Goal: Task Accomplishment & Management: Manage account settings

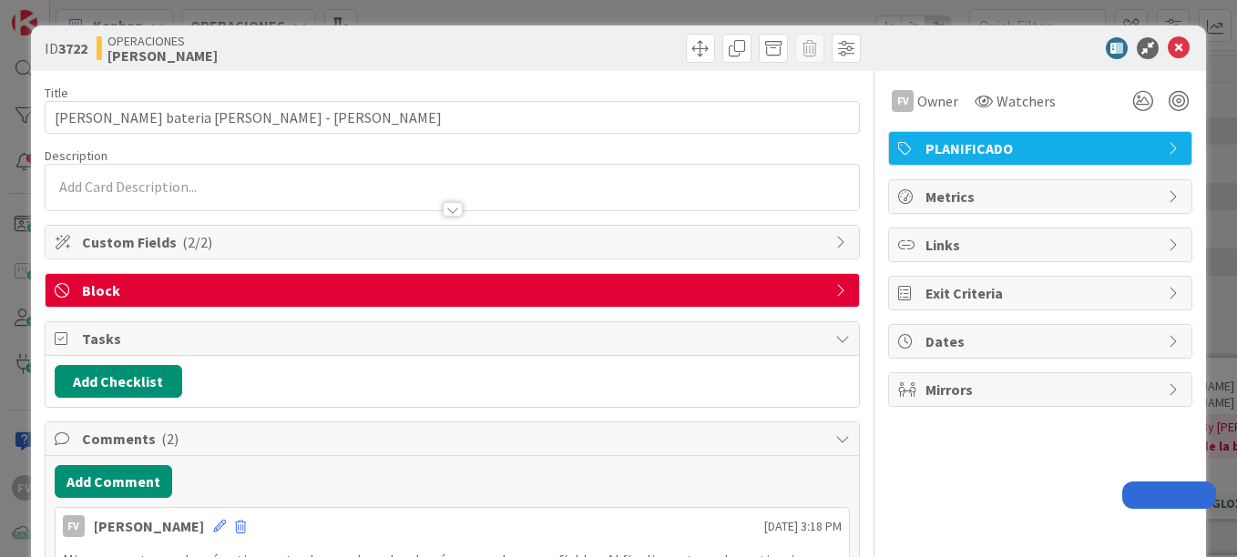
click at [238, 16] on div "ID 3722 OPERACIONES FERNANDO Title 34 / 128 Cotizacion bateria Daphne - Kathia …" at bounding box center [618, 278] width 1237 height 557
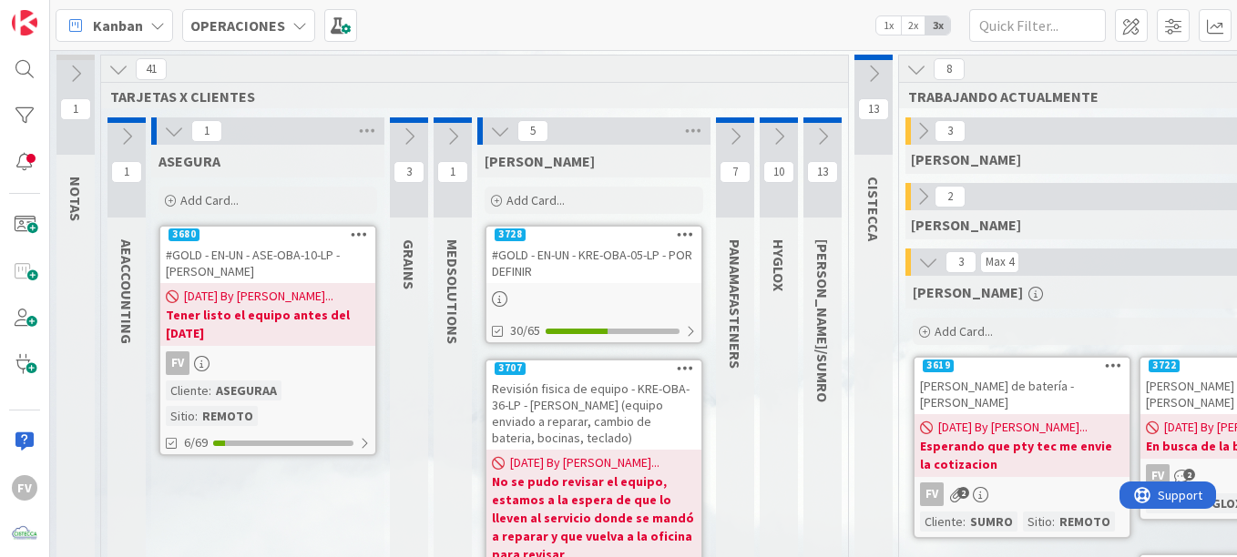
click at [167, 135] on icon at bounding box center [174, 131] width 20 height 20
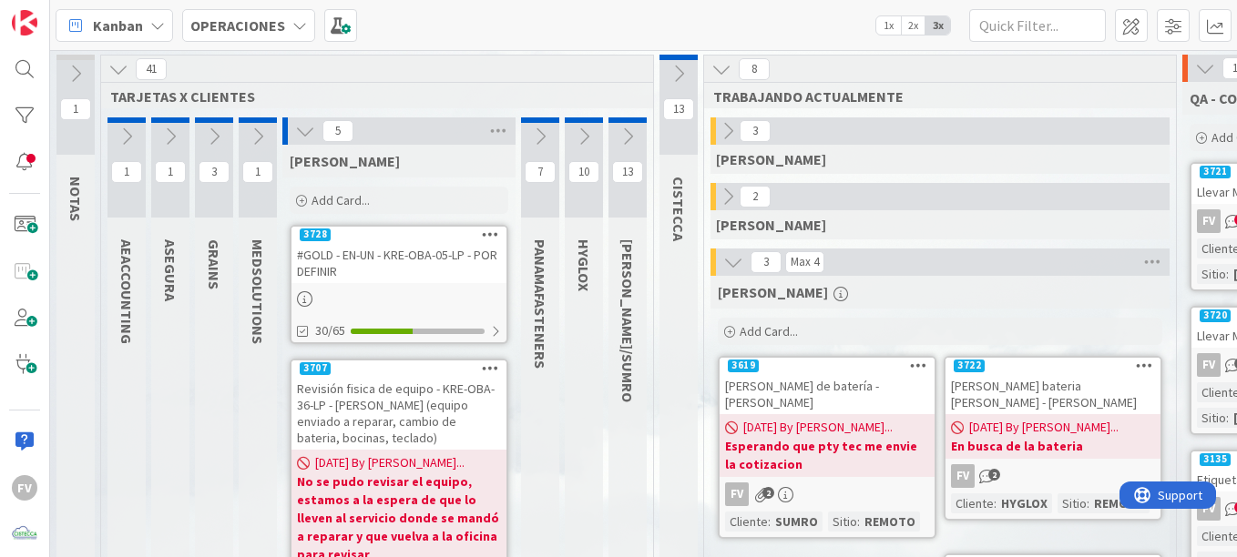
click at [302, 128] on icon at bounding box center [305, 131] width 20 height 20
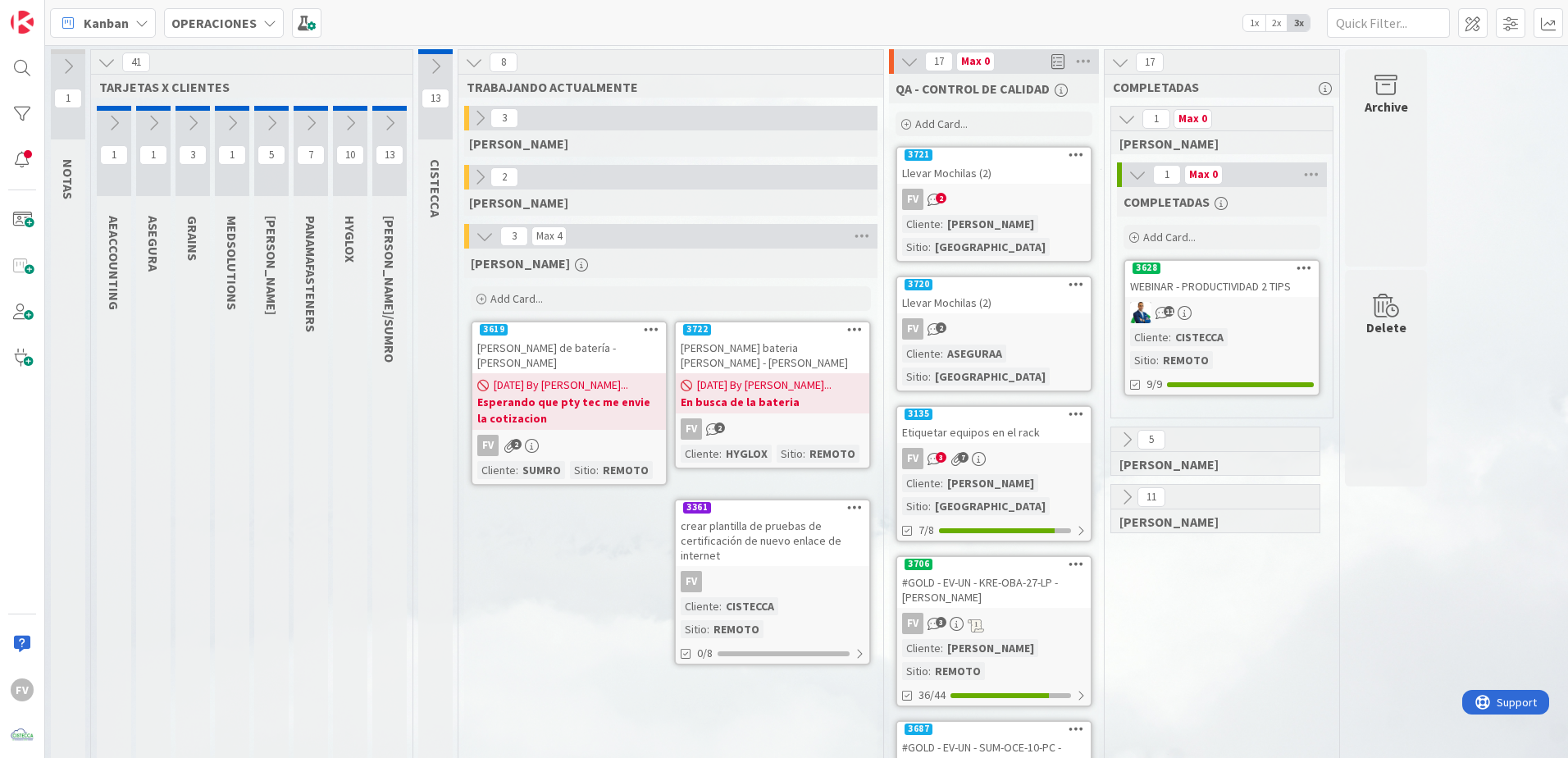
click at [1113, 180] on icon at bounding box center [1137, 175] width 18 height 18
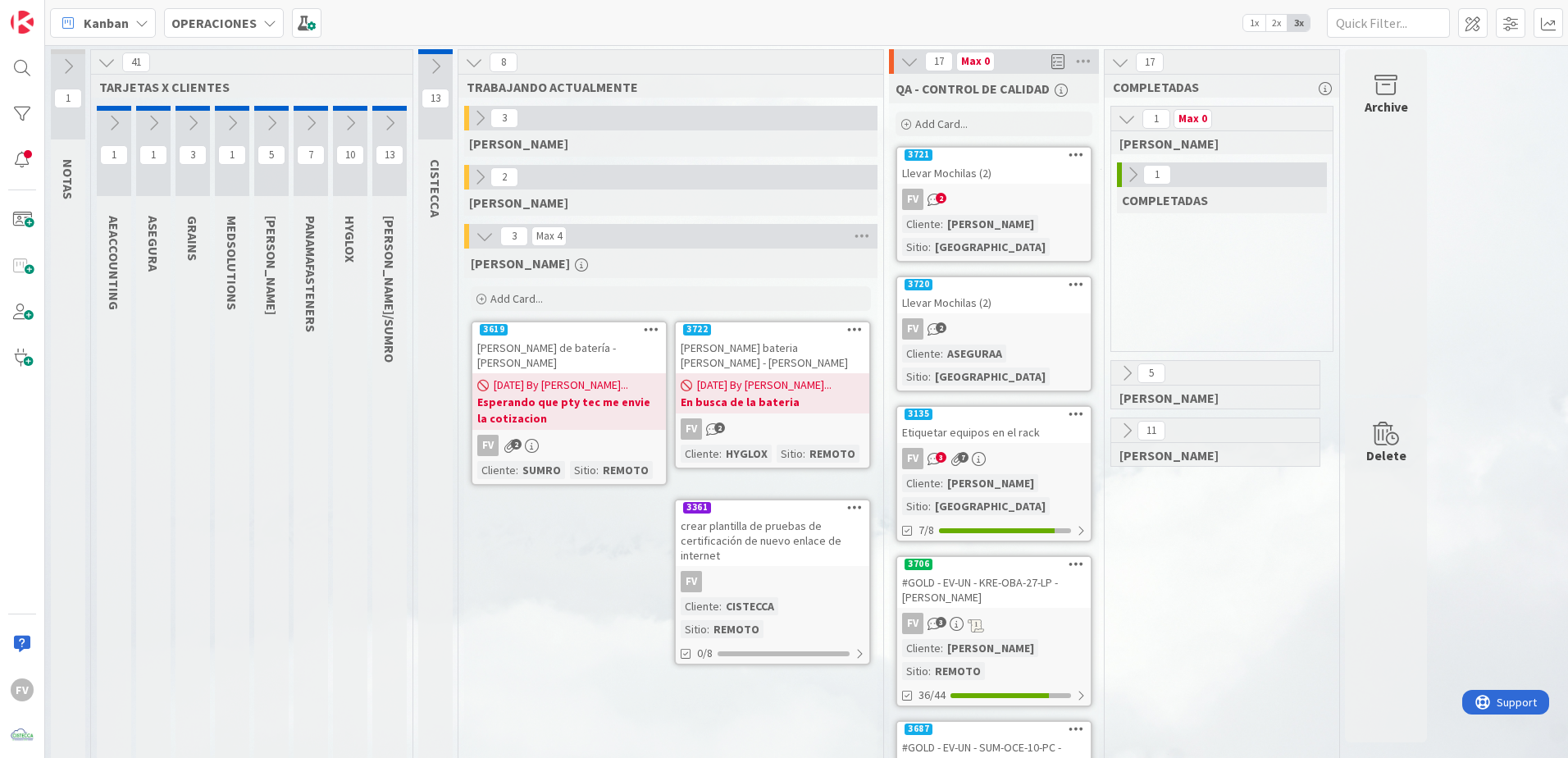
click at [1113, 115] on icon at bounding box center [1127, 119] width 18 height 18
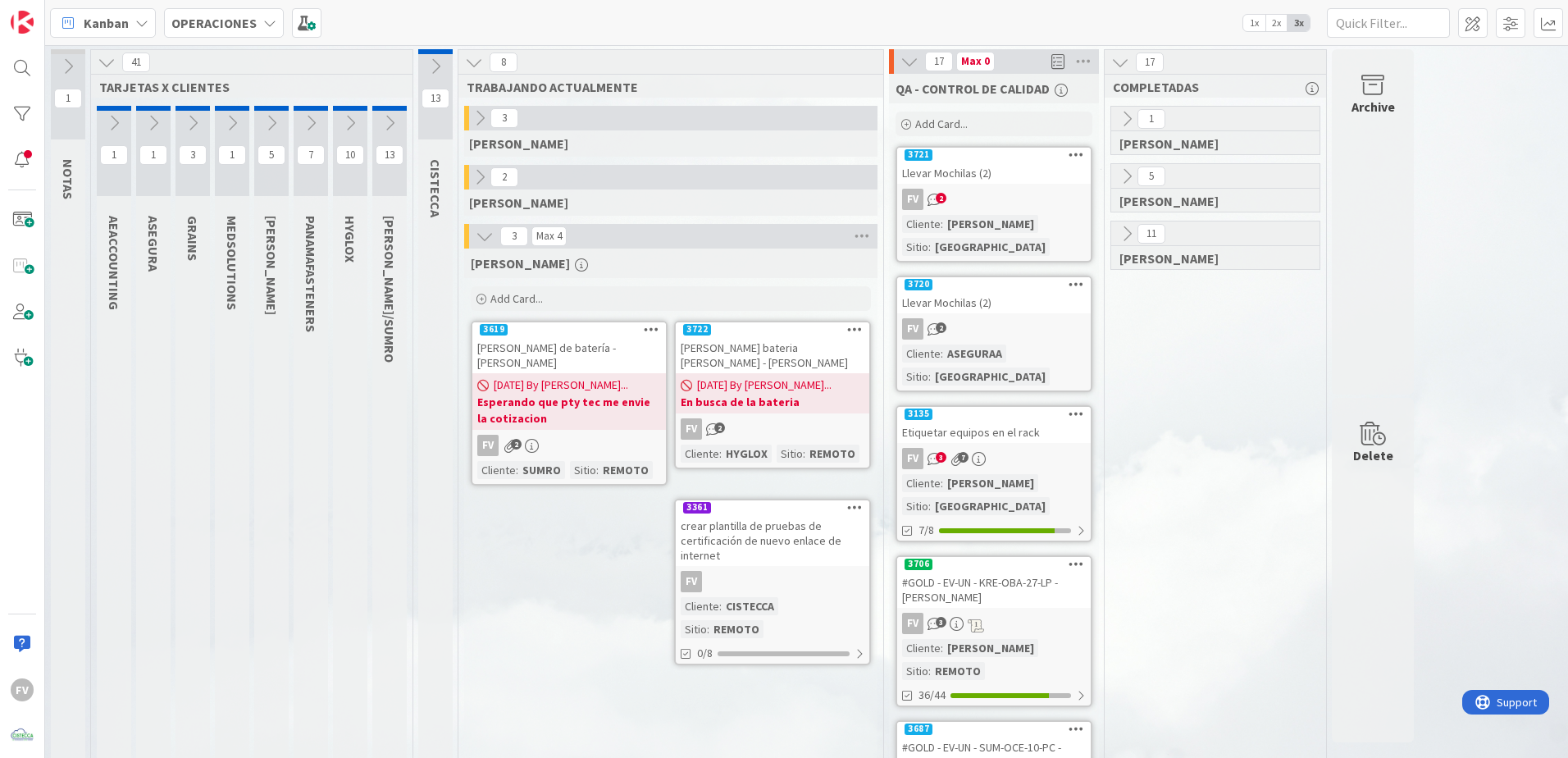
click at [268, 122] on icon at bounding box center [271, 123] width 18 height 18
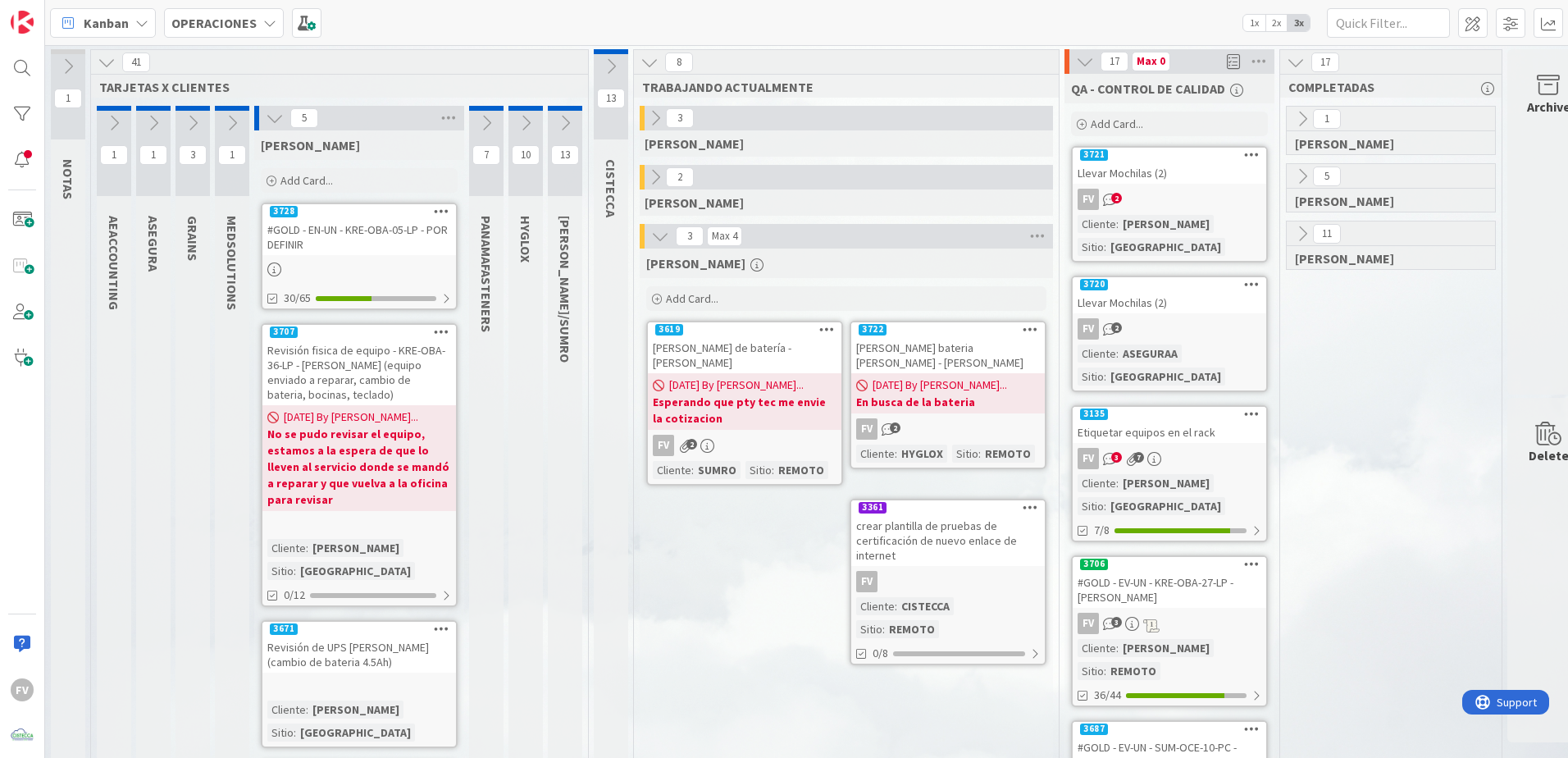
click at [272, 120] on icon at bounding box center [275, 118] width 18 height 18
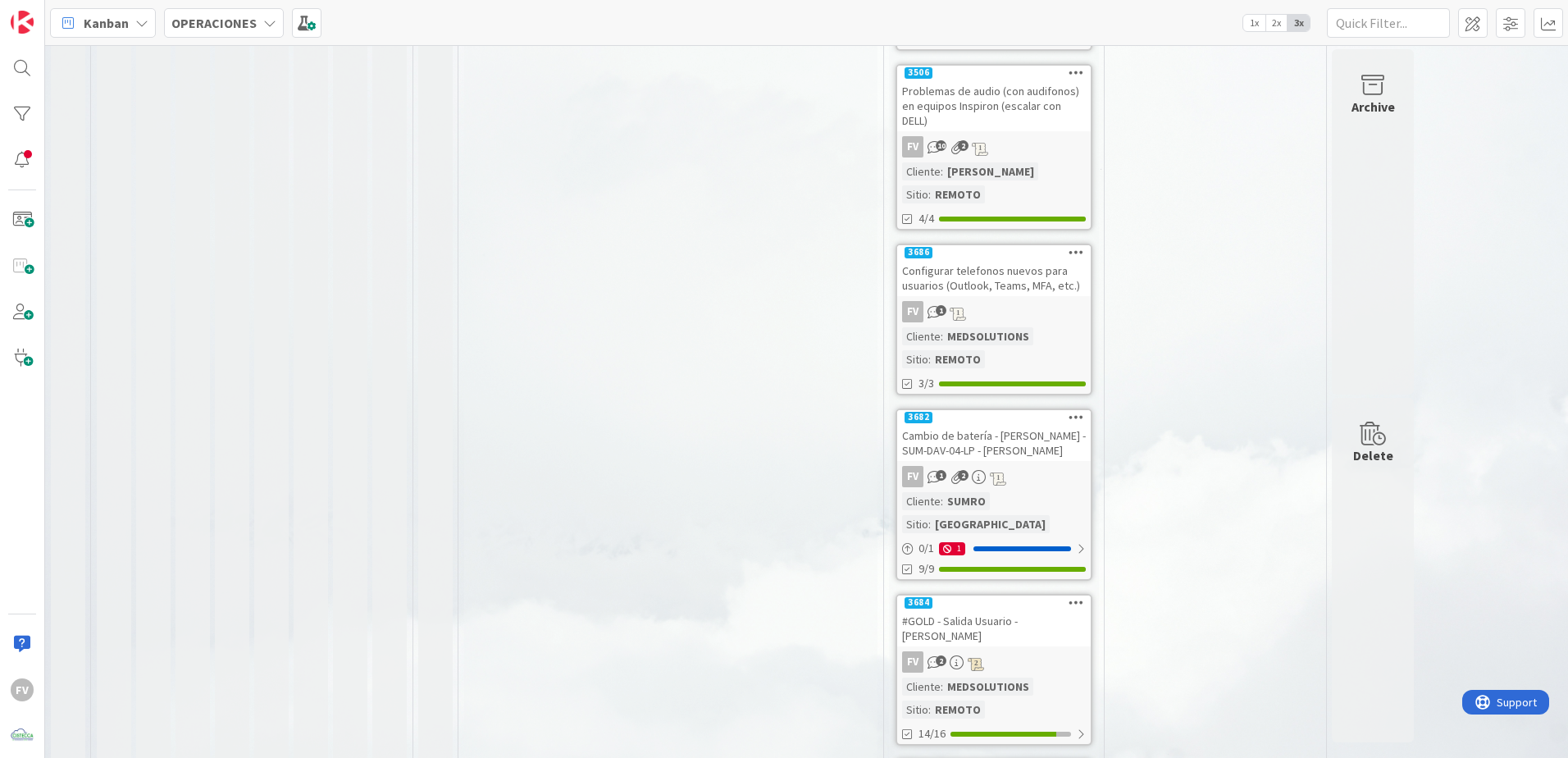
scroll to position [859, 0]
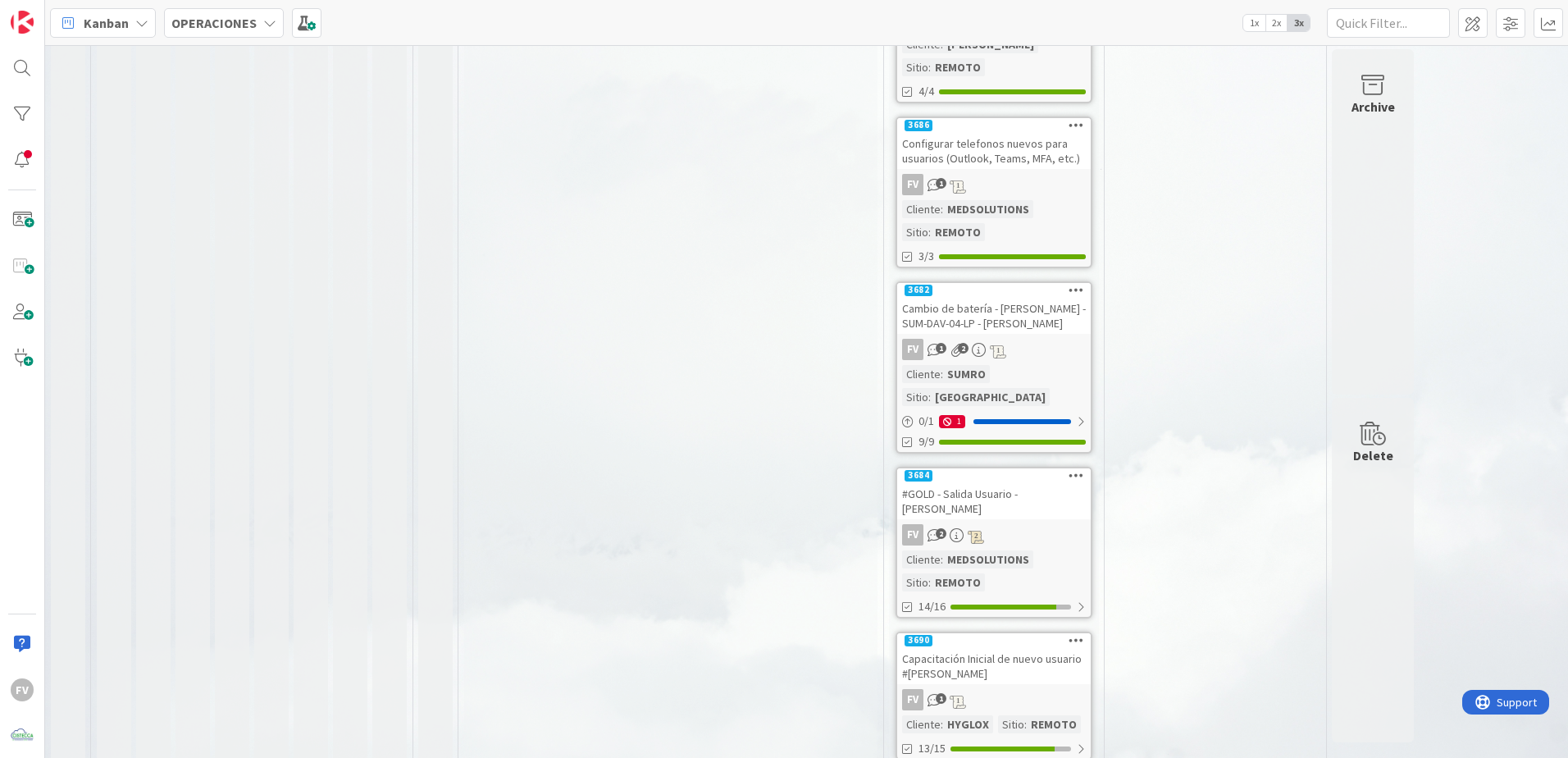
scroll to position [1007, 0]
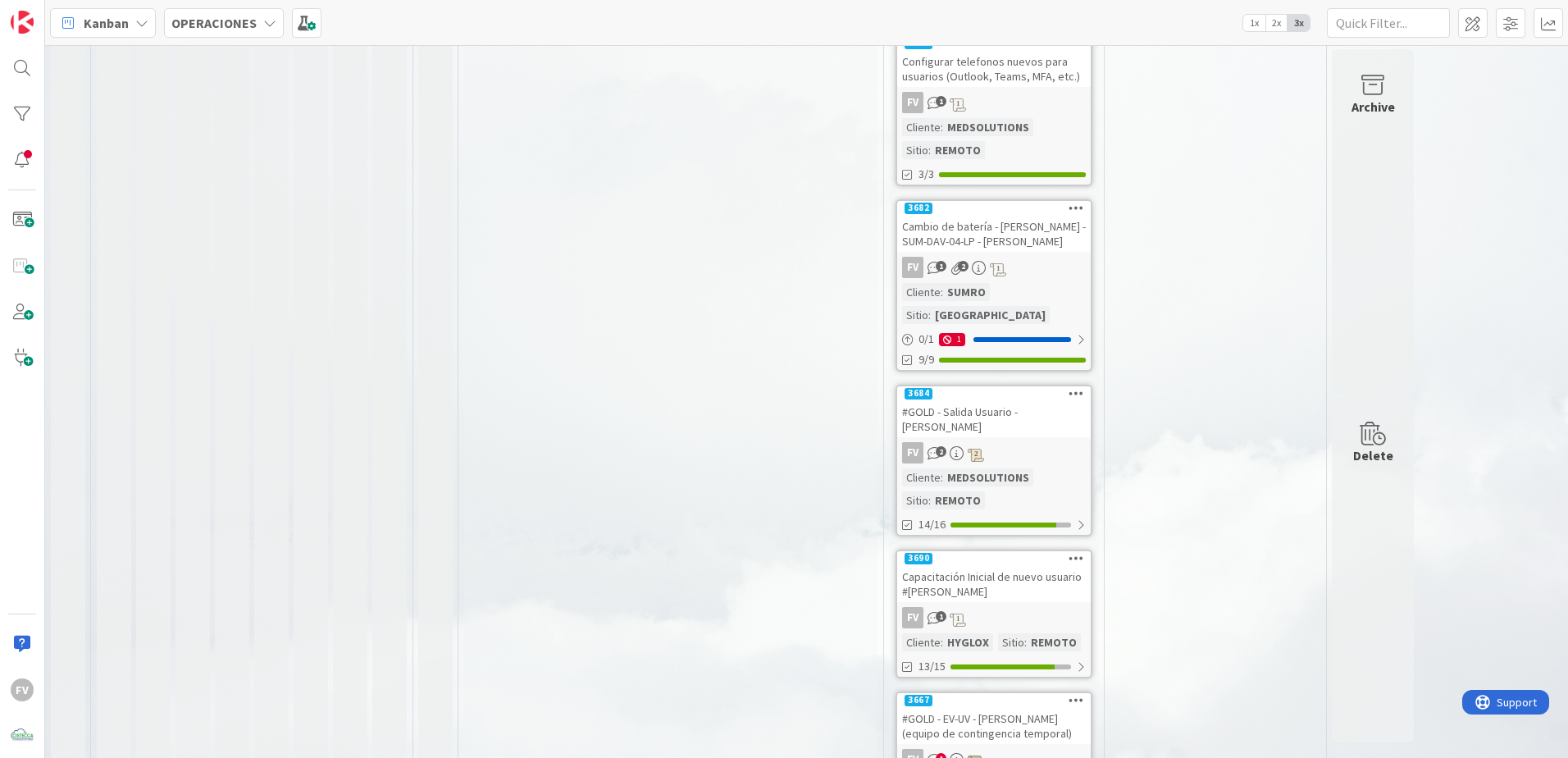
click at [1078, 501] on div "FV 1" at bounding box center [994, 760] width 194 height 22
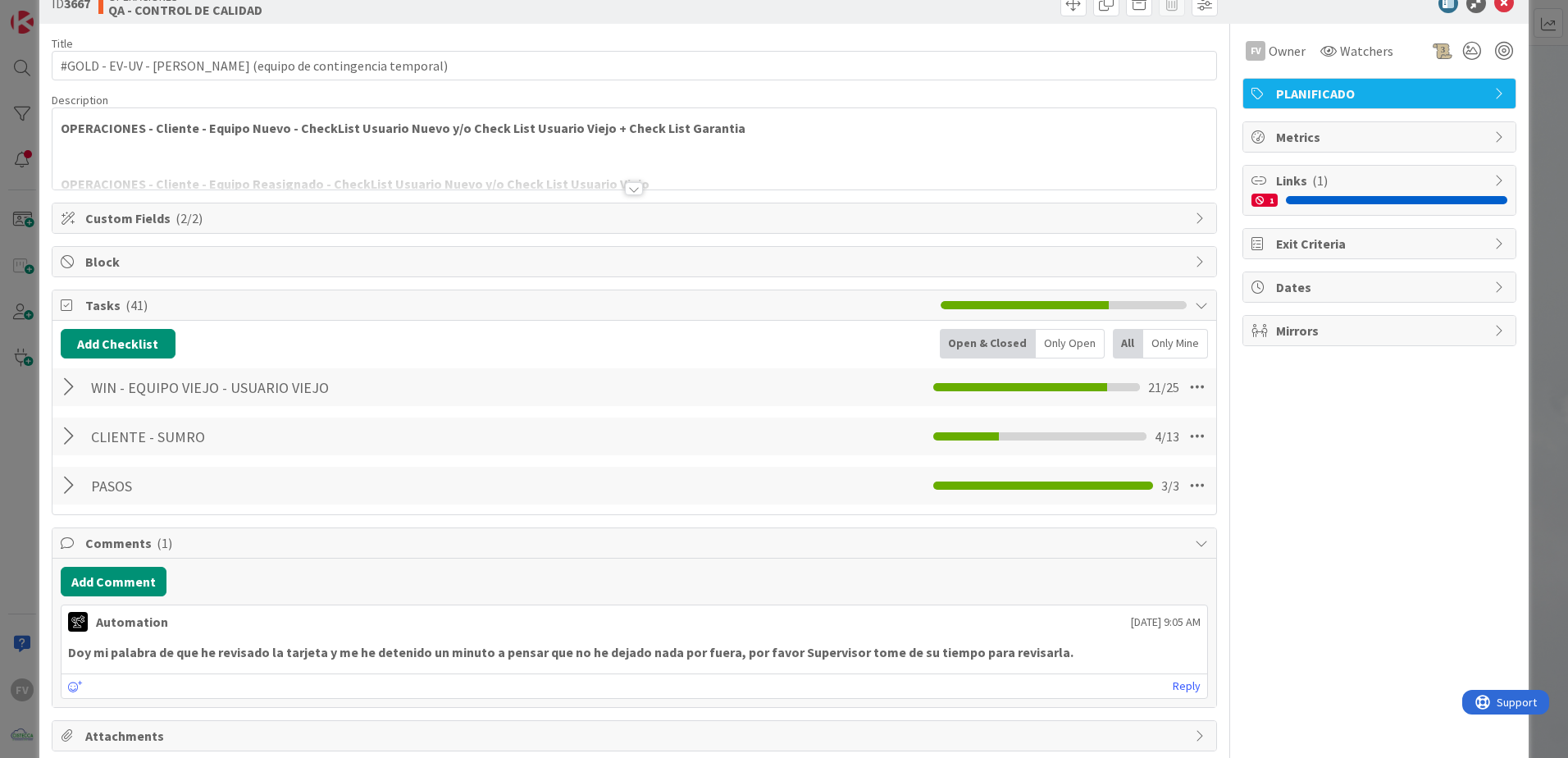
scroll to position [113, 0]
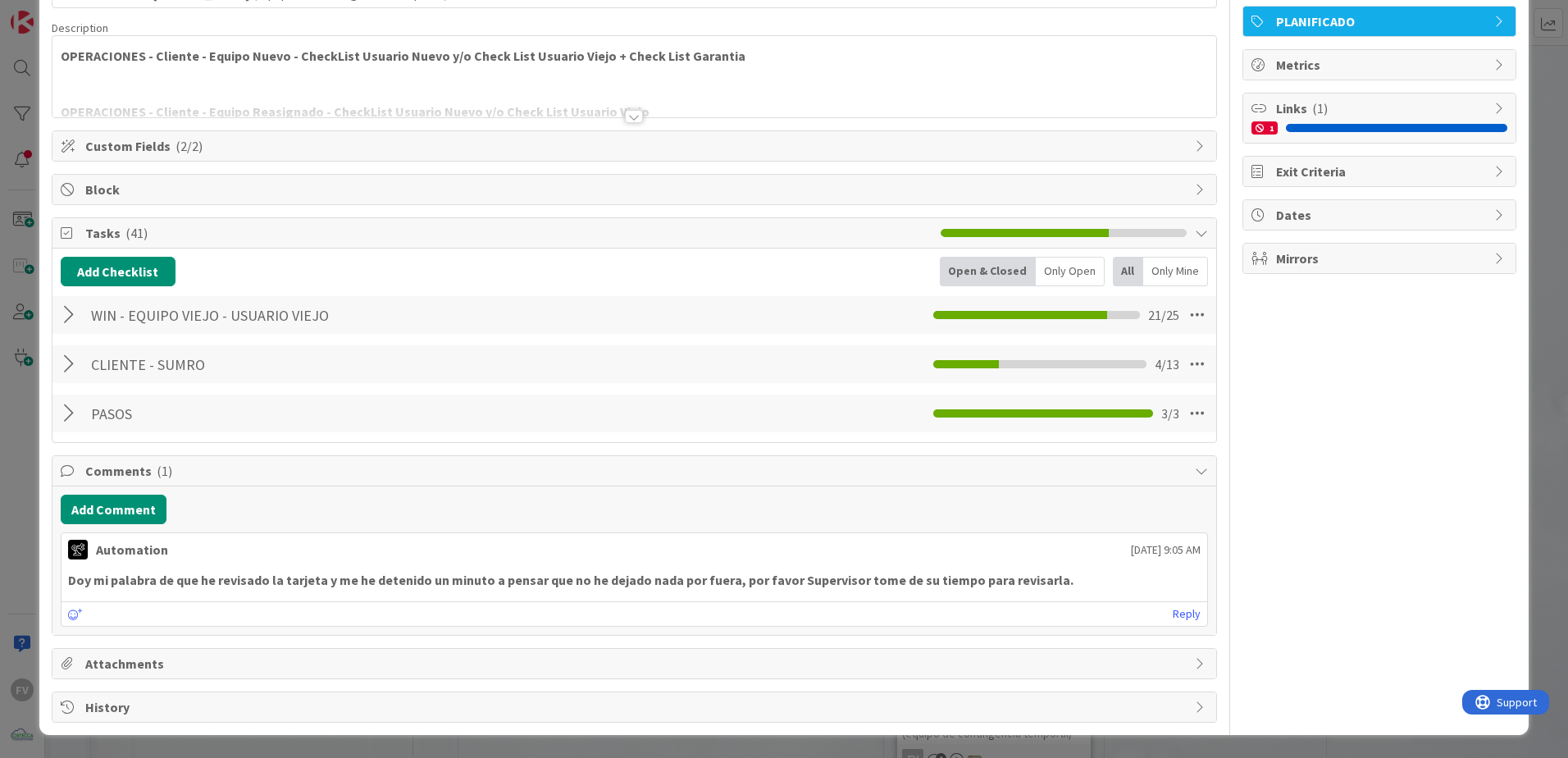
click at [228, 471] on span "Comments ( 1 )" at bounding box center [635, 471] width 1101 height 20
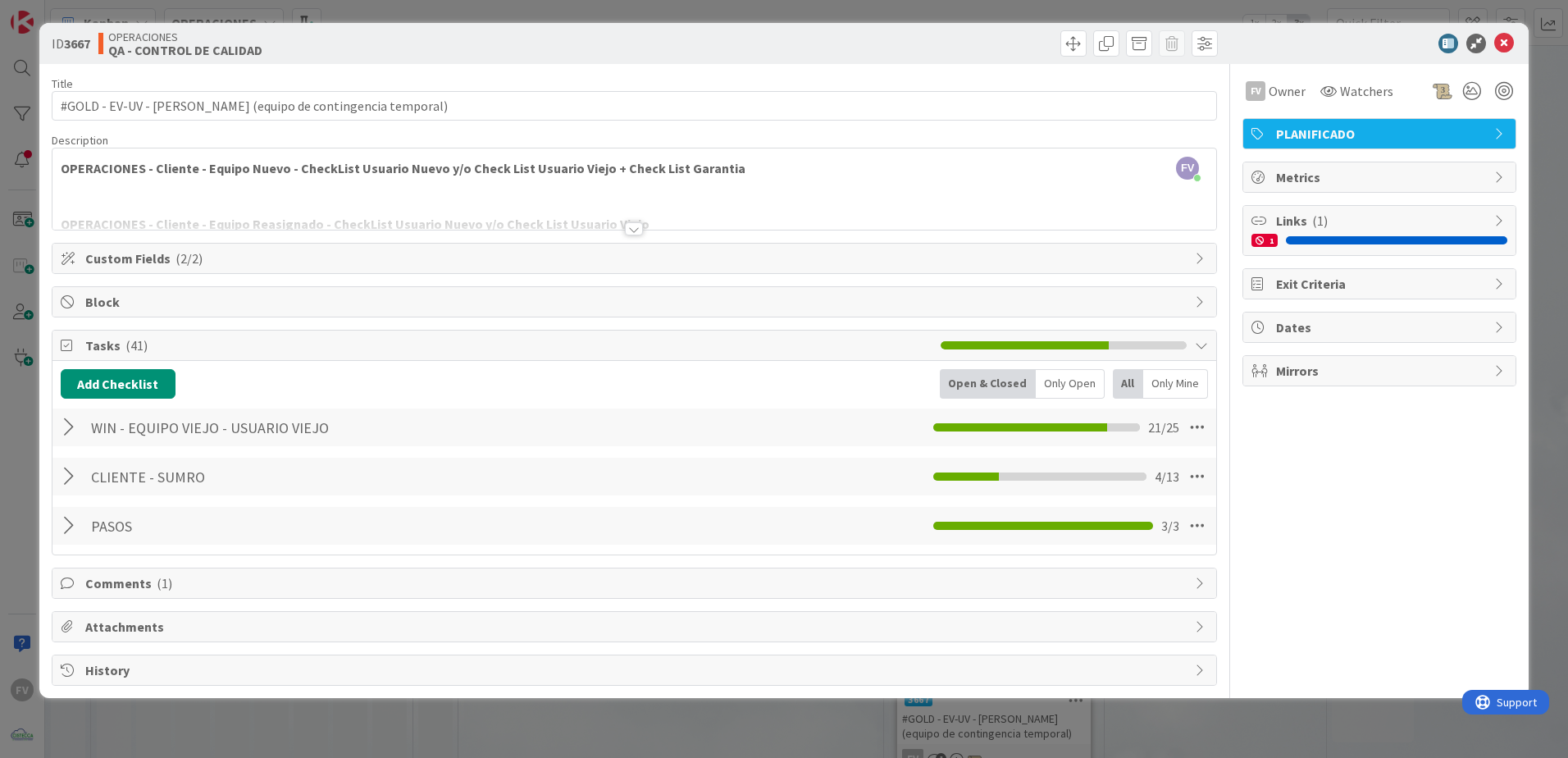
drag, startPoint x: 64, startPoint y: 469, endPoint x: 598, endPoint y: 439, distance: 534.8
click at [66, 467] on div at bounding box center [71, 476] width 22 height 30
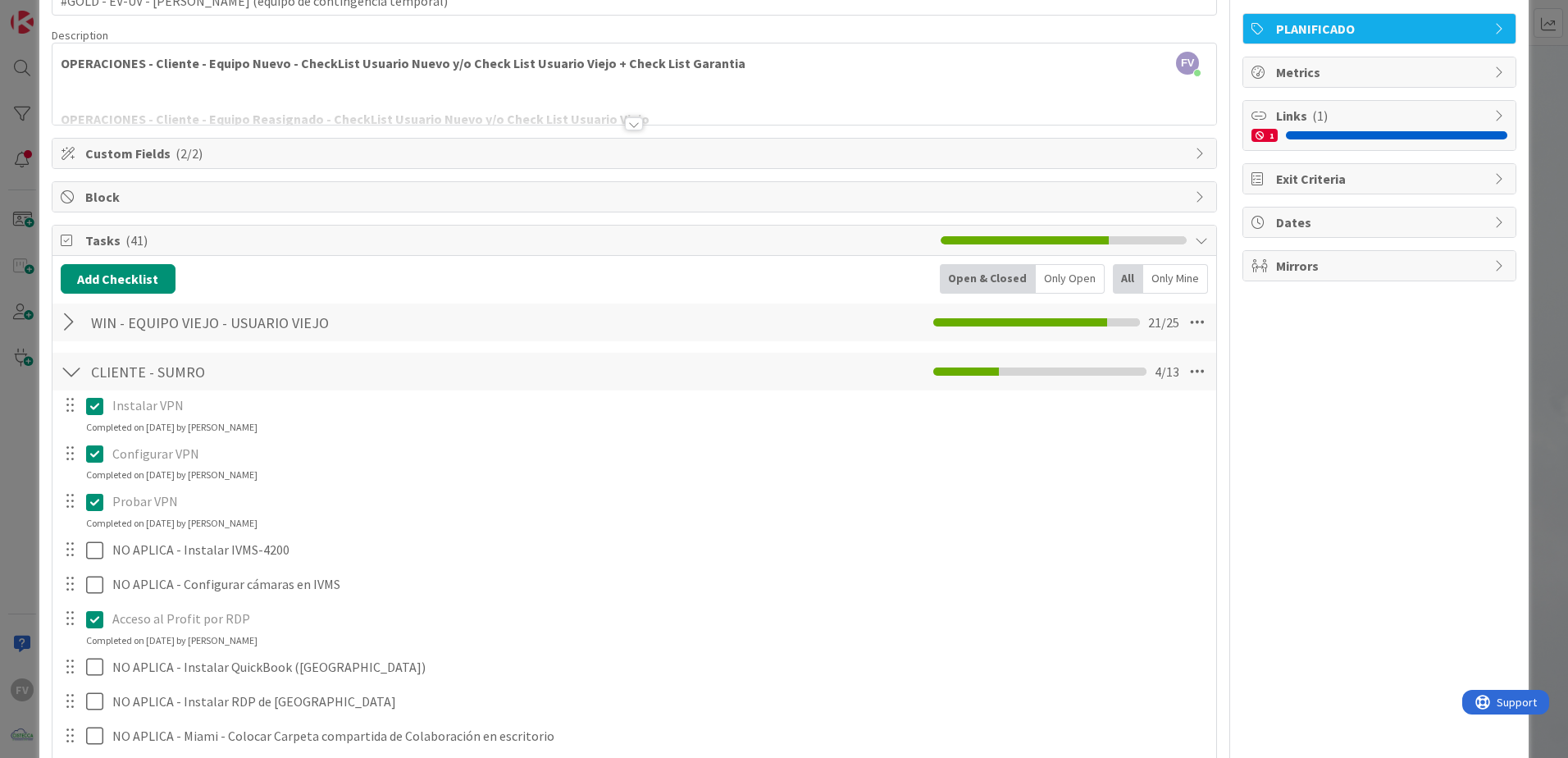
scroll to position [246, 0]
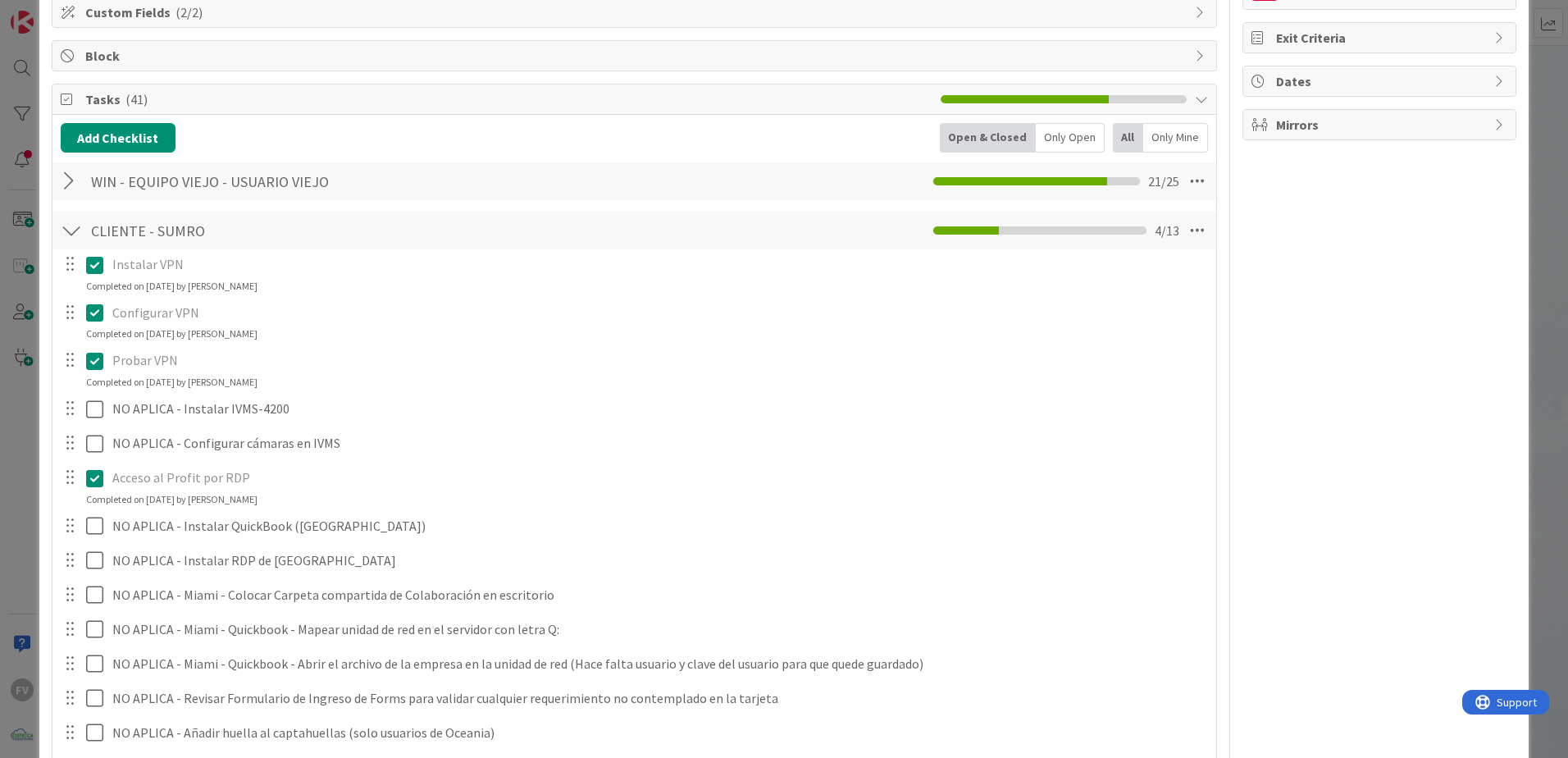
click at [74, 230] on div "CLIENTE - SUMRO Checklist Name 15 / 64 CLIENTE - SUMRO 4 / 13" at bounding box center [634, 230] width 1164 height 38
click at [68, 235] on div at bounding box center [71, 230] width 22 height 30
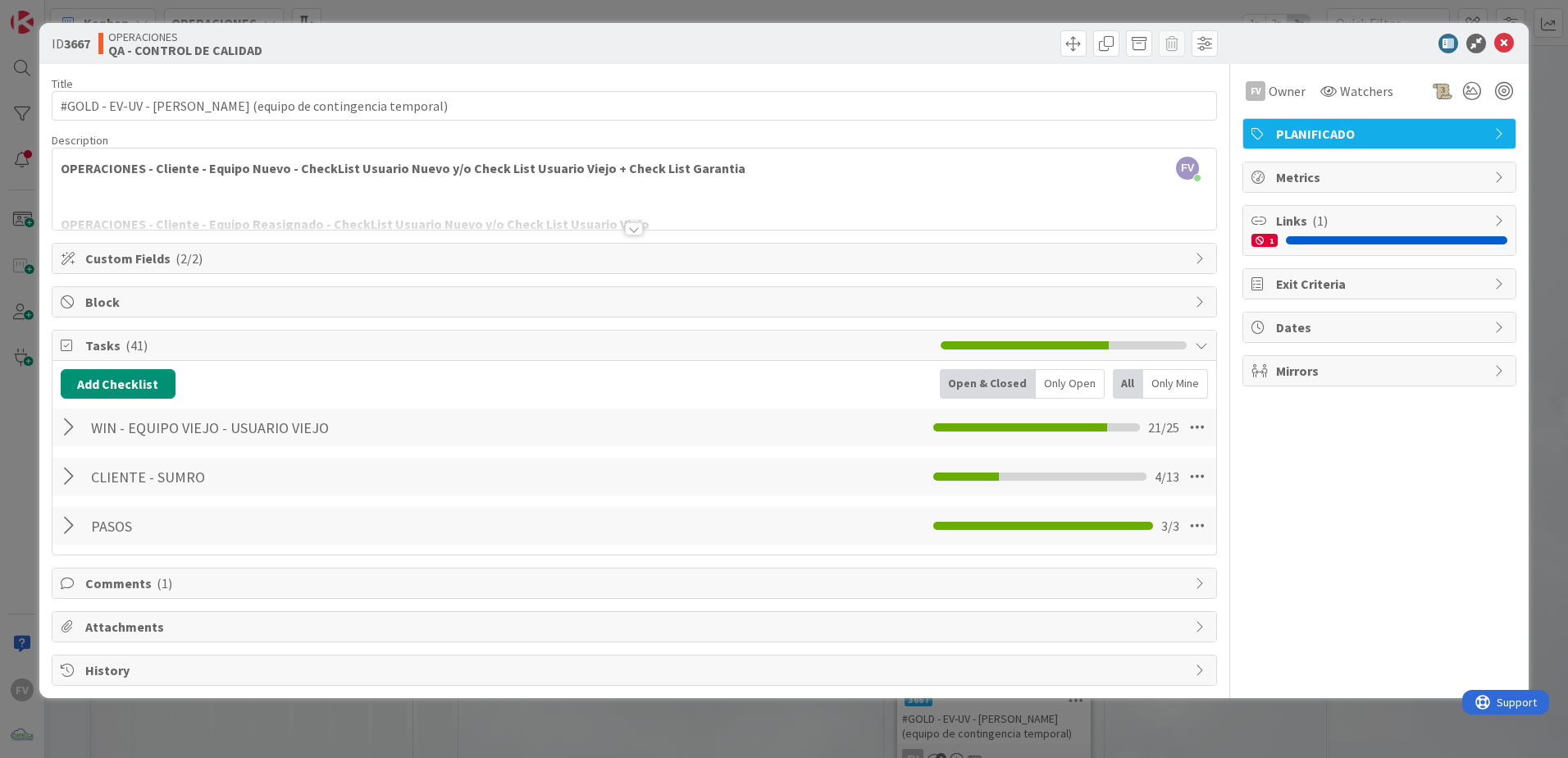
click at [469, 12] on div "ID 3667 OPERACIONES QA - CONTROL DE CALIDAD Title 61 / 128 #GOLD - EV-UV - Luis…" at bounding box center [784, 379] width 1568 height 758
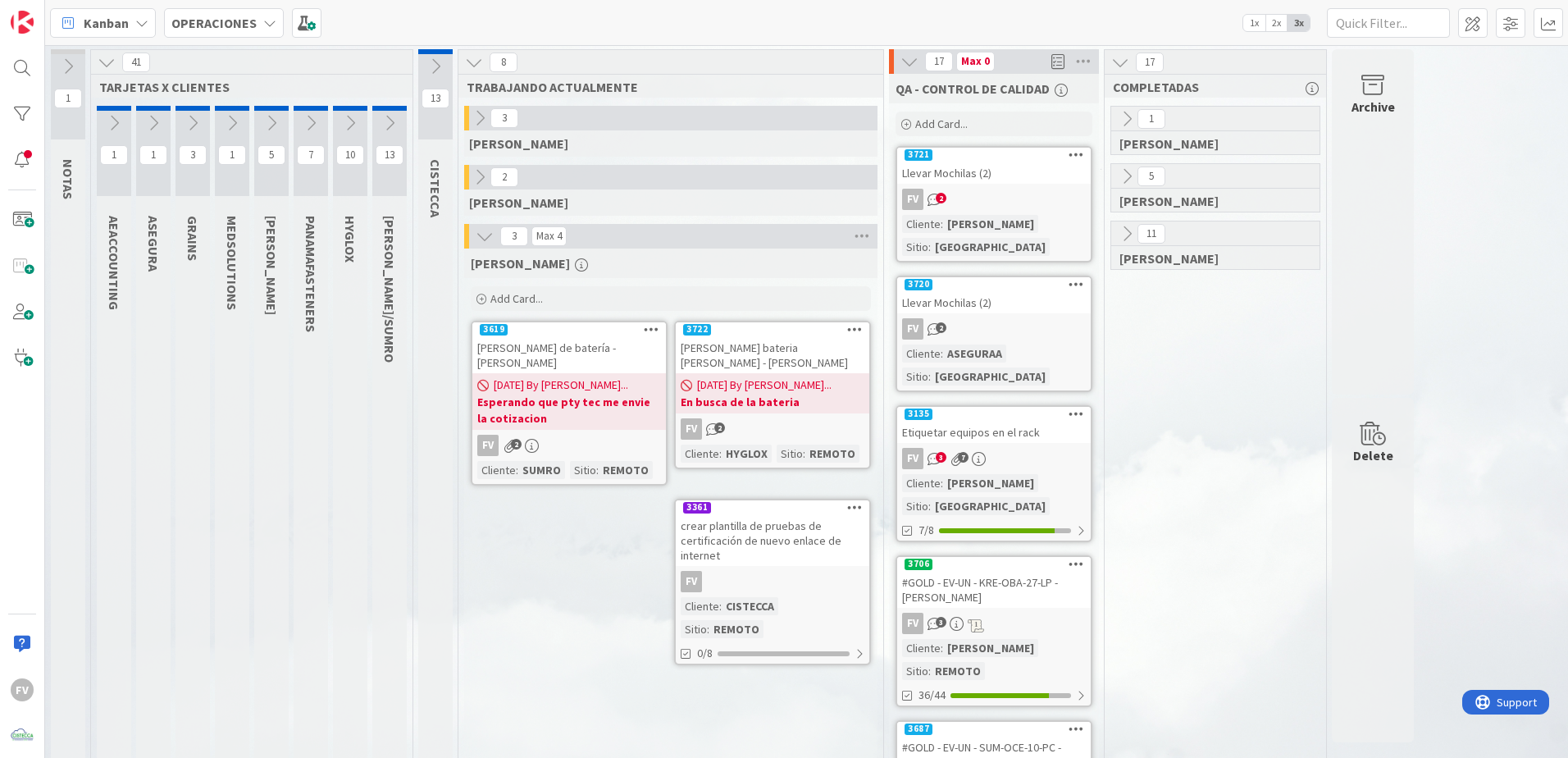
click at [484, 244] on icon at bounding box center [484, 236] width 18 height 18
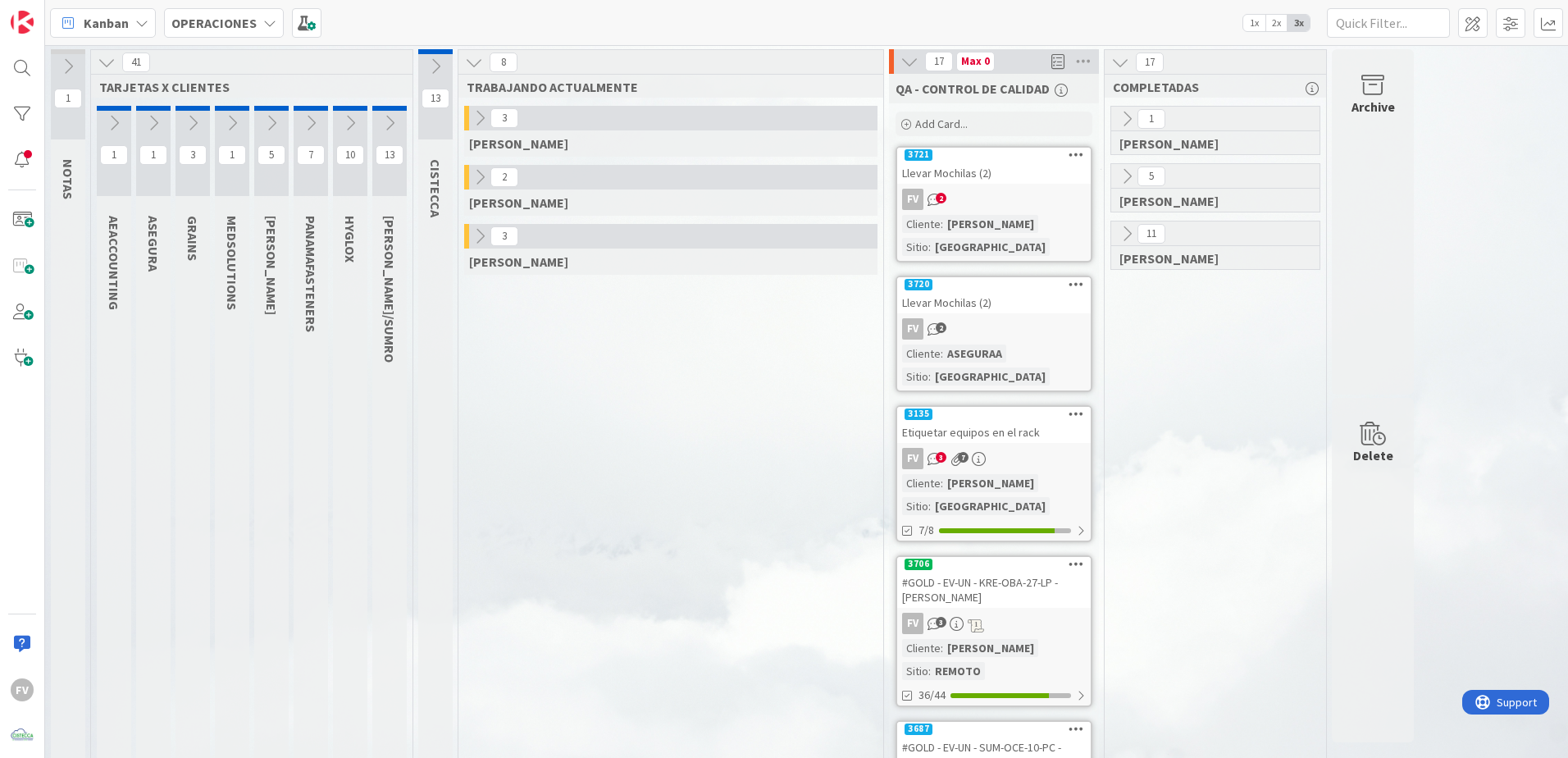
click at [103, 63] on icon at bounding box center [106, 62] width 18 height 18
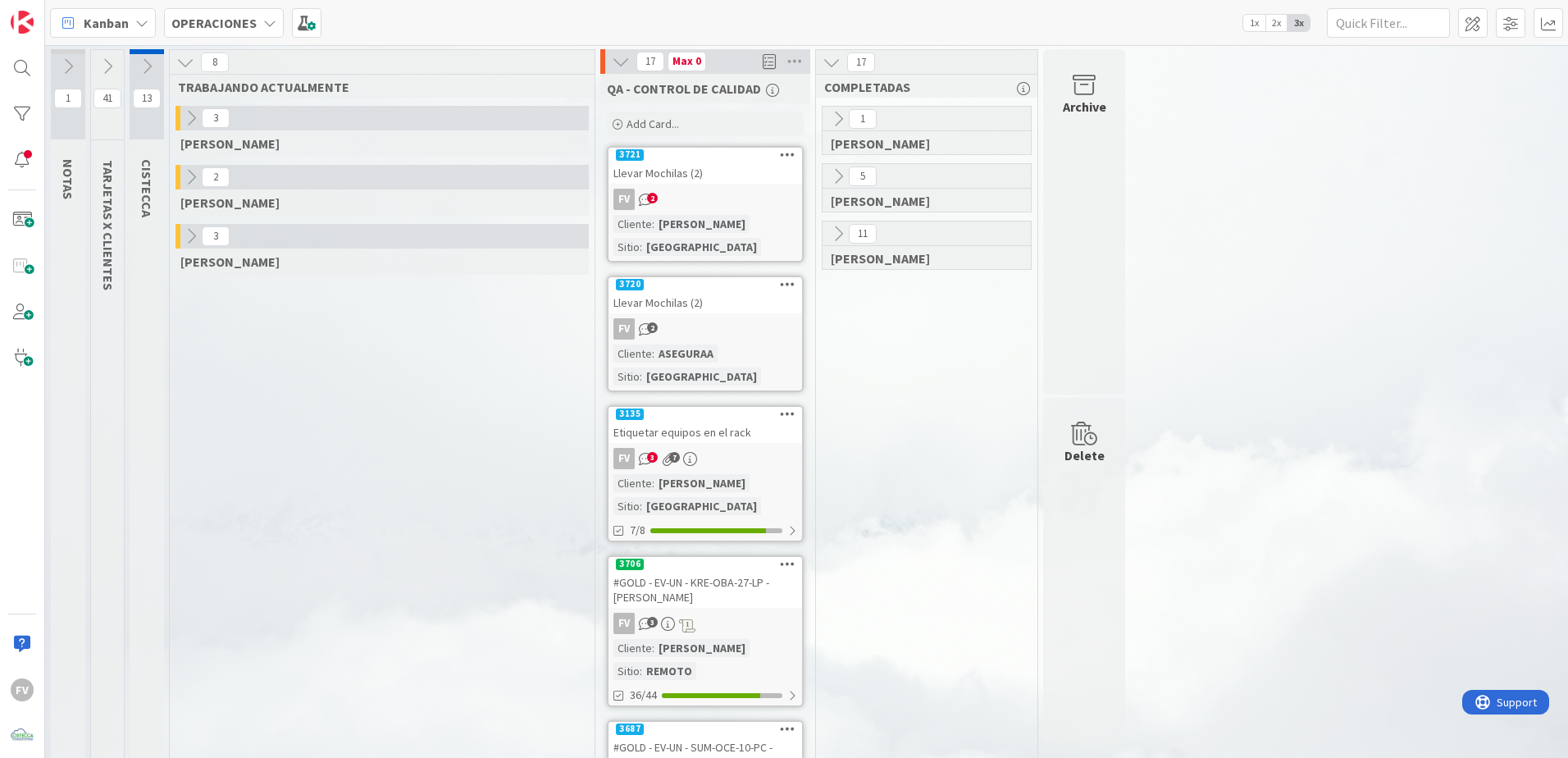
click at [188, 237] on icon at bounding box center [191, 236] width 18 height 18
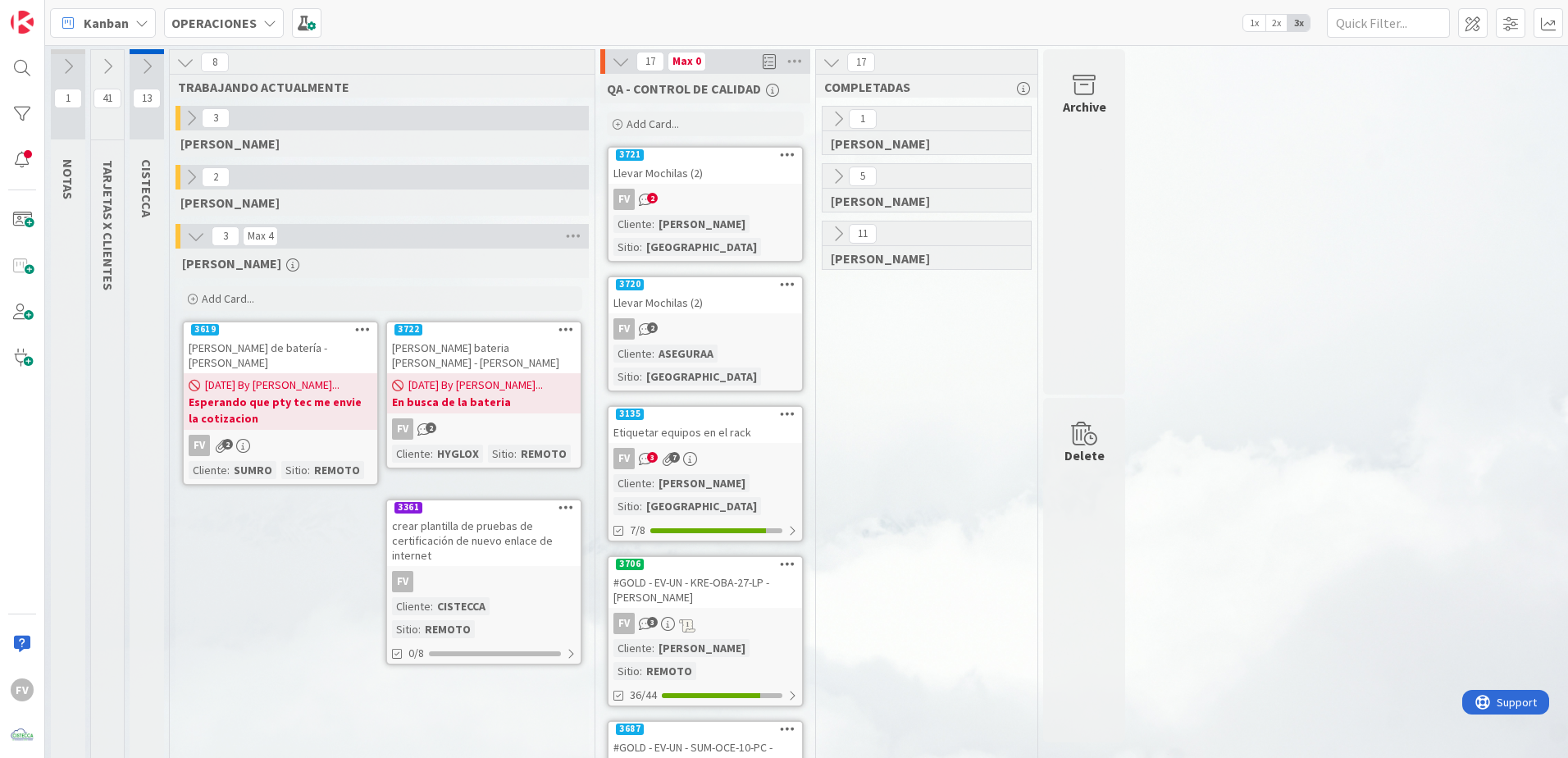
click at [139, 63] on icon at bounding box center [147, 67] width 18 height 18
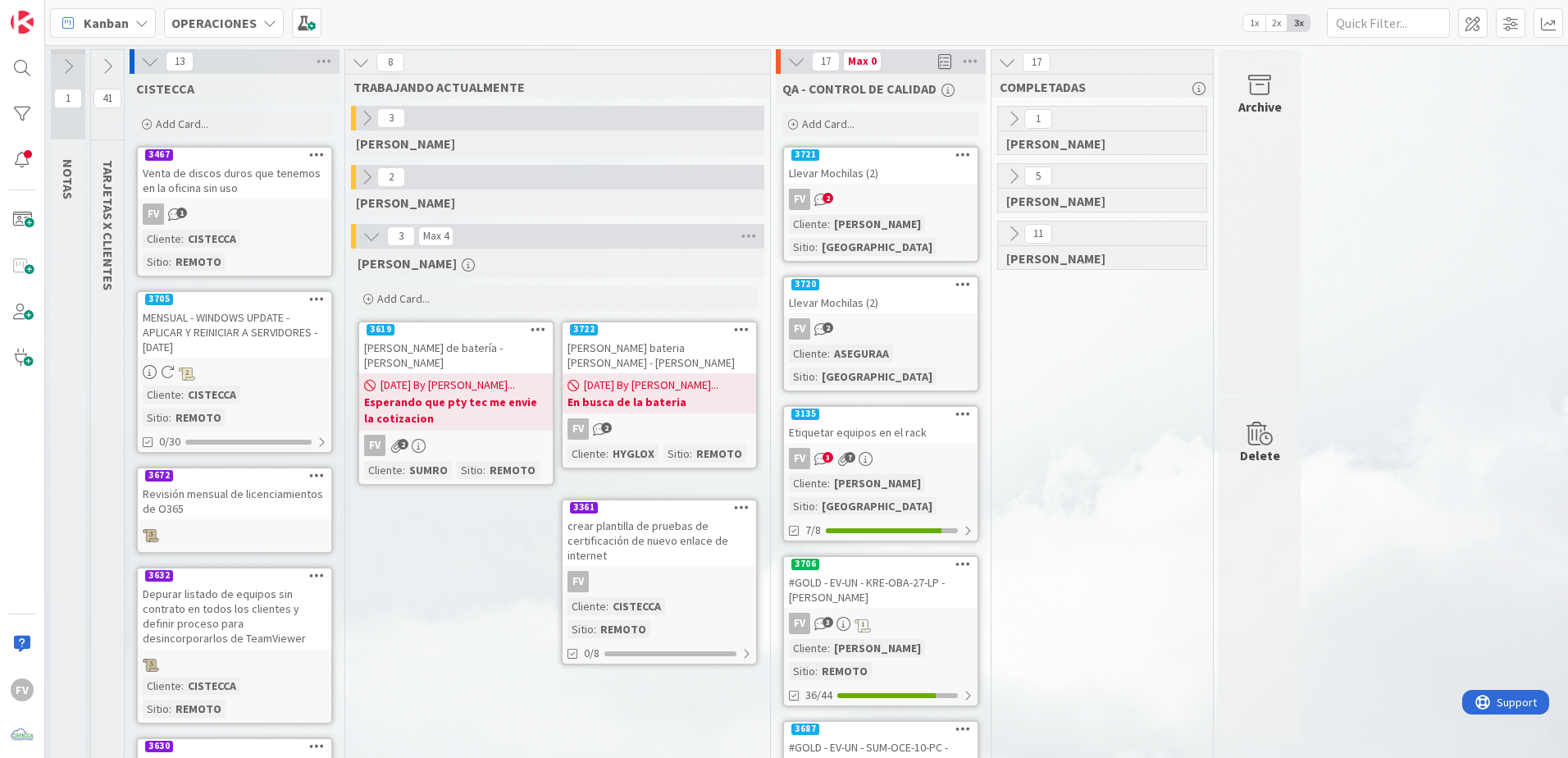
click at [149, 58] on icon at bounding box center [150, 61] width 18 height 18
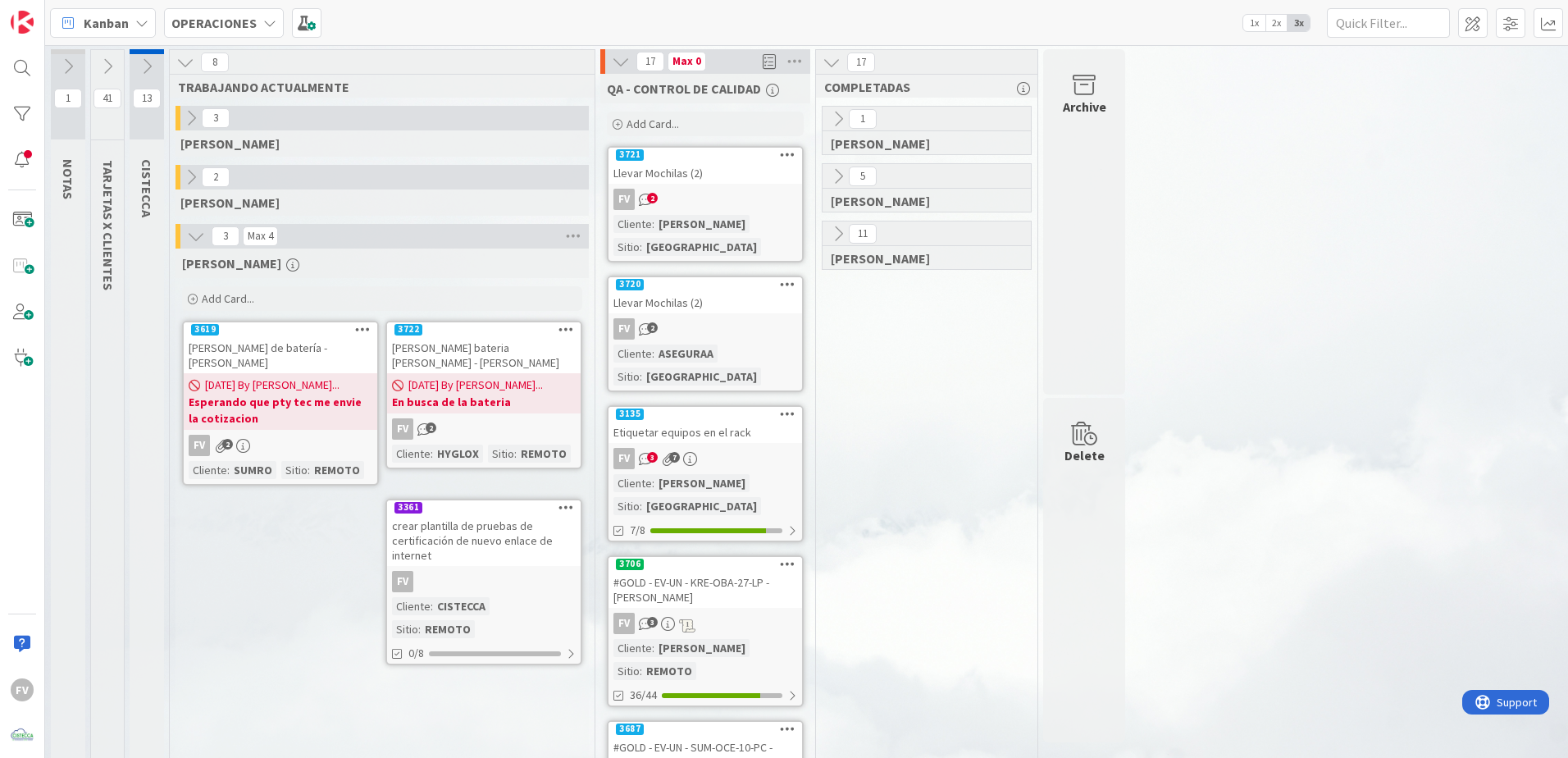
click at [325, 376] on span "[DATE] By [PERSON_NAME]..." at bounding box center [272, 384] width 134 height 17
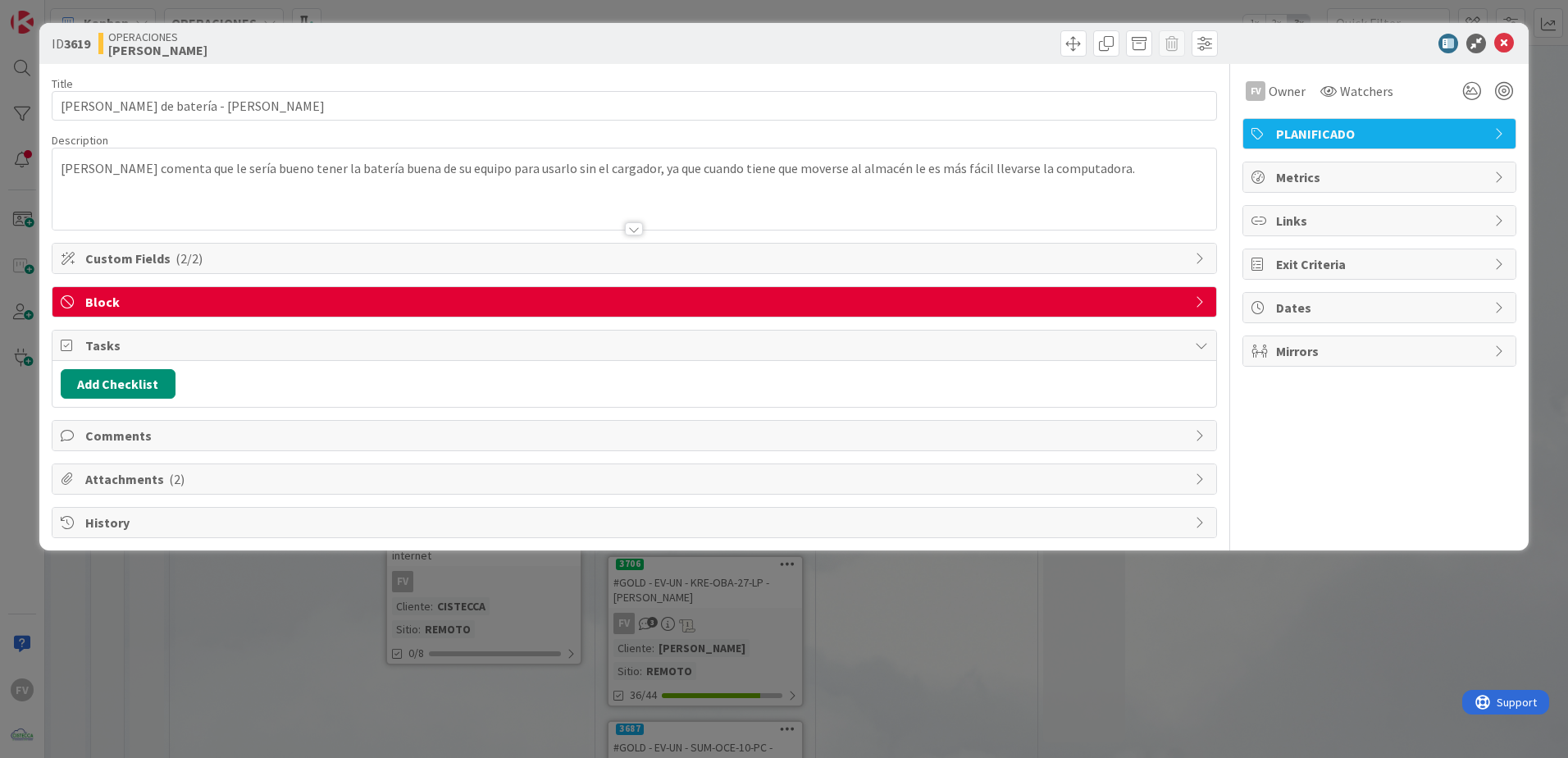
click at [746, 303] on span "Block" at bounding box center [635, 302] width 1101 height 20
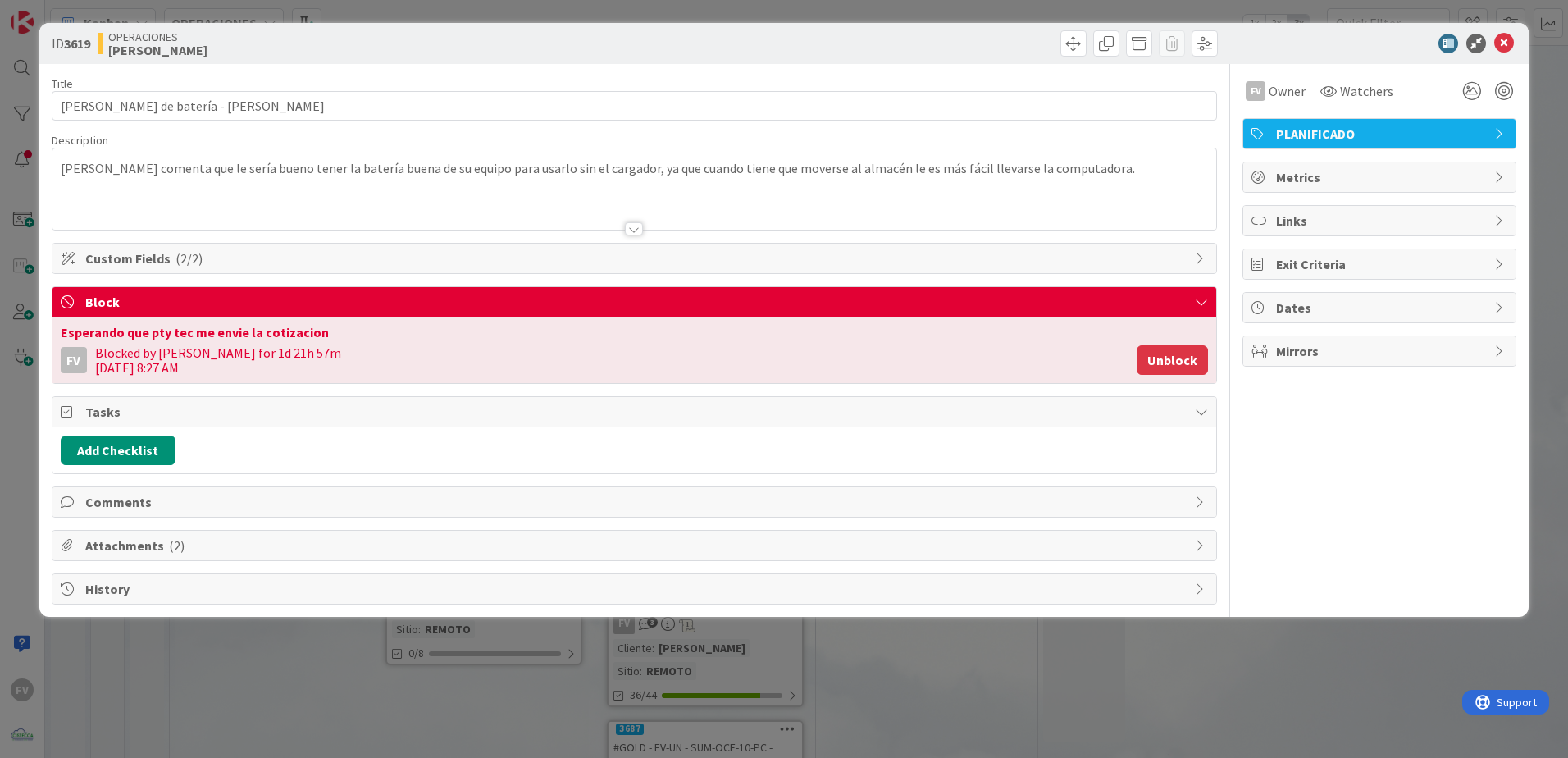
click at [1113, 347] on button "Unblock" at bounding box center [1172, 359] width 71 height 30
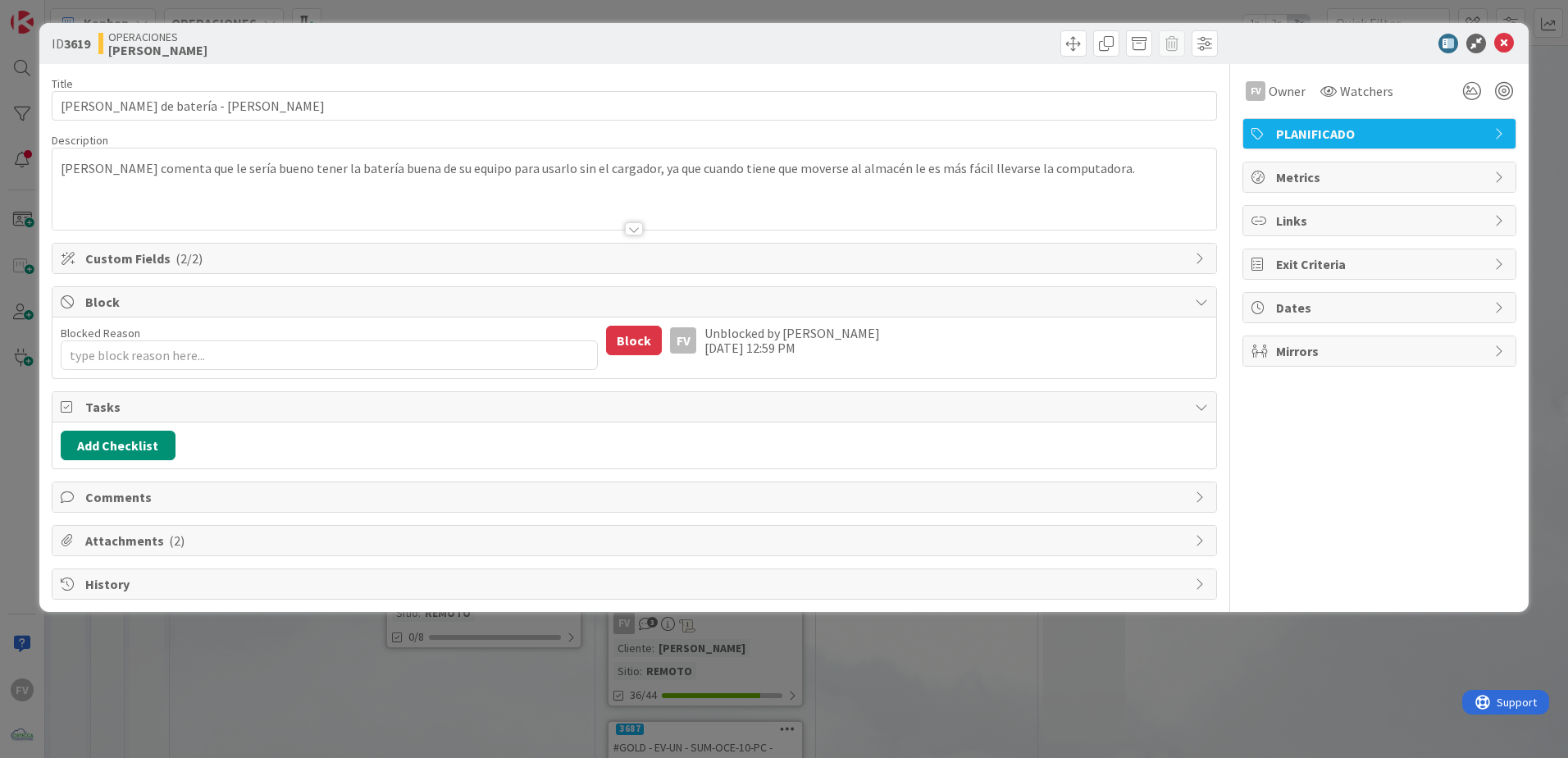
type textarea "x"
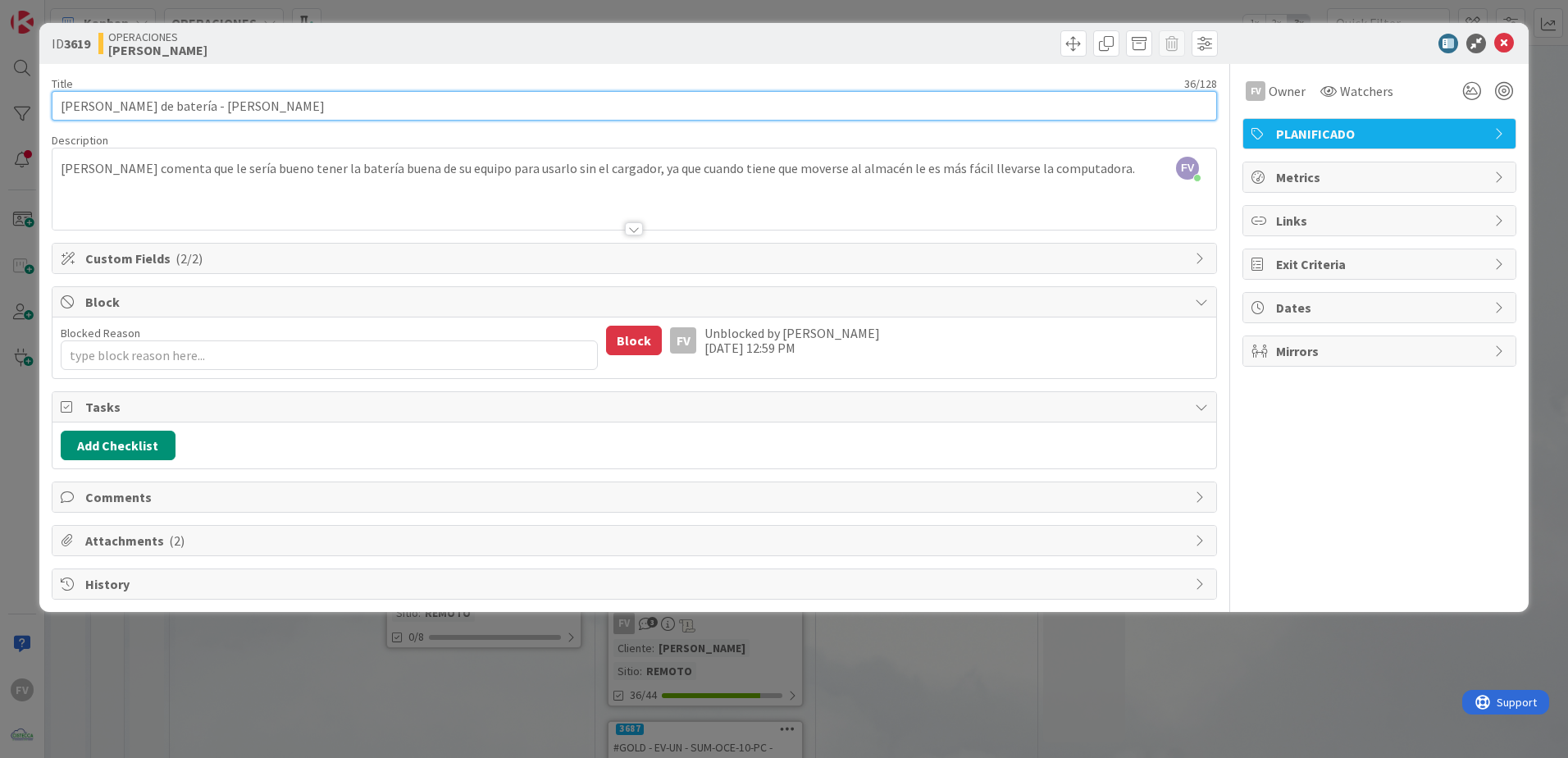
drag, startPoint x: 100, startPoint y: 109, endPoint x: 68, endPoint y: 111, distance: 32.1
click at [68, 111] on input "Cambio de batería - Aurelio Gondola" at bounding box center [634, 105] width 1165 height 30
type input "Cotizaci de batería - Aurelio Gondola"
type textarea "x"
type input "Cotización de batería - [PERSON_NAME]"
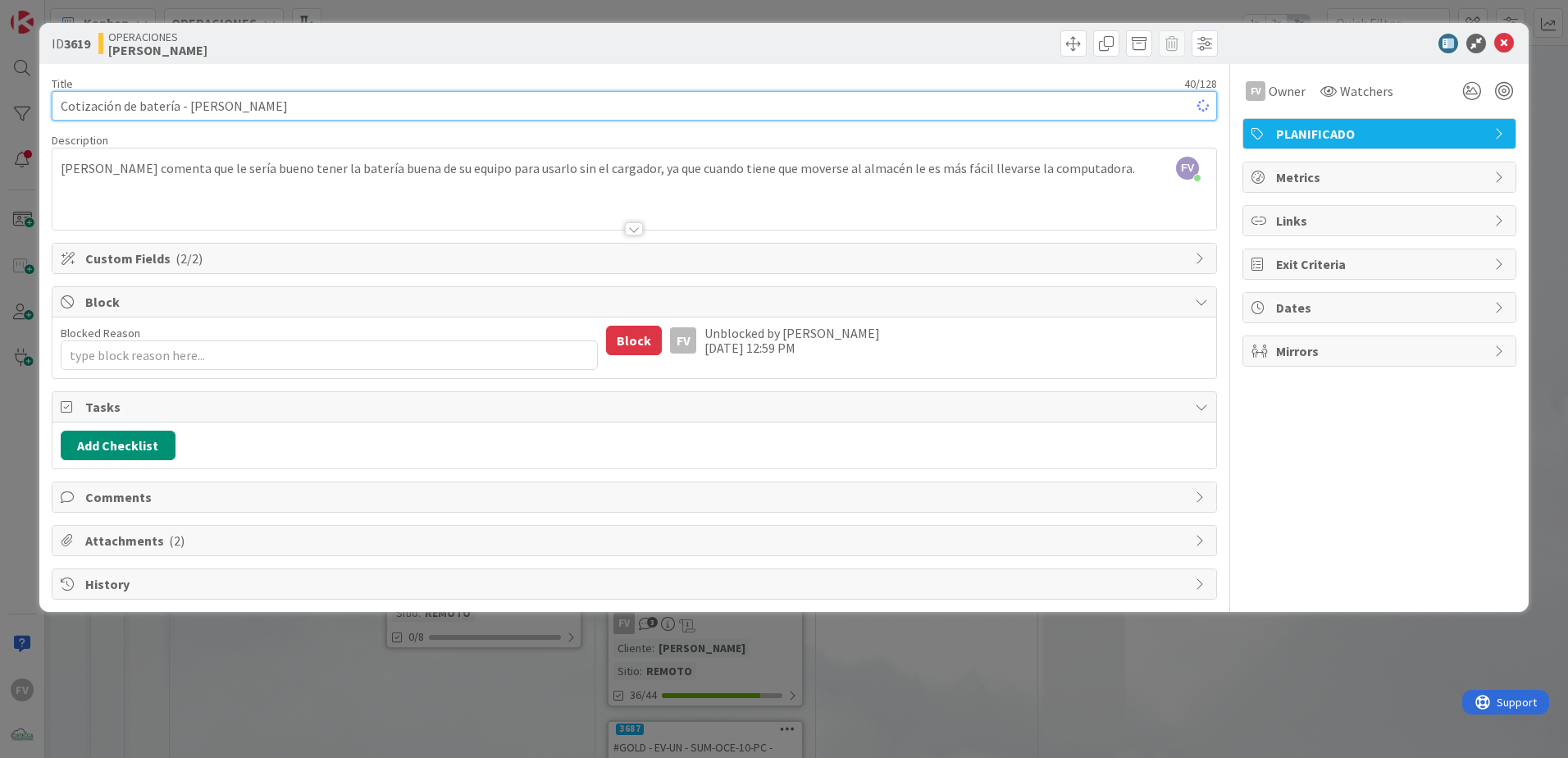
type textarea "x"
type input "Cotización de batería - [PERSON_NAME]"
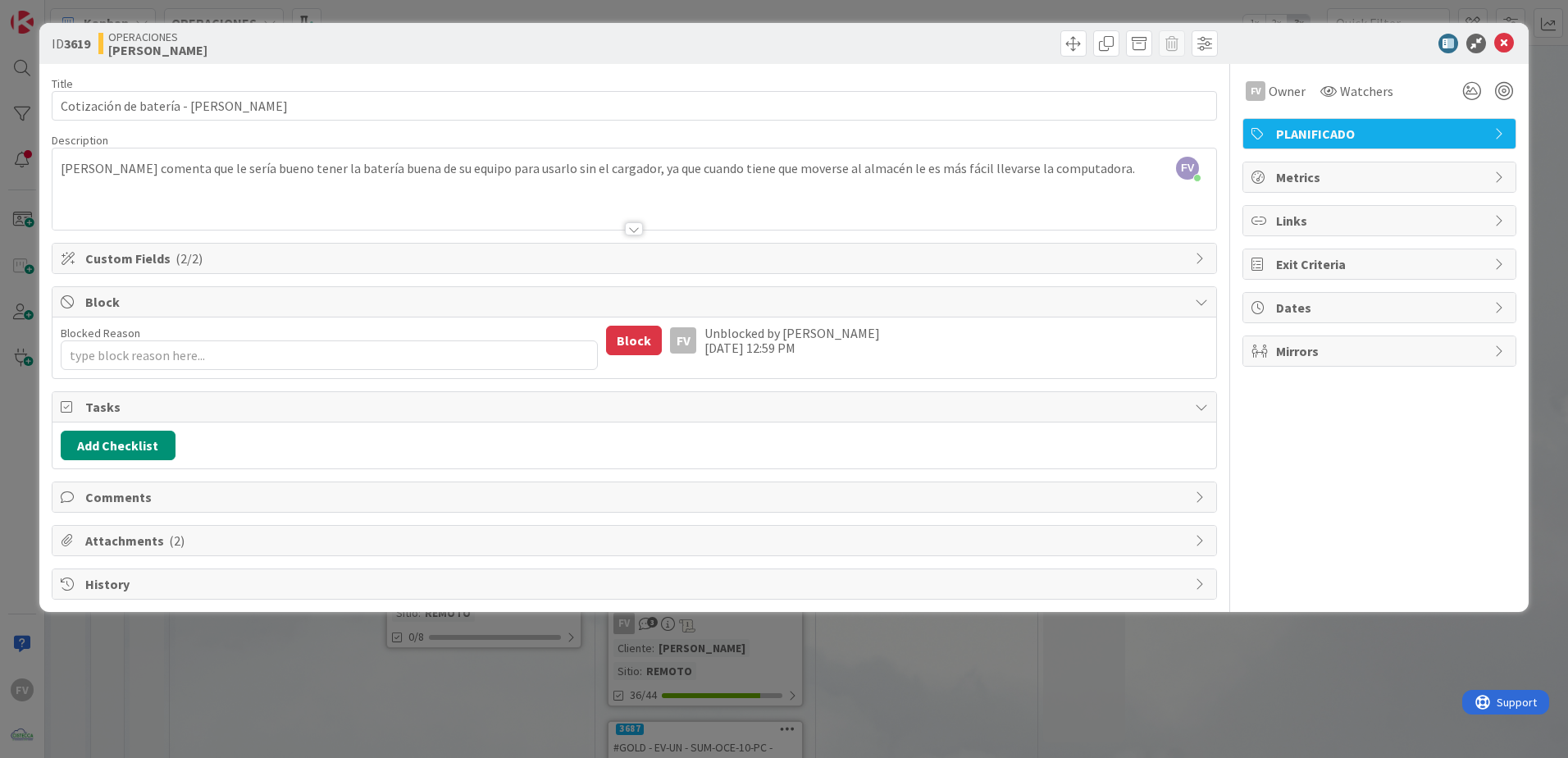
click at [200, 292] on span "Block" at bounding box center [635, 302] width 1101 height 20
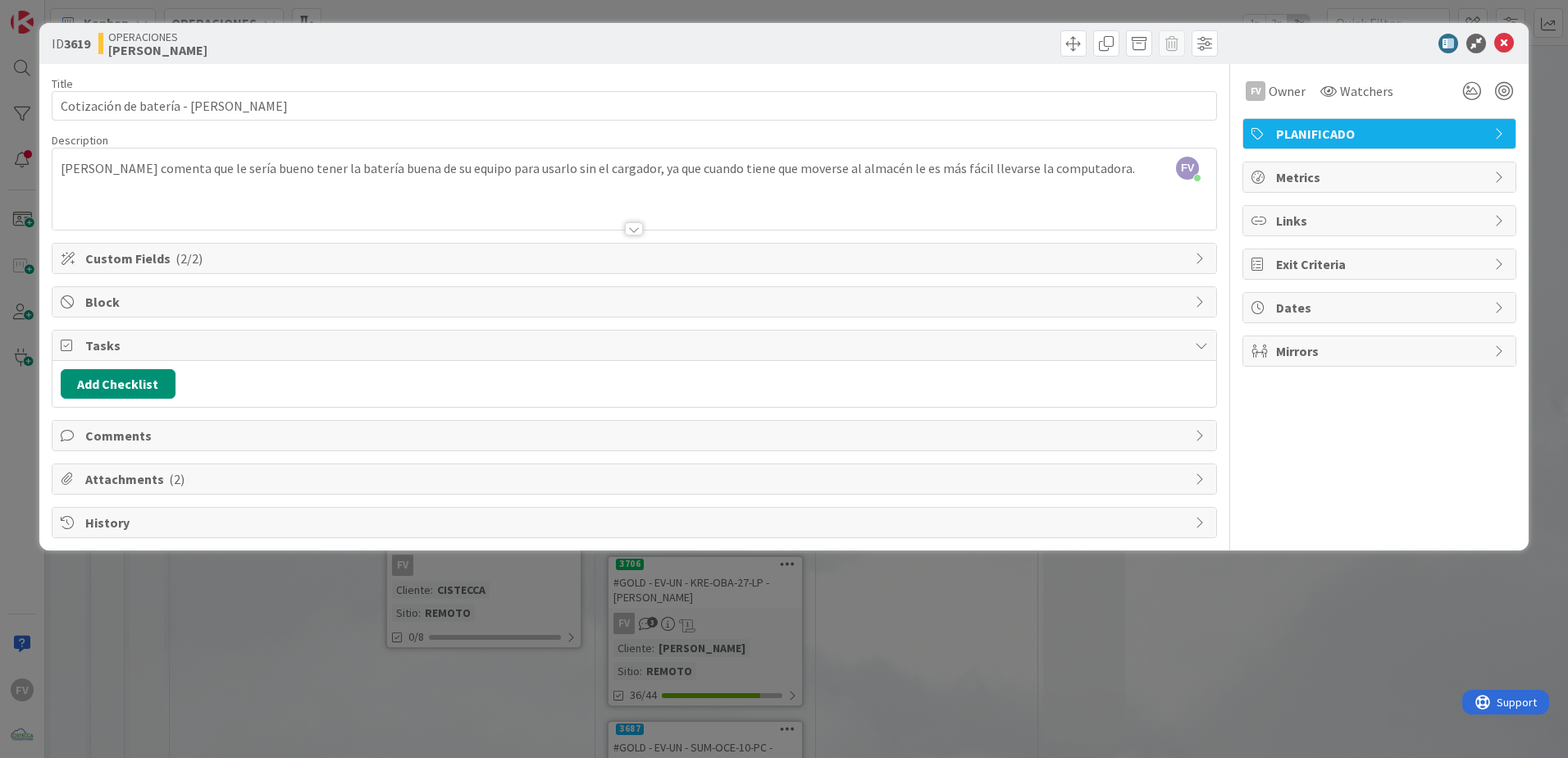
click at [167, 340] on span "Tasks" at bounding box center [635, 346] width 1101 height 20
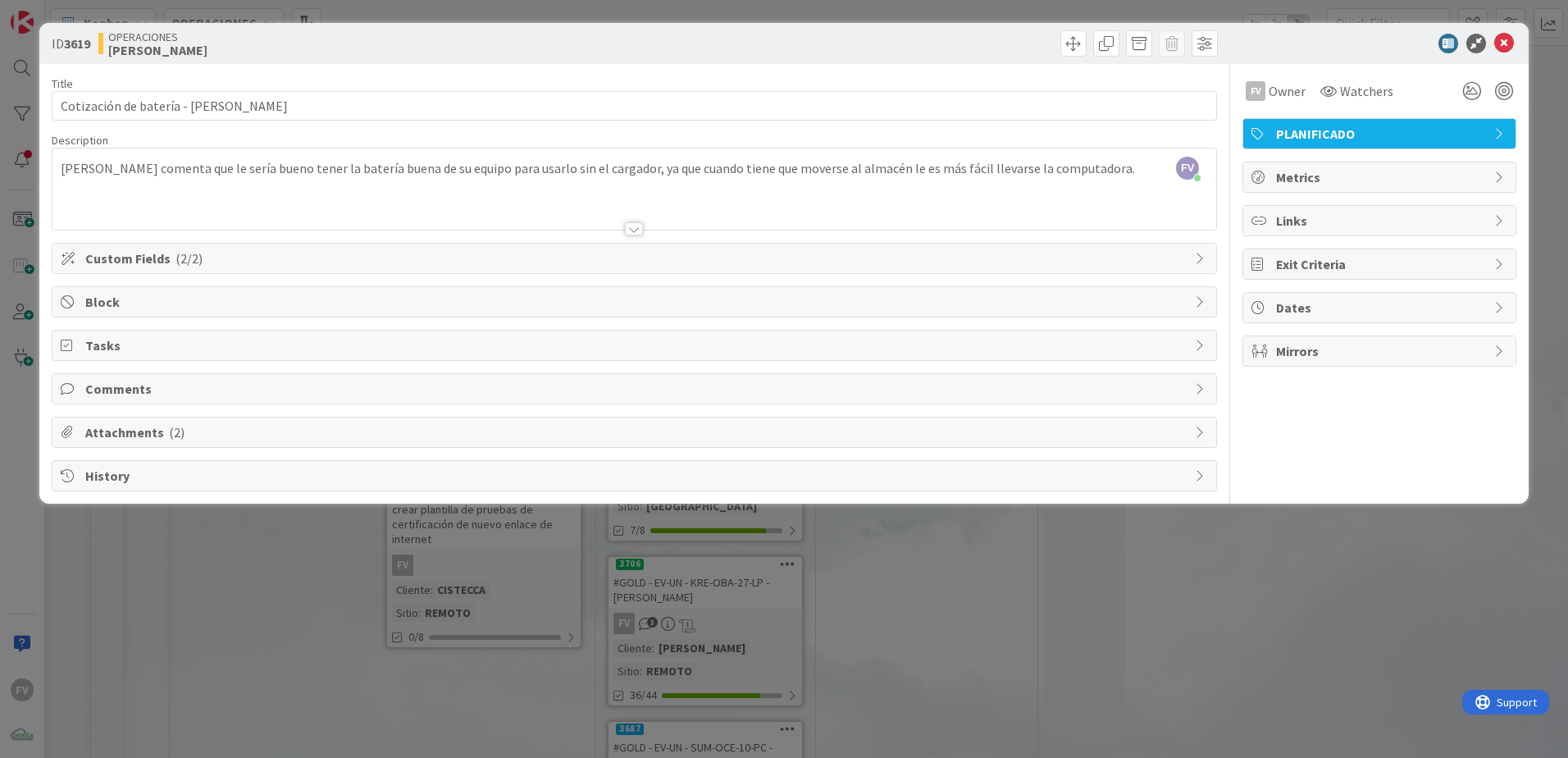
click at [152, 438] on span "Attachments ( 2 )" at bounding box center [635, 432] width 1101 height 20
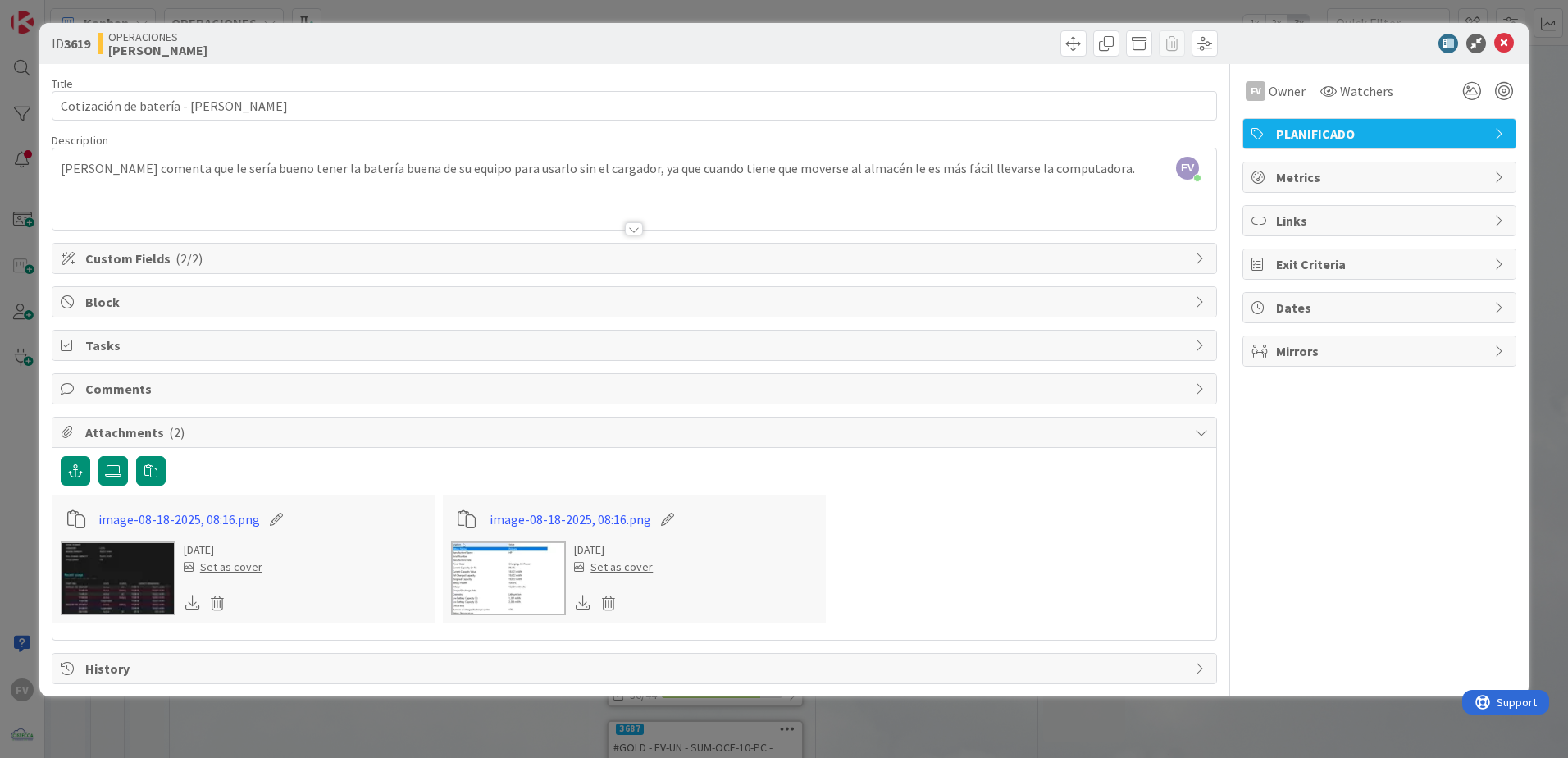
click at [161, 428] on span "Attachments ( 2 )" at bounding box center [635, 432] width 1101 height 20
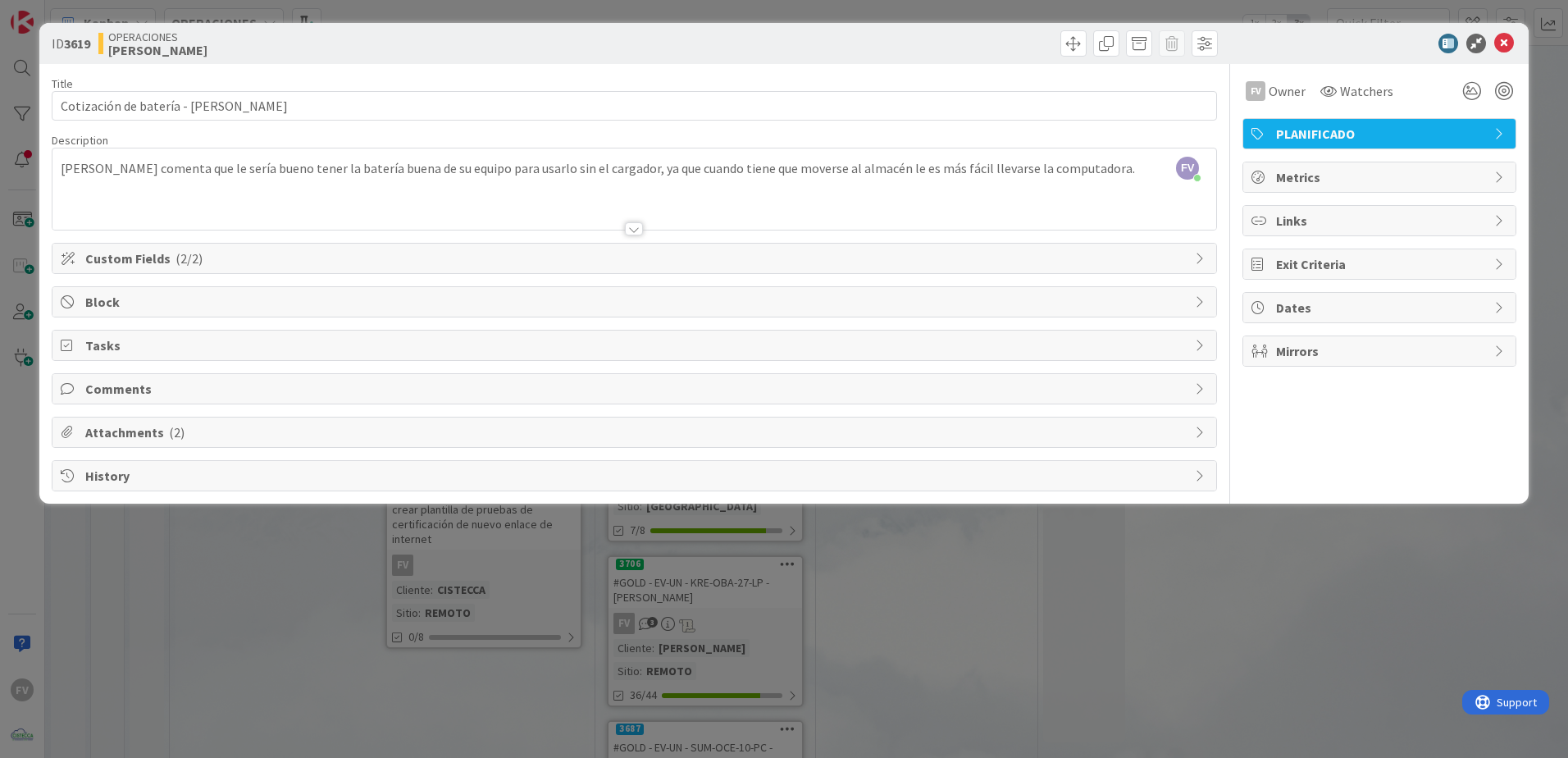
click at [148, 400] on div "Comments" at bounding box center [634, 388] width 1164 height 30
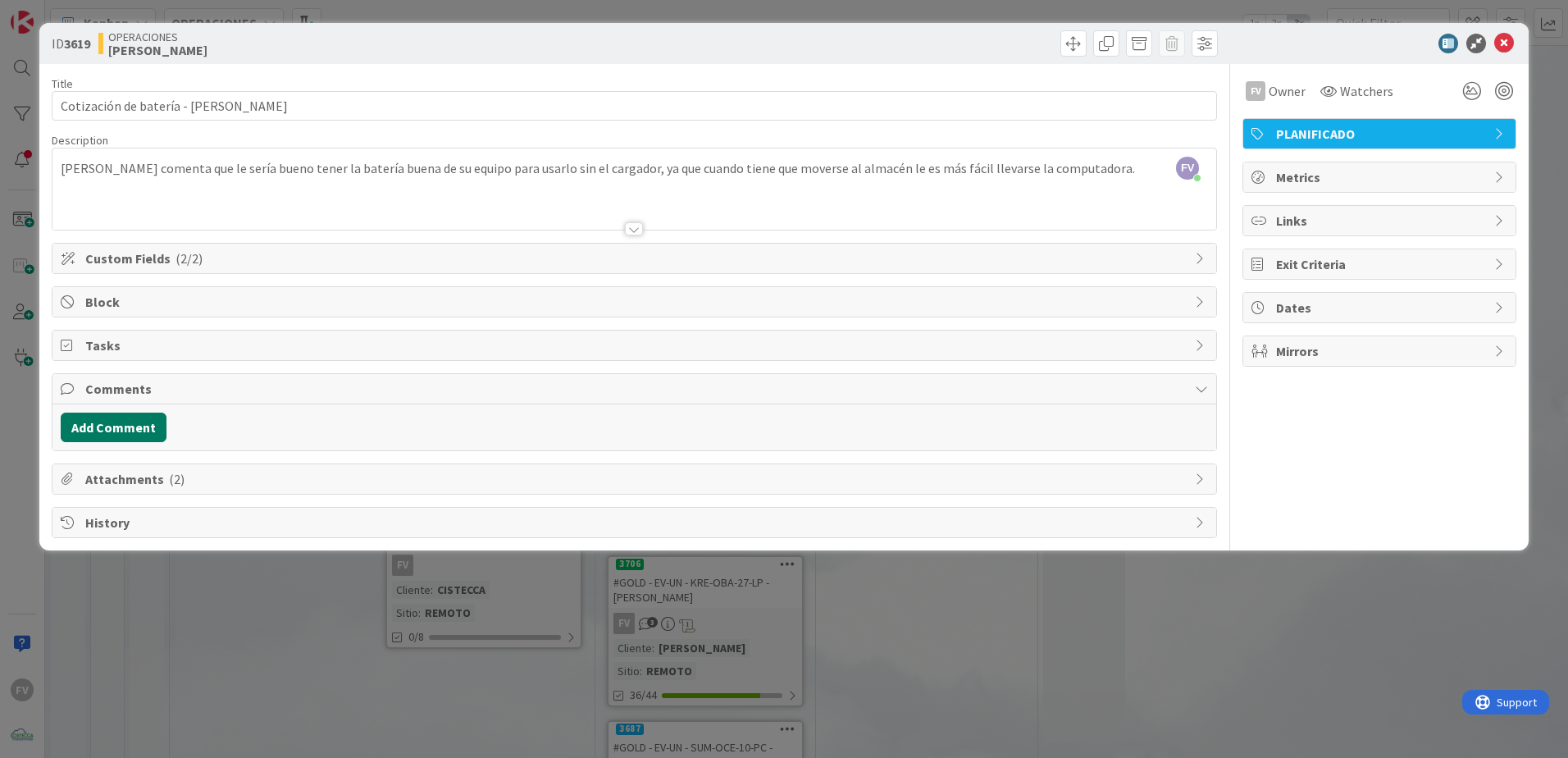
click at [129, 435] on button "Add Comment" at bounding box center [113, 427] width 106 height 30
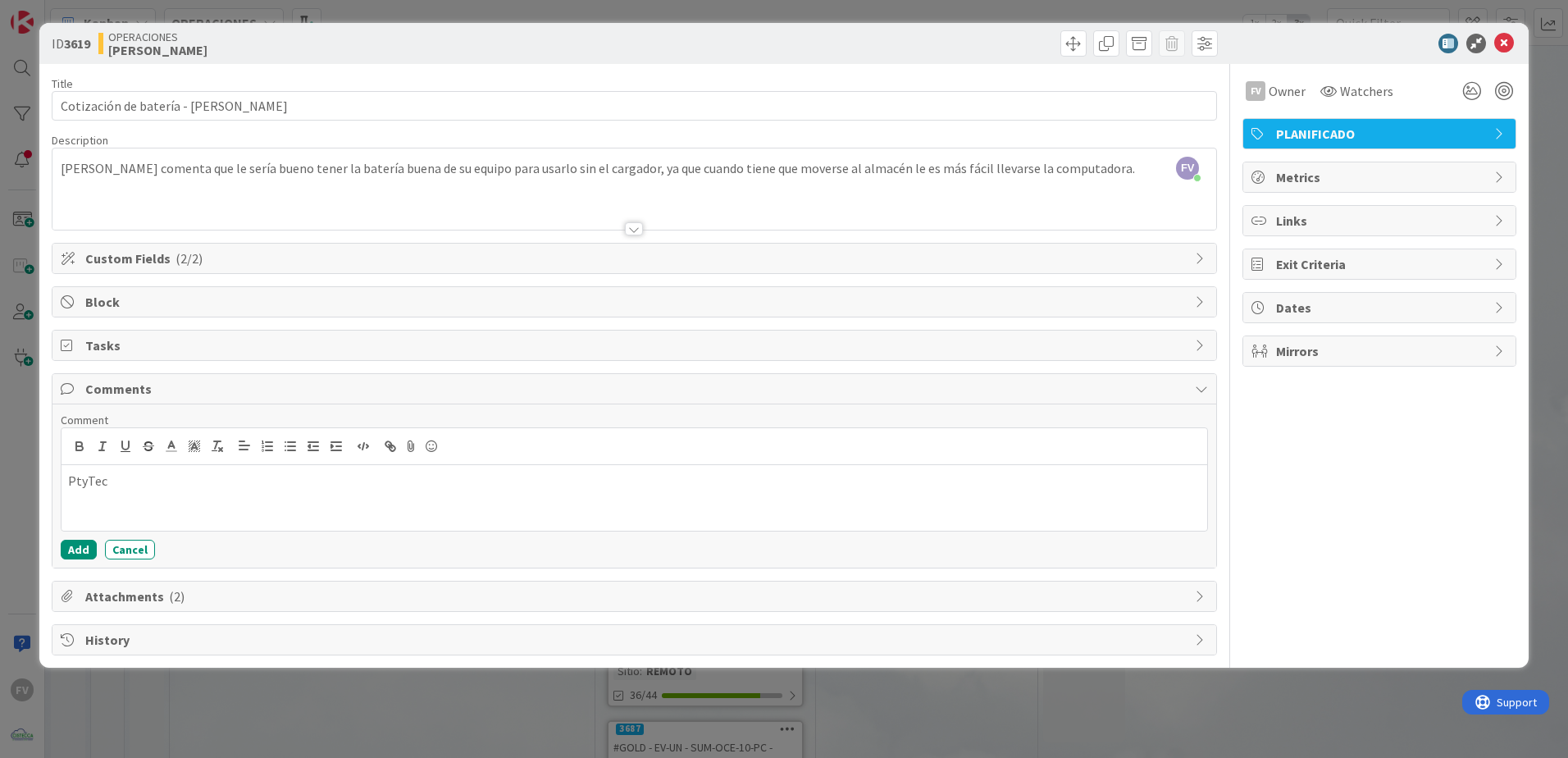
click at [204, 501] on span "Attachments ( 2 )" at bounding box center [635, 596] width 1101 height 20
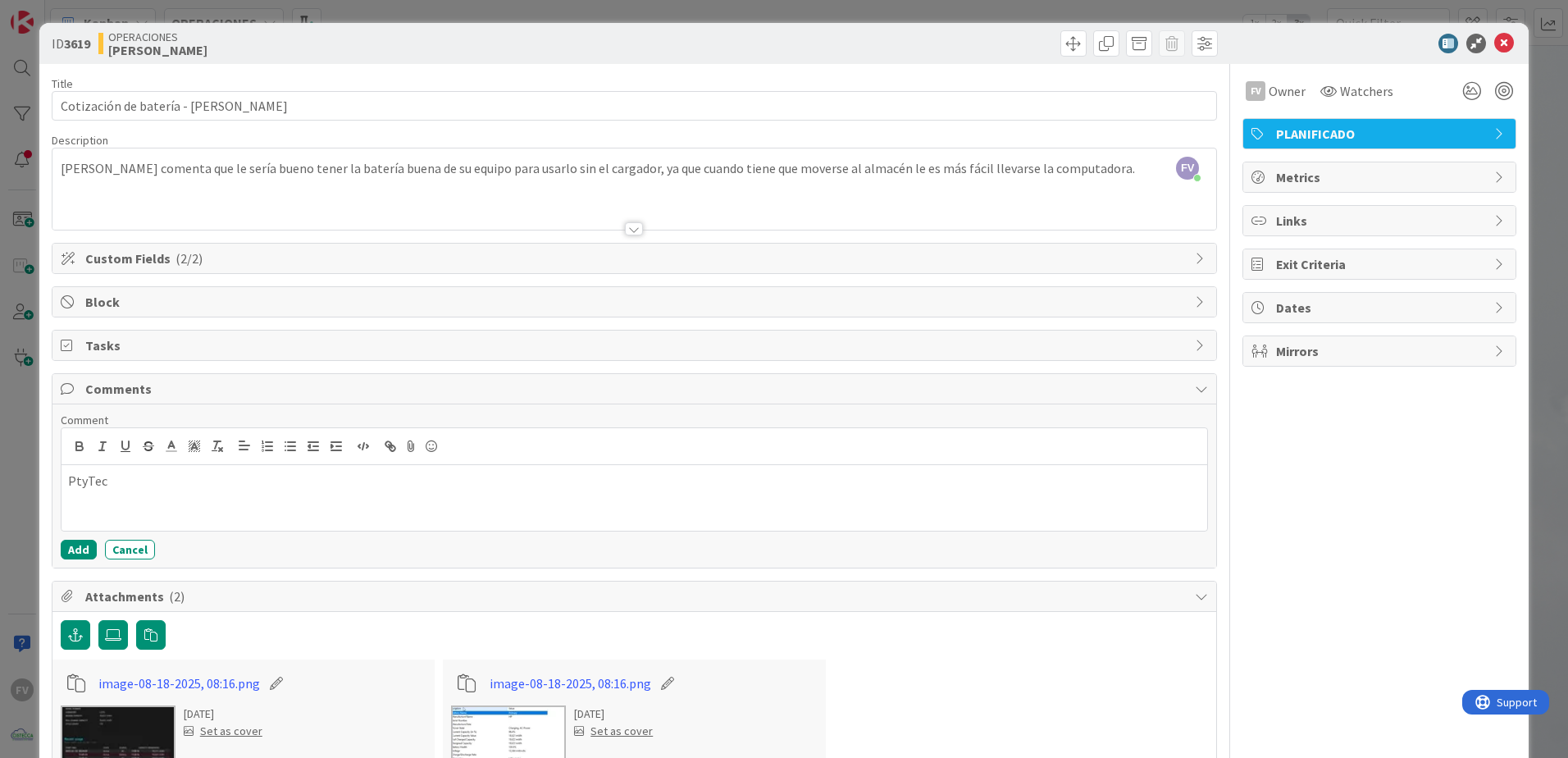
click at [205, 501] on span "Attachments ( 2 )" at bounding box center [635, 596] width 1101 height 20
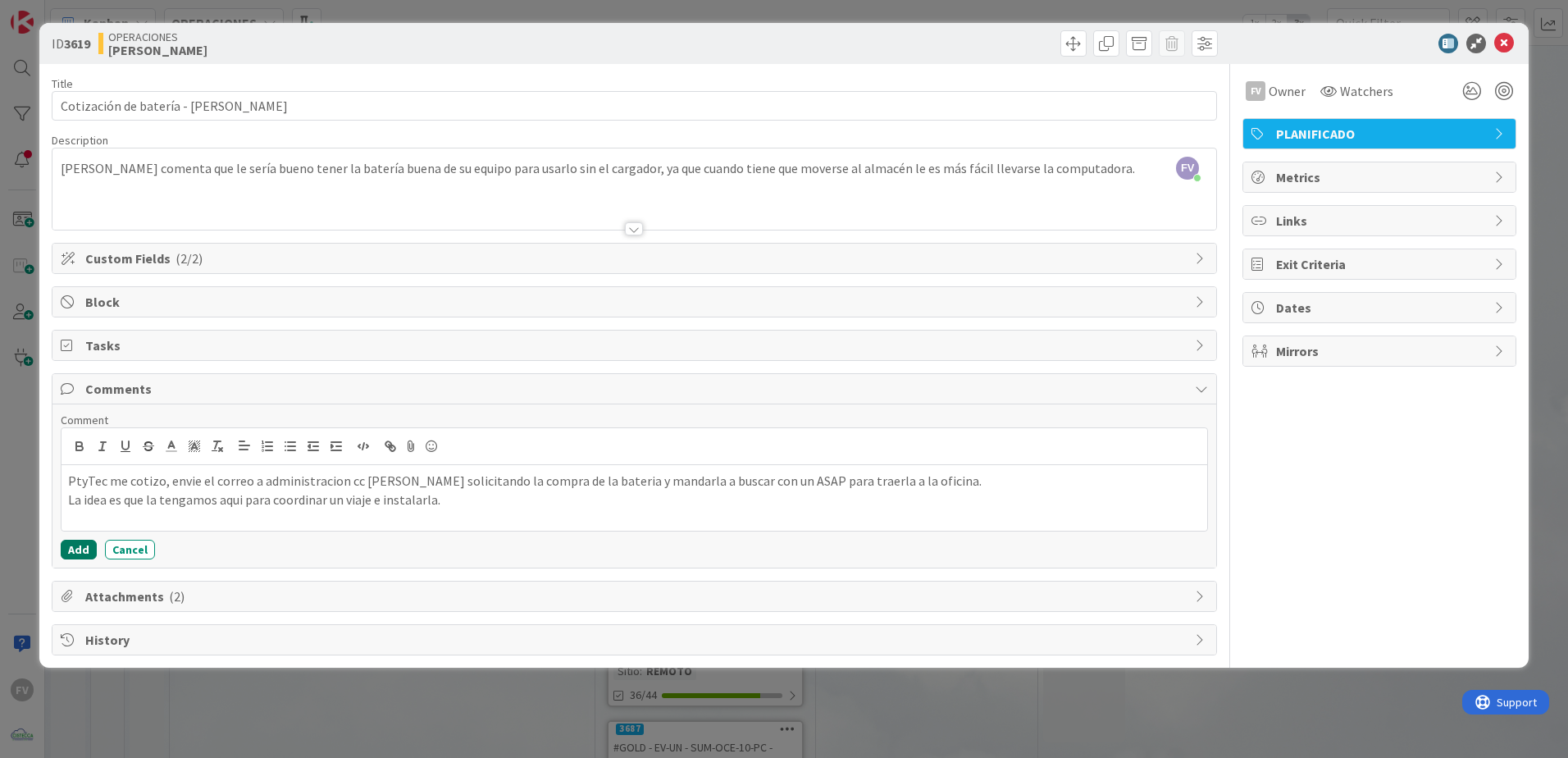
click at [81, 501] on button "Add" at bounding box center [78, 549] width 36 height 20
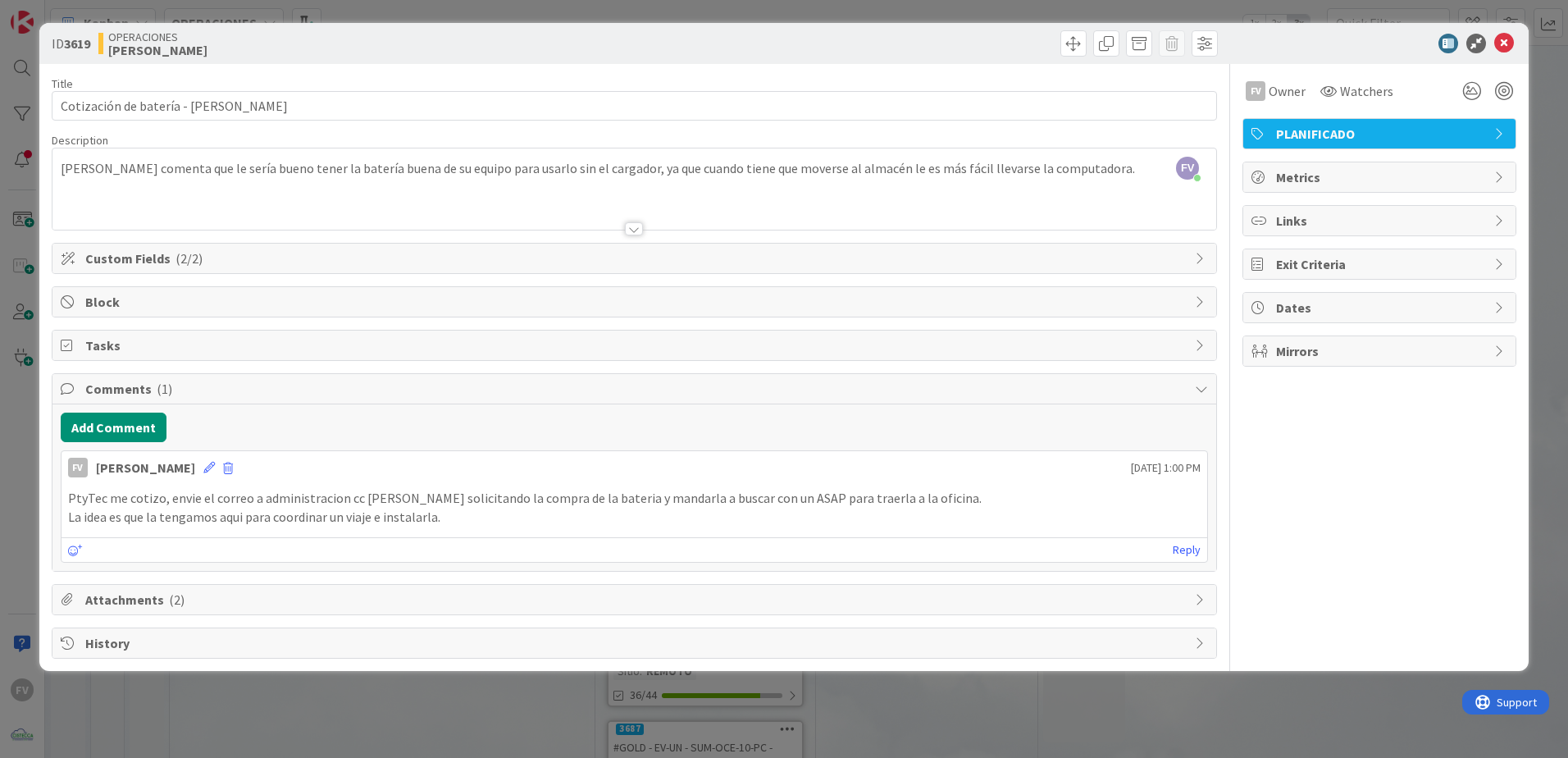
click at [169, 501] on span "( 2 )" at bounding box center [176, 600] width 15 height 16
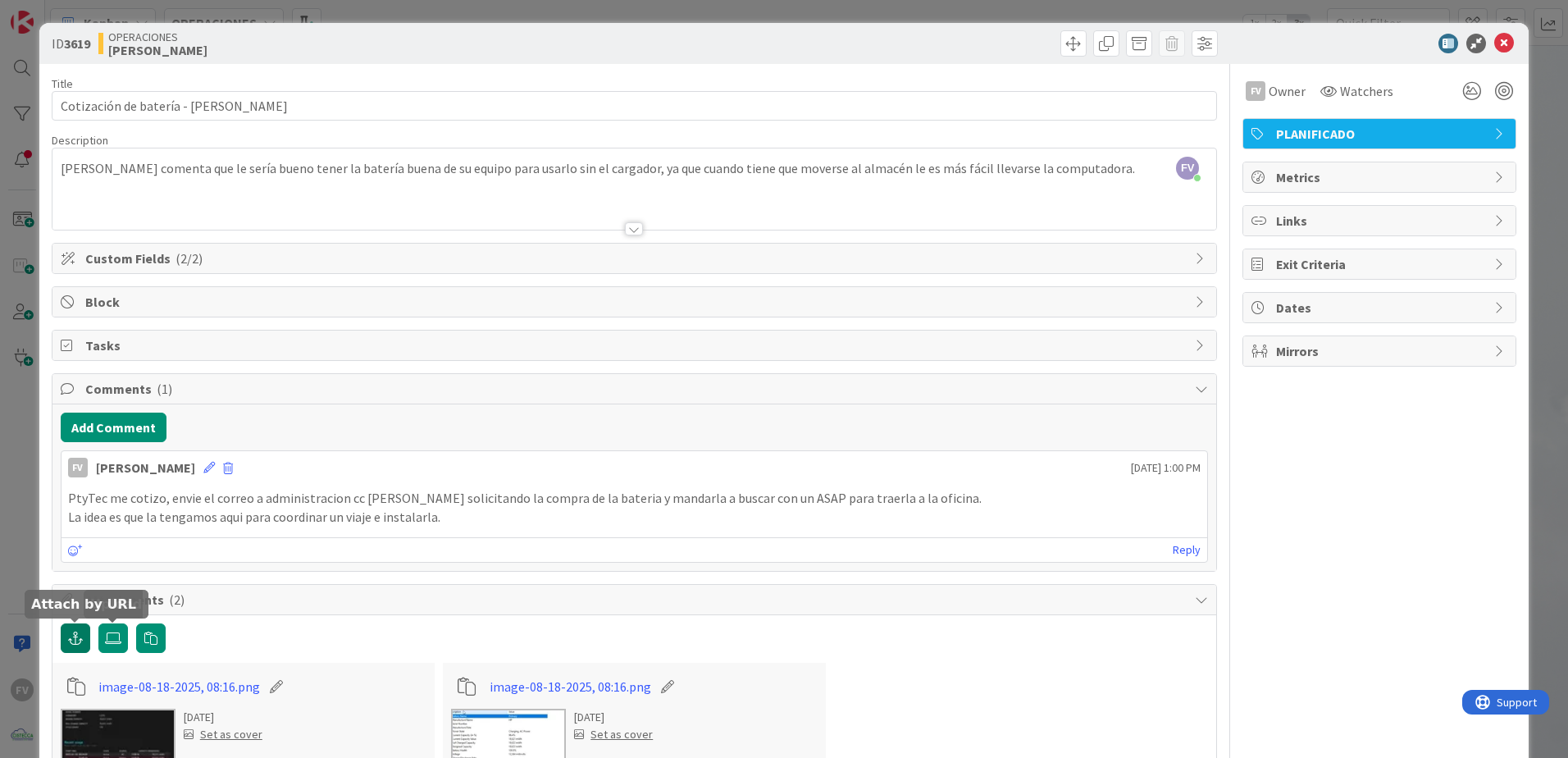
click at [77, 501] on icon "button" at bounding box center [76, 637] width 14 height 14
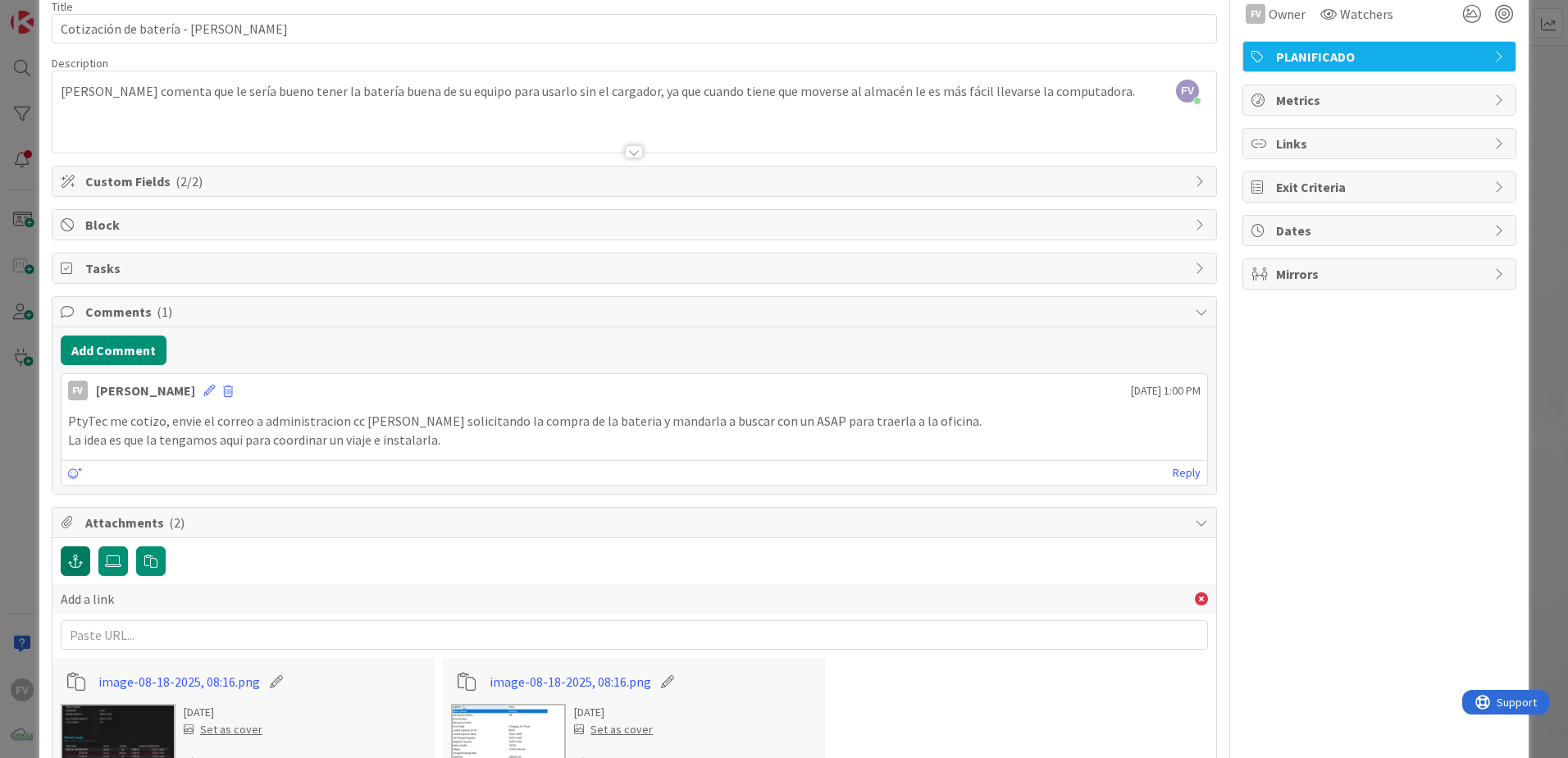
scroll to position [201, 0]
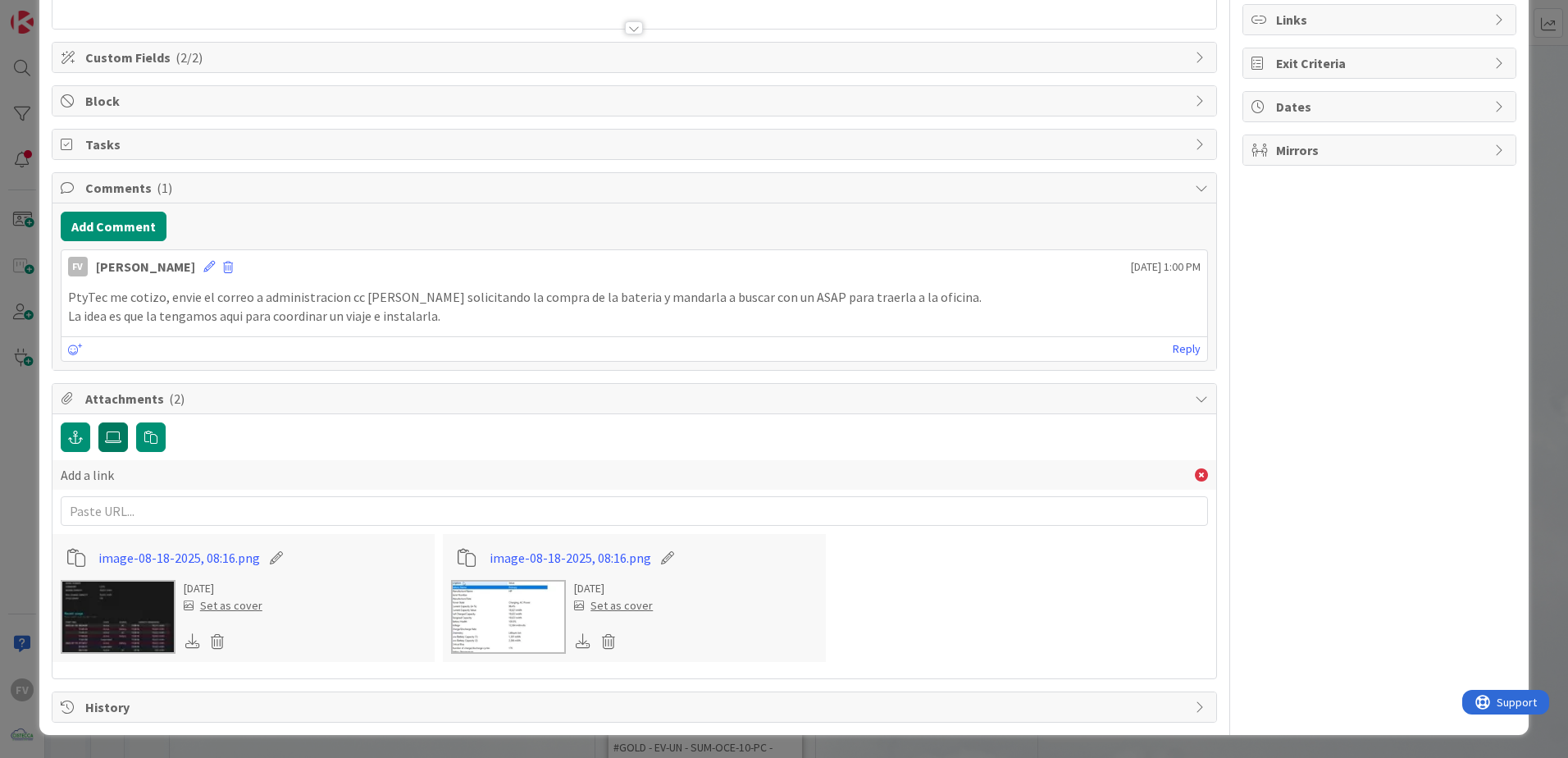
click at [122, 438] on label at bounding box center [113, 437] width 30 height 30
click at [98, 422] on input "file" at bounding box center [98, 422] width 0 height 0
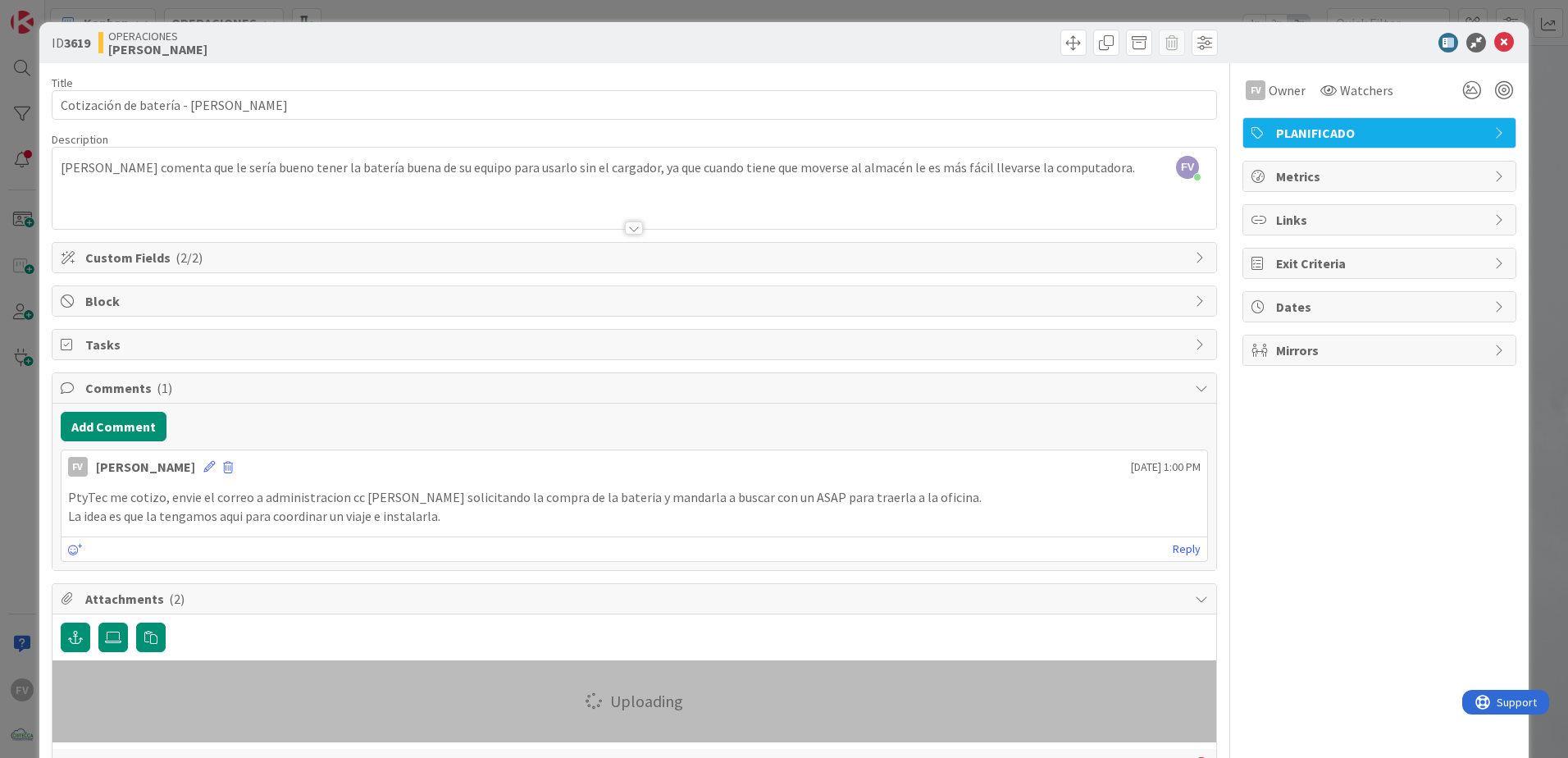
scroll to position [0, 0]
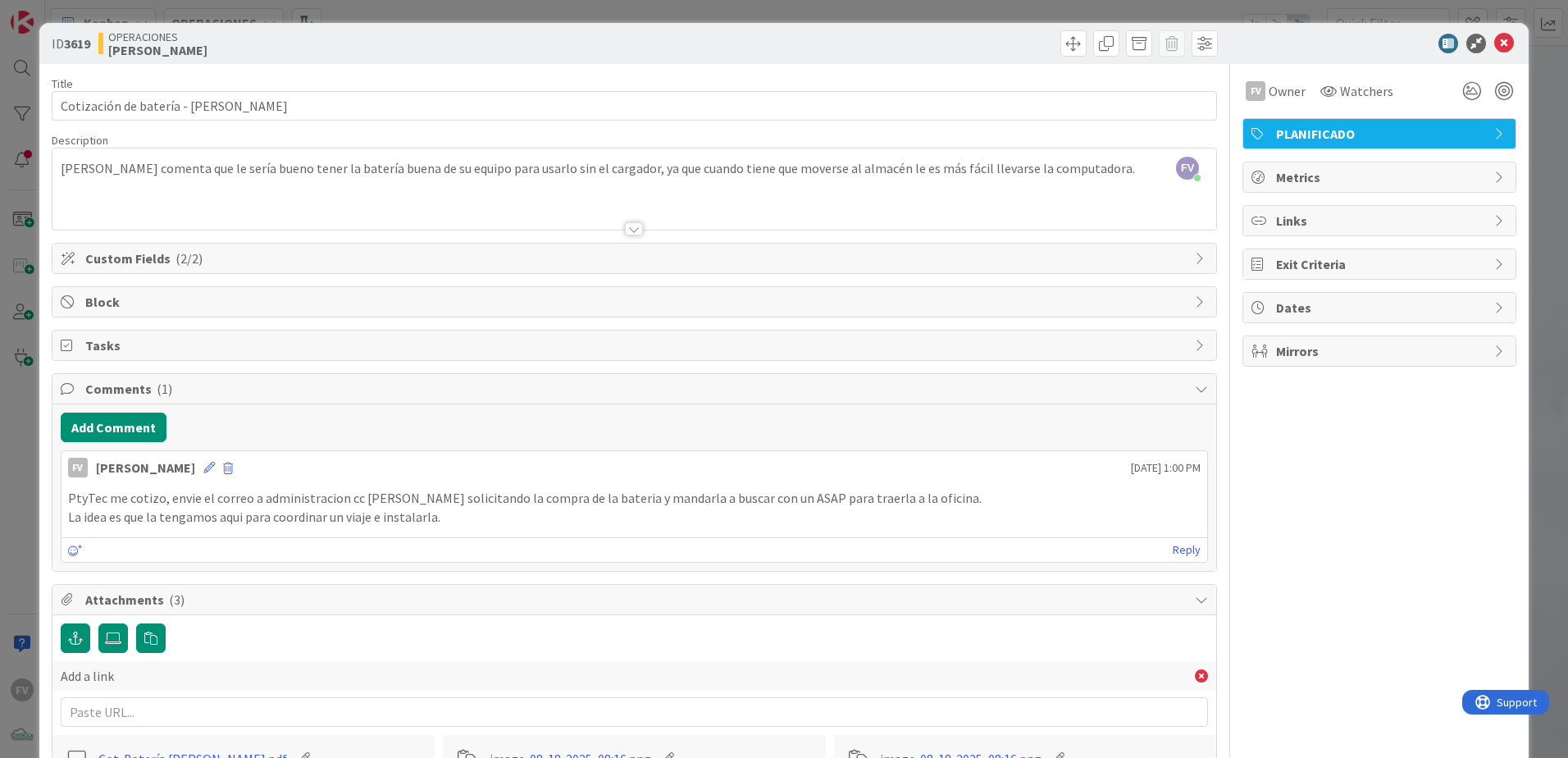
click at [1113, 68] on div "ID 3619 OPERACIONES FERNANDO Title 40 / 128 Cotización de batería - Aurelio Gon…" at bounding box center [784, 379] width 1568 height 758
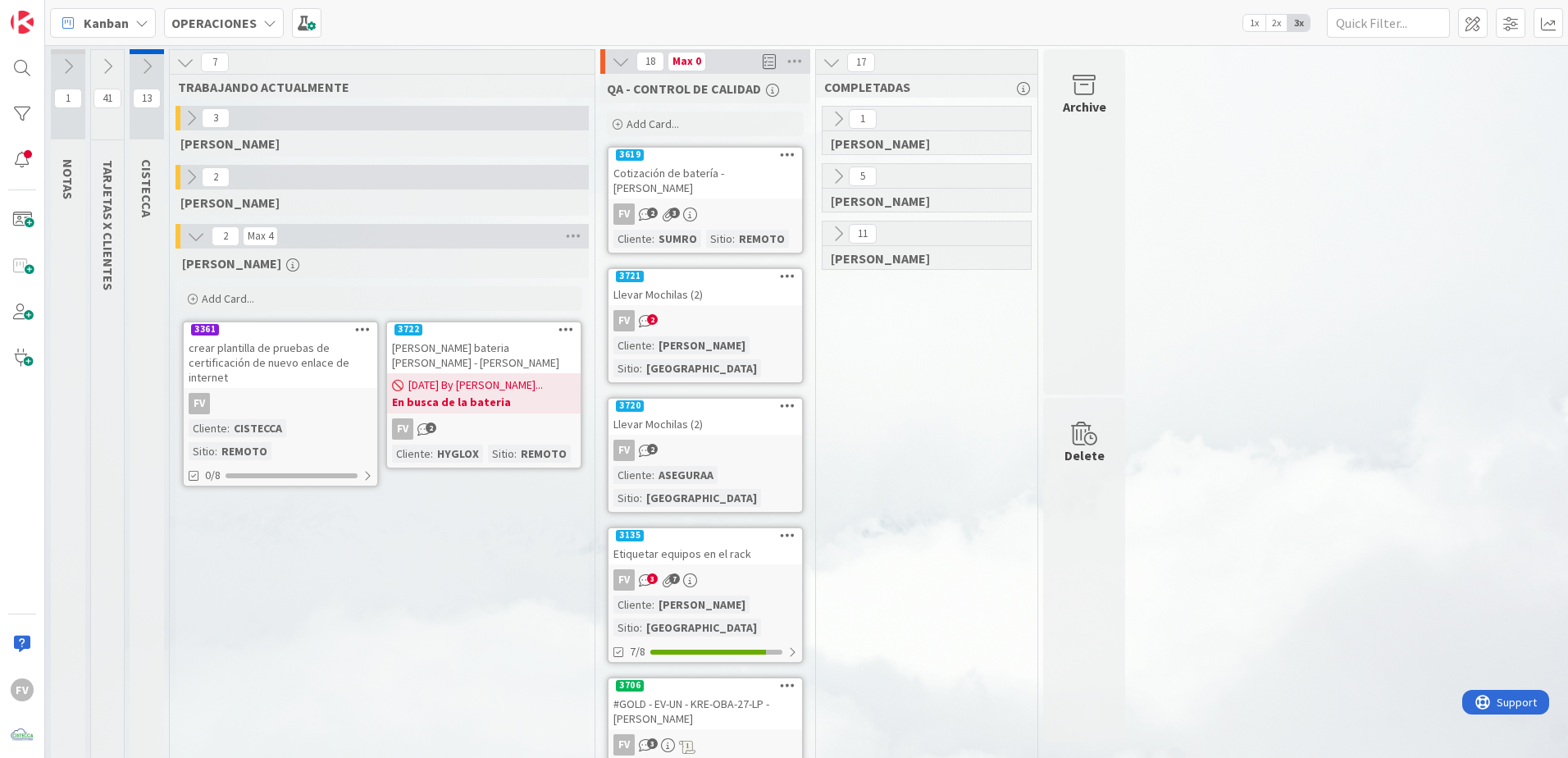
click at [468, 355] on div "Cotizacion bateria Daphne - Kathia" at bounding box center [483, 355] width 194 height 36
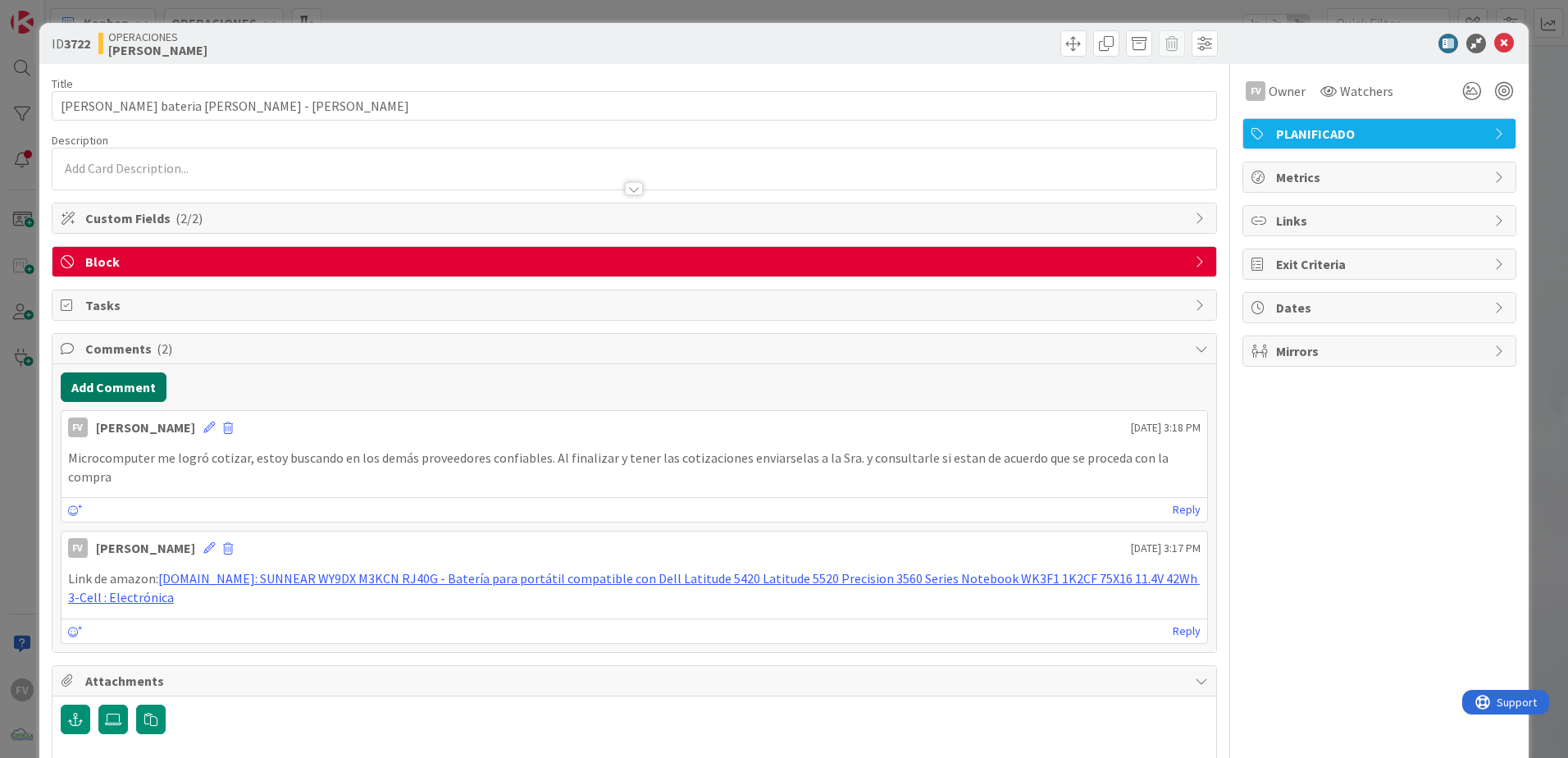
click at [140, 374] on button "Add Comment" at bounding box center [113, 387] width 106 height 30
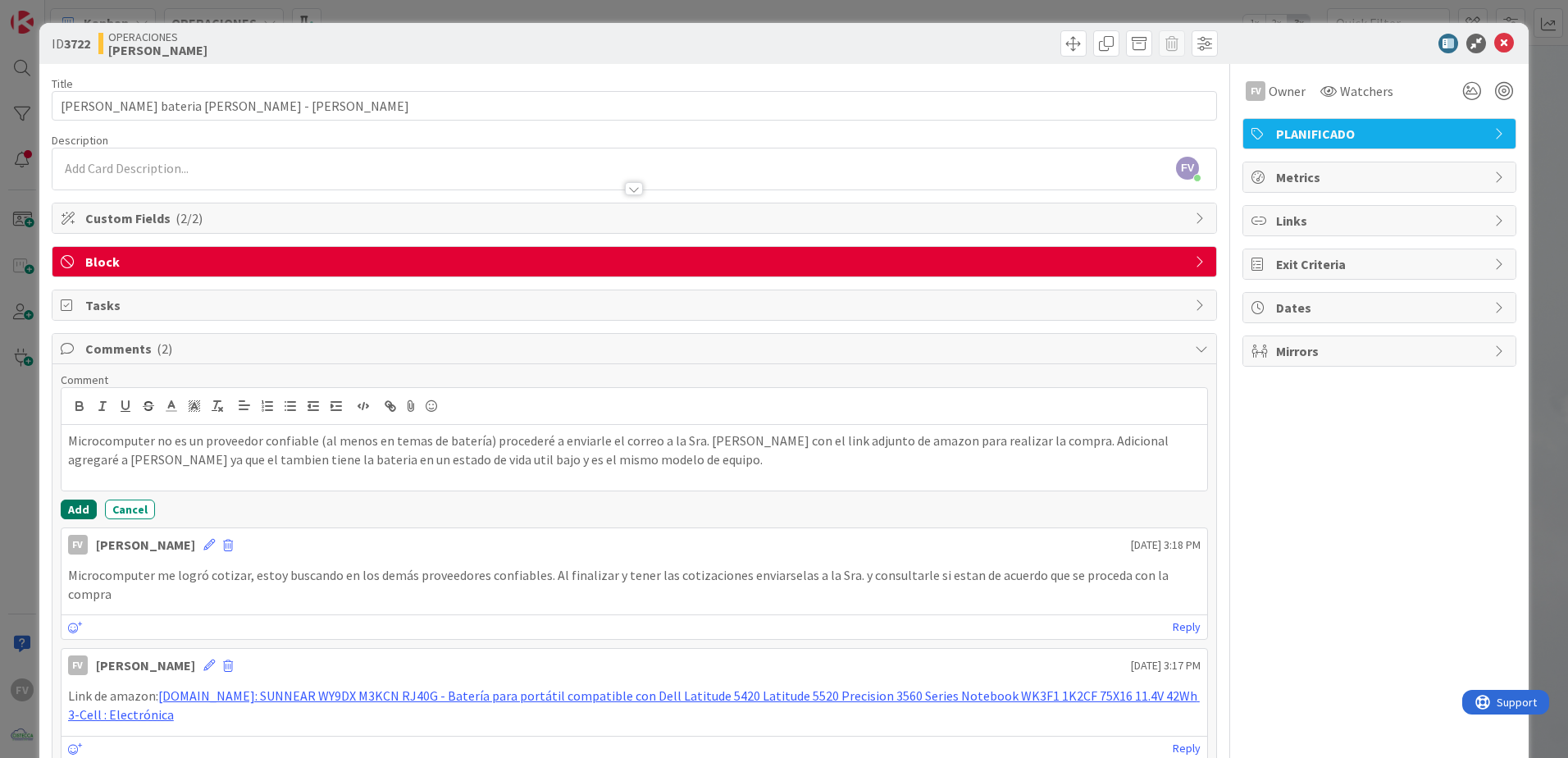
click at [84, 501] on button "Add" at bounding box center [78, 510] width 36 height 20
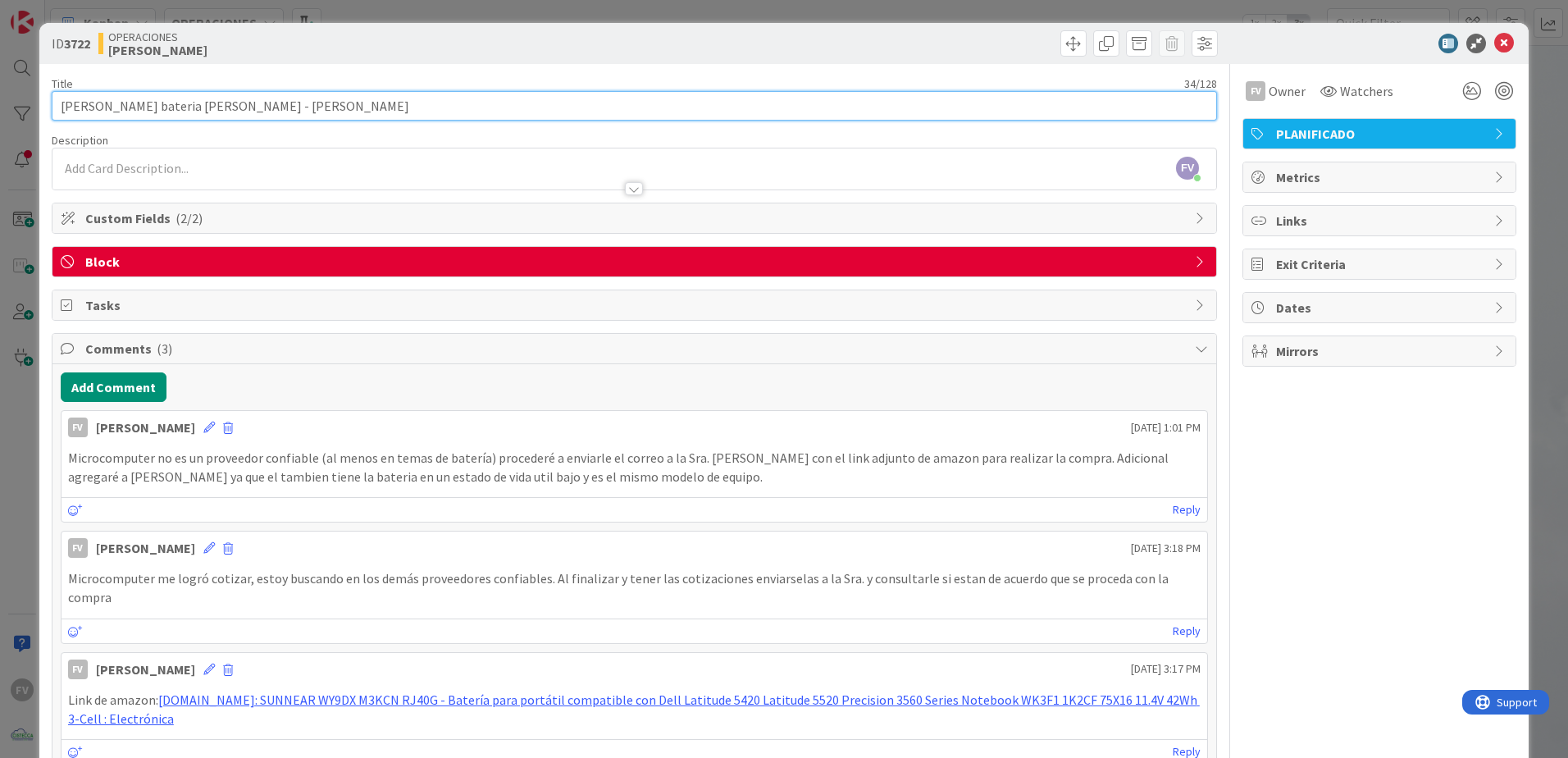
click at [384, 111] on input "Cotizacion bateria Daphne - Kathia" at bounding box center [634, 105] width 1165 height 30
type input "[PERSON_NAME] bateria [PERSON_NAME] - [PERSON_NAME] - [PERSON_NAME]"
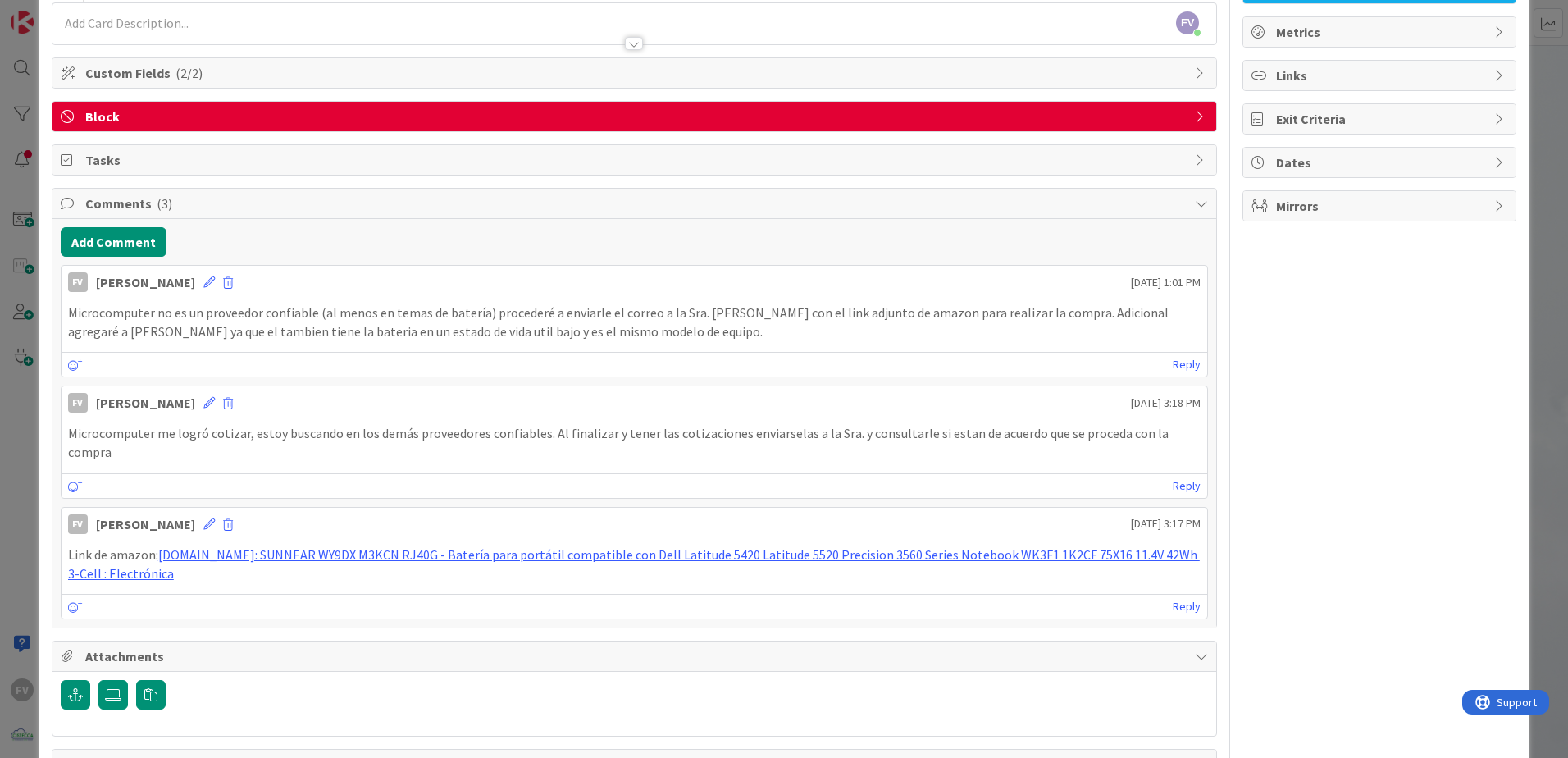
scroll to position [185, 0]
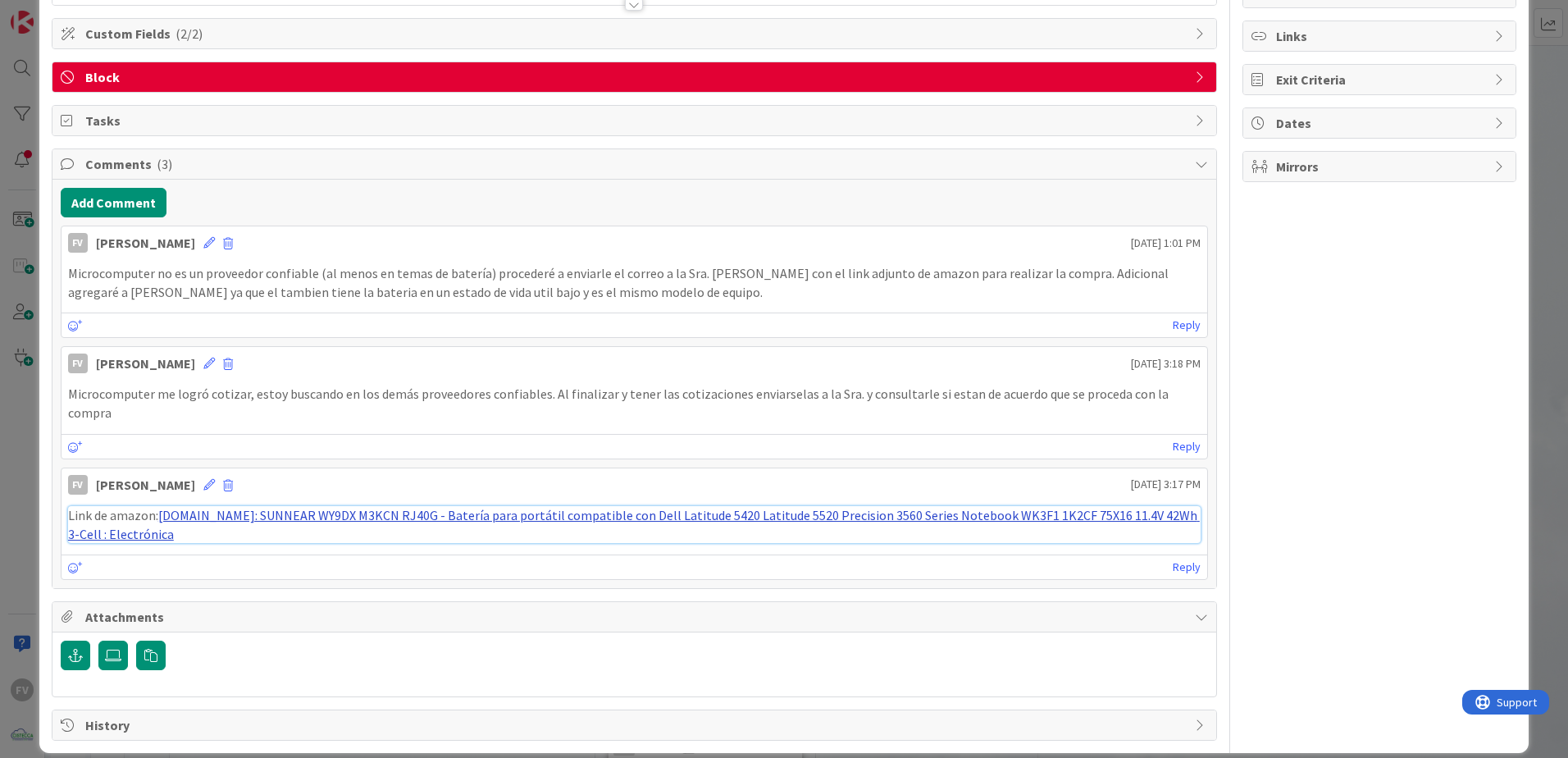
click at [396, 501] on link "Amazon.com: SUNNEAR WY9DX M3KCN RJ40G - Batería para portátil compatible con De…" at bounding box center [634, 524] width 1131 height 35
click at [258, 501] on link "Amazon.com: SUNNEAR WY9DX M3KCN RJ40G - Batería para portátil compatible con De…" at bounding box center [634, 524] width 1131 height 35
click at [223, 501] on link "Amazon.com: SUNNEAR WY9DX M3KCN RJ40G - Batería para portátil compatible con De…" at bounding box center [634, 524] width 1131 height 35
click at [198, 471] on div "FV Fernando Varela 10 September 2025 3:17 PM" at bounding box center [634, 481] width 1146 height 26
click at [203, 479] on icon at bounding box center [209, 484] width 12 height 12
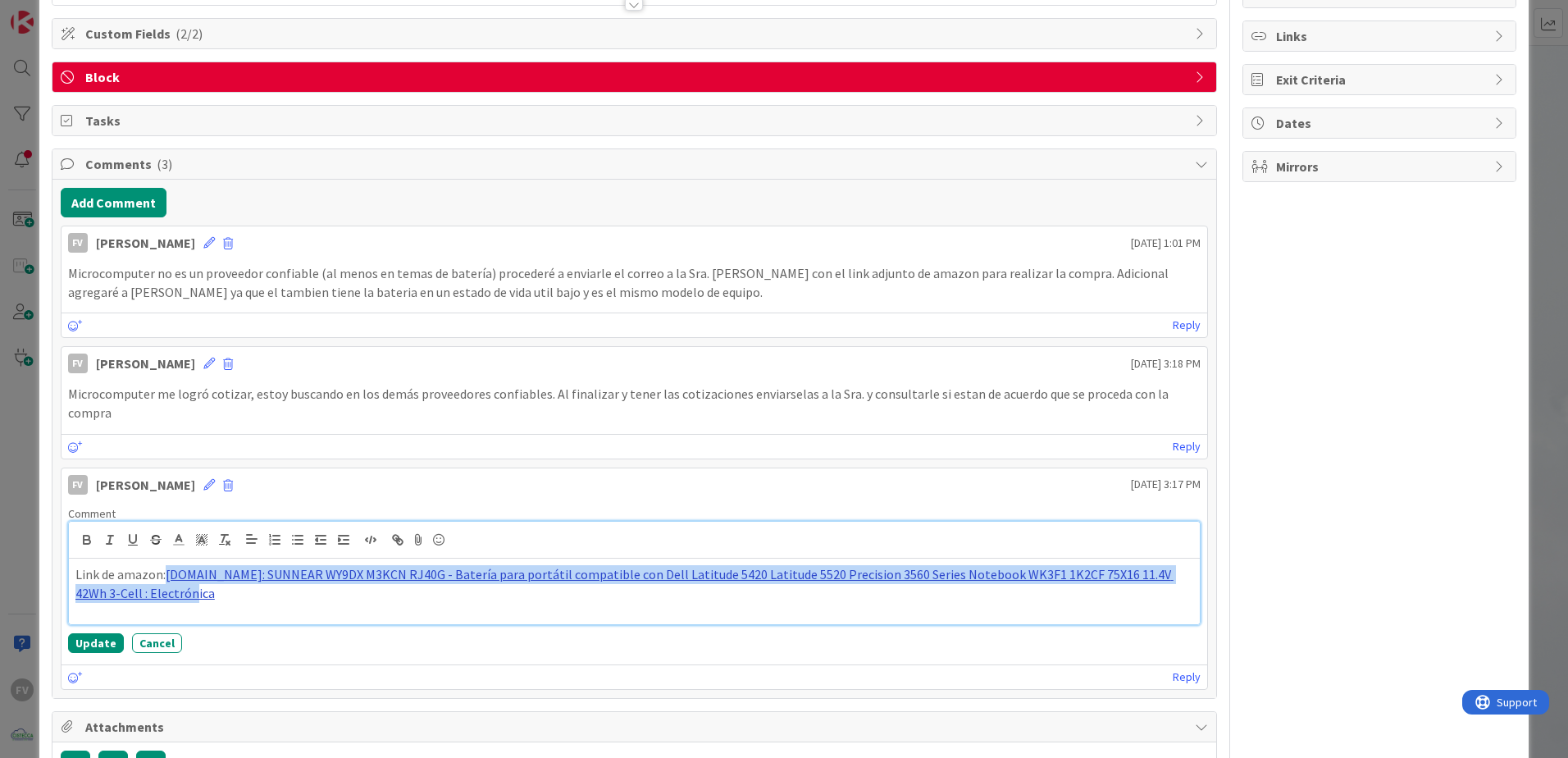
drag, startPoint x: 185, startPoint y: 575, endPoint x: 167, endPoint y: 557, distance: 25.5
click at [167, 501] on div "Link de amazon: Amazon.com: SUNNEAR WY9DX M3KCN RJ40G - Batería para portátil c…" at bounding box center [635, 591] width 1131 height 66
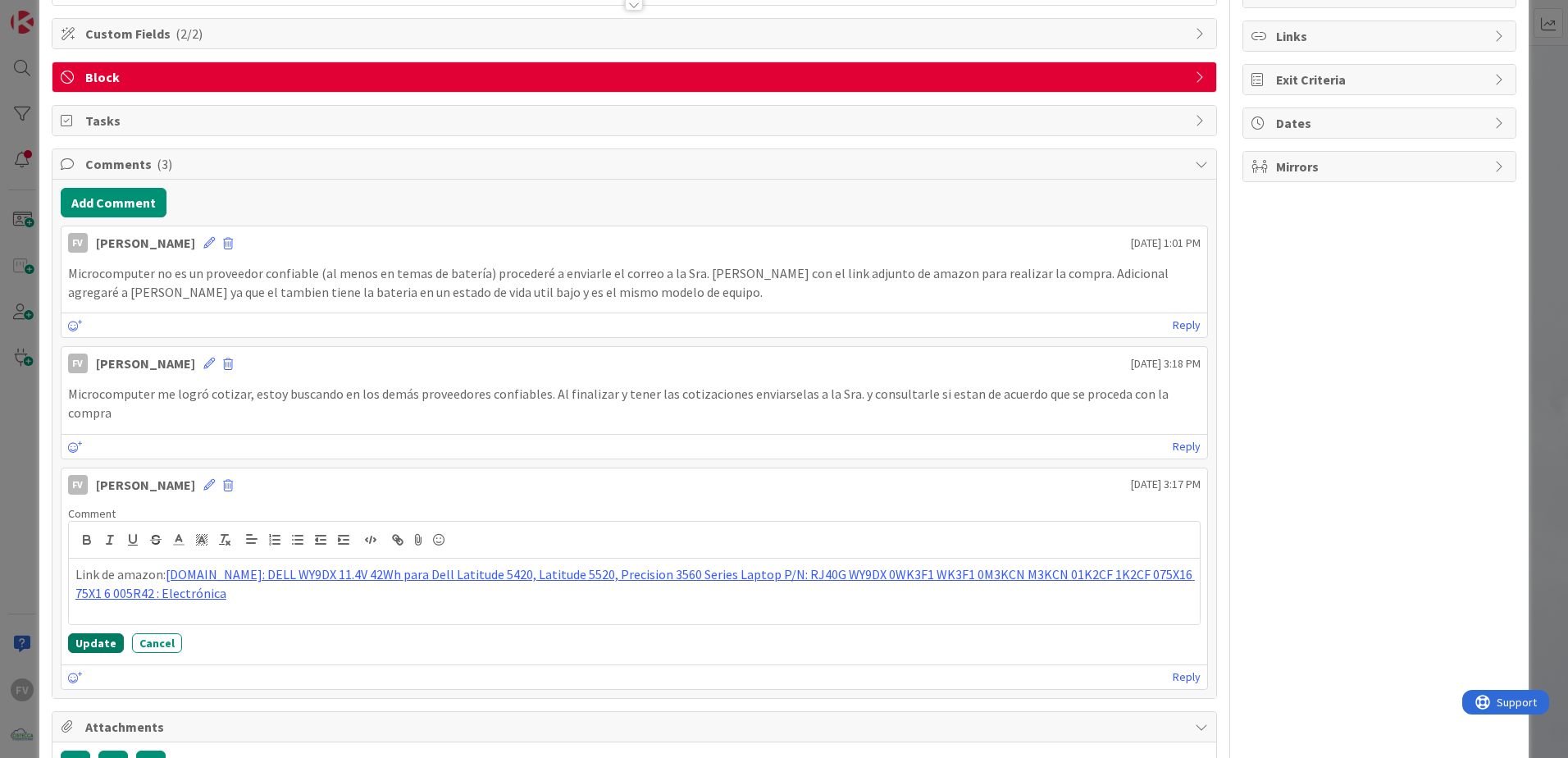
click at [106, 501] on button "Update" at bounding box center [96, 643] width 56 height 20
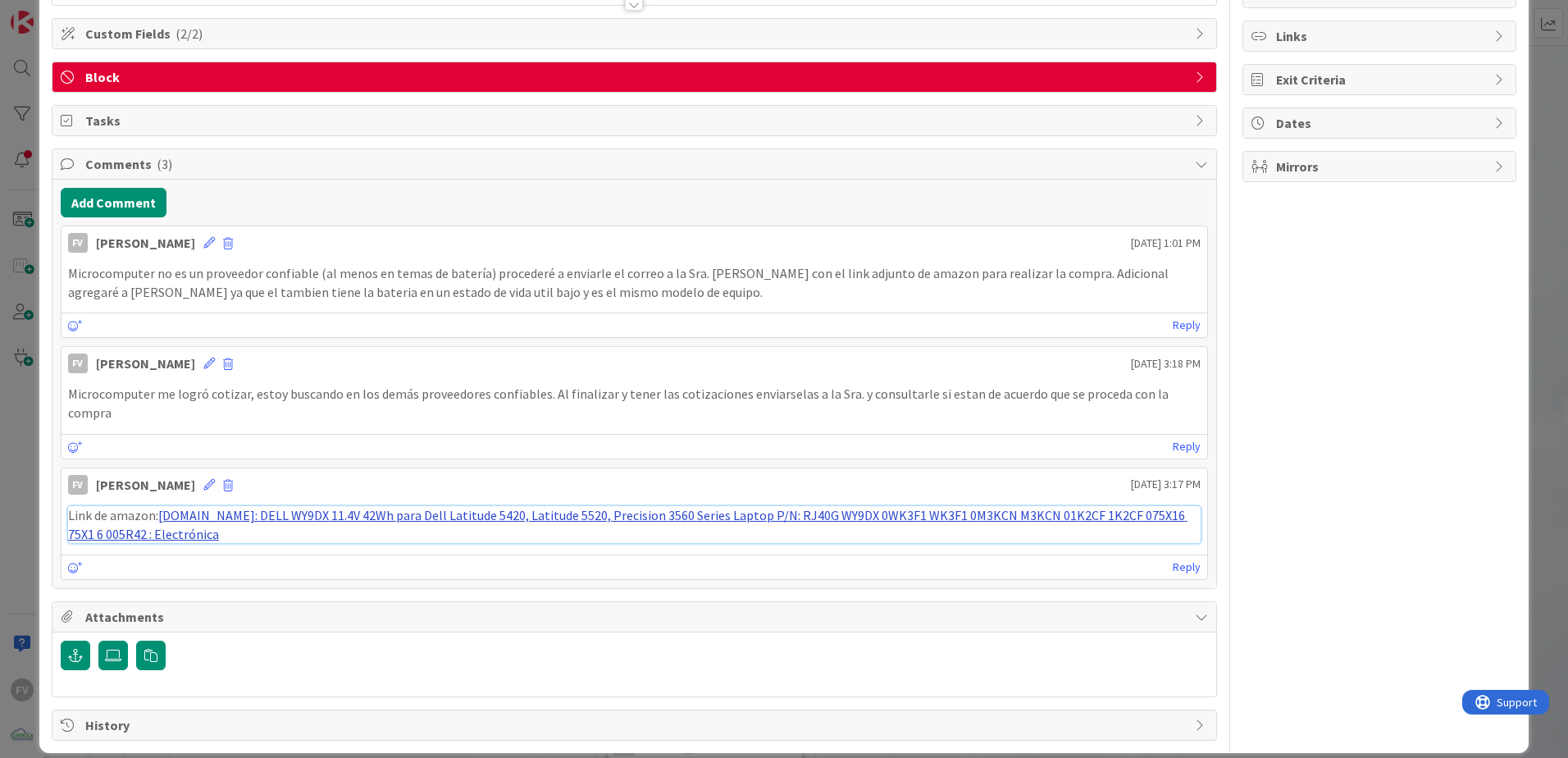
click at [228, 501] on link "[DOMAIN_NAME]: DELL WY9DX 11.4V 42Wh para Dell Latitude 5420, Latitude 5520, Pr…" at bounding box center [627, 524] width 1119 height 35
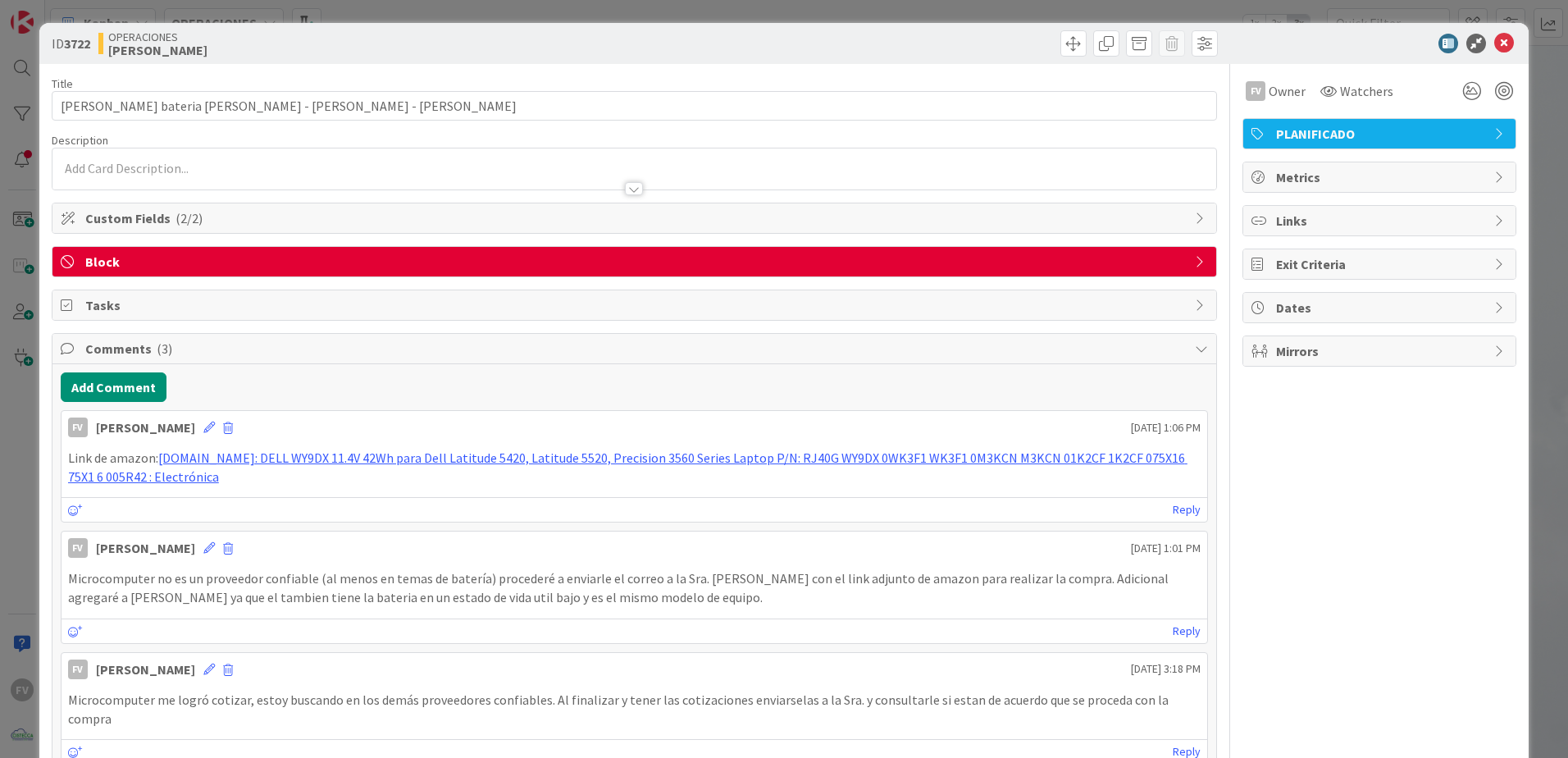
click at [247, 274] on div "Block" at bounding box center [634, 261] width 1164 height 30
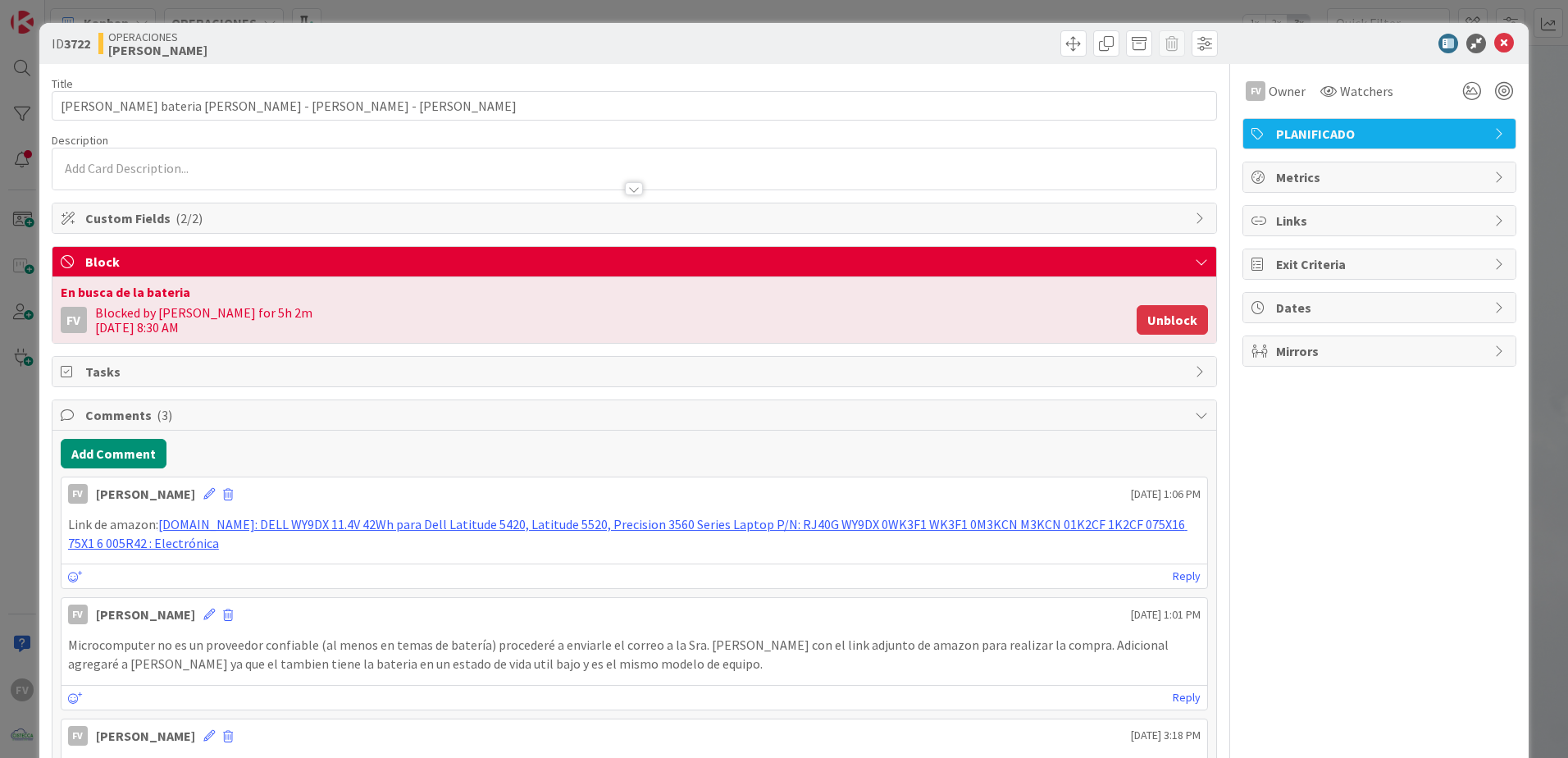
click at [1179, 325] on button "Unblock" at bounding box center [1172, 320] width 71 height 30
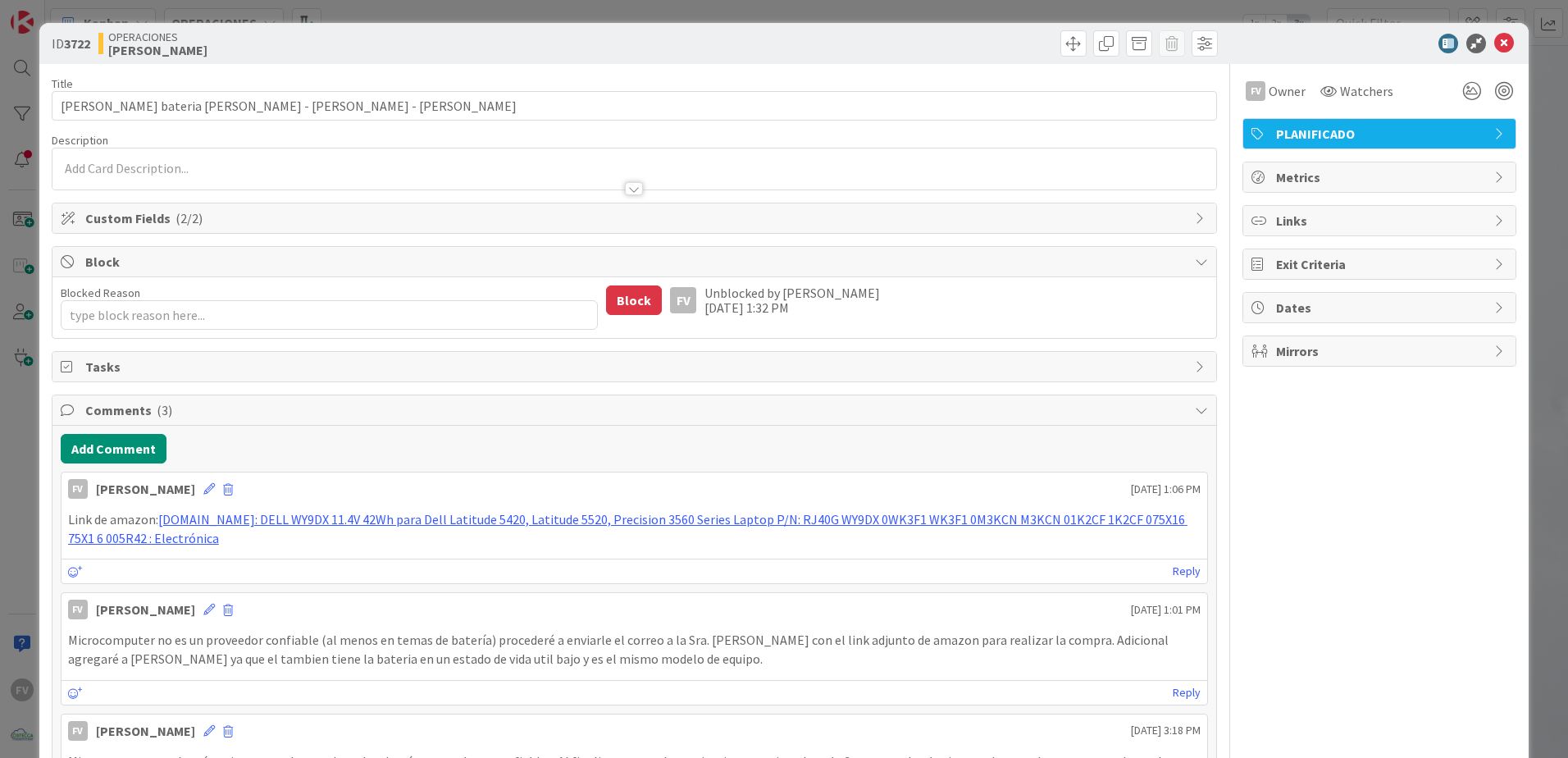
type textarea "x"
click at [139, 446] on button "Add Comment" at bounding box center [113, 448] width 106 height 30
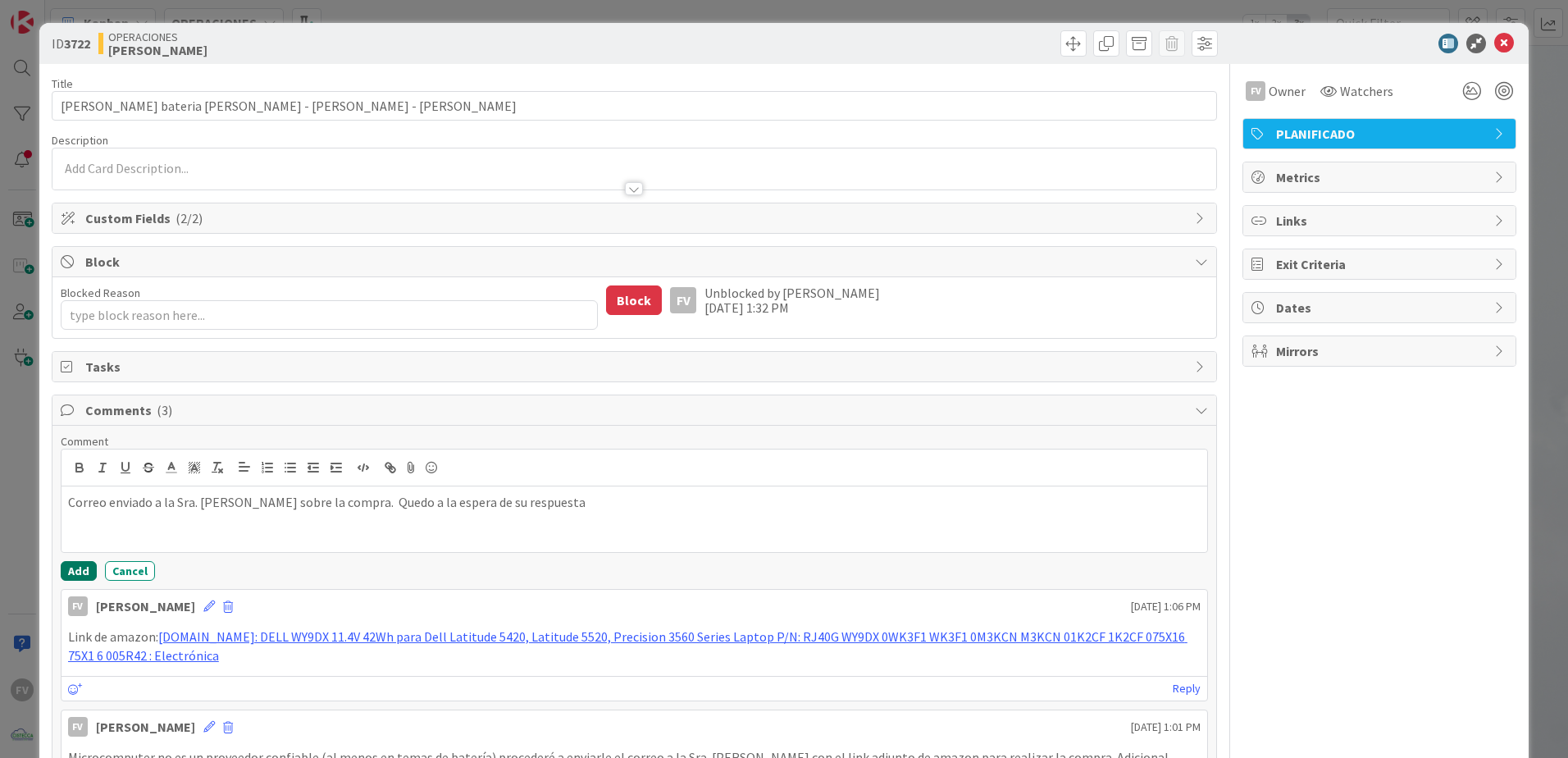
click at [83, 575] on button "Add" at bounding box center [78, 571] width 36 height 20
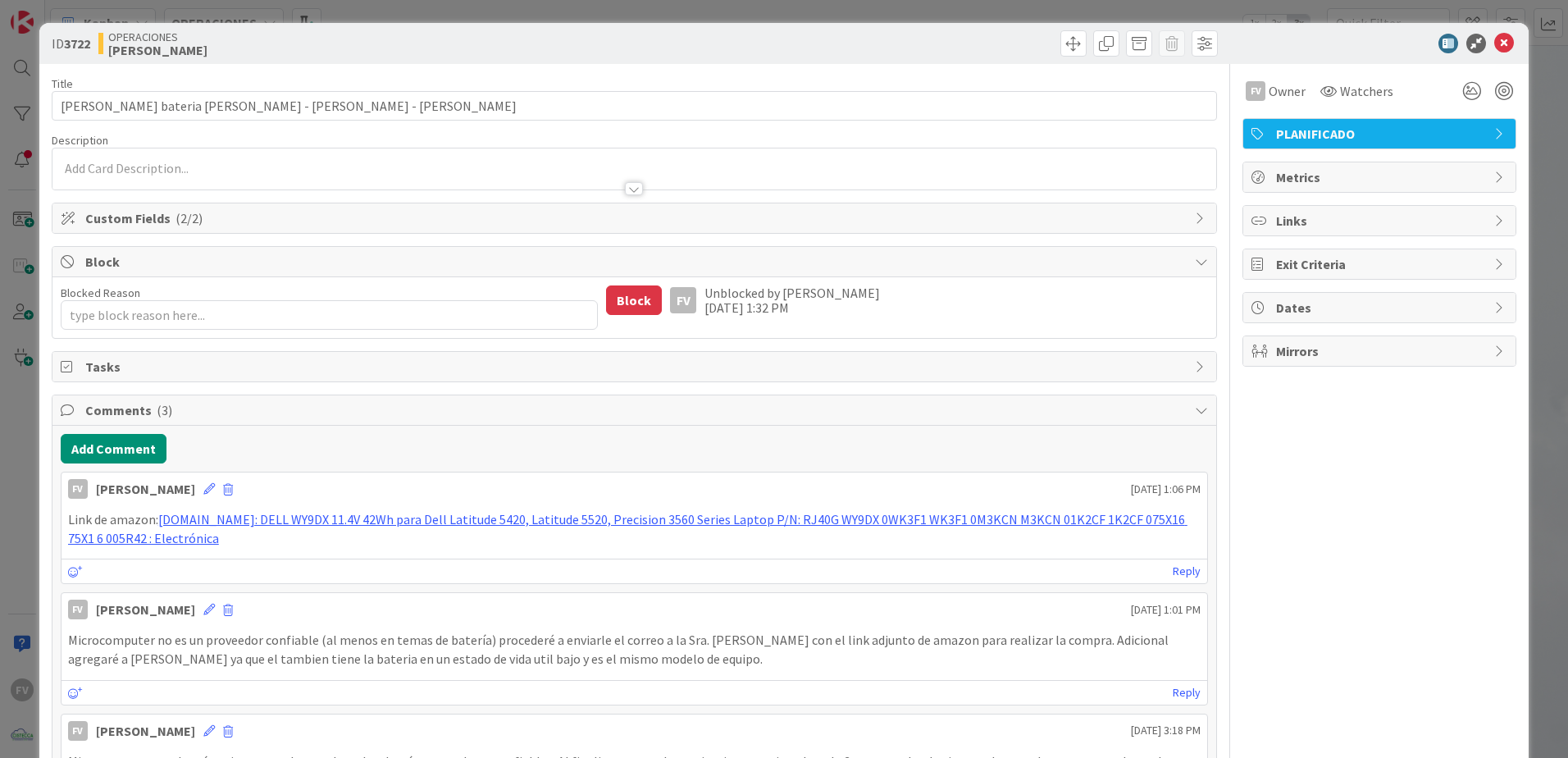
click at [32, 545] on div "ID 3722 OPERACIONES [PERSON_NAME] Title 45 / 128 Cotizacion bateria [PERSON_NAM…" at bounding box center [784, 379] width 1568 height 758
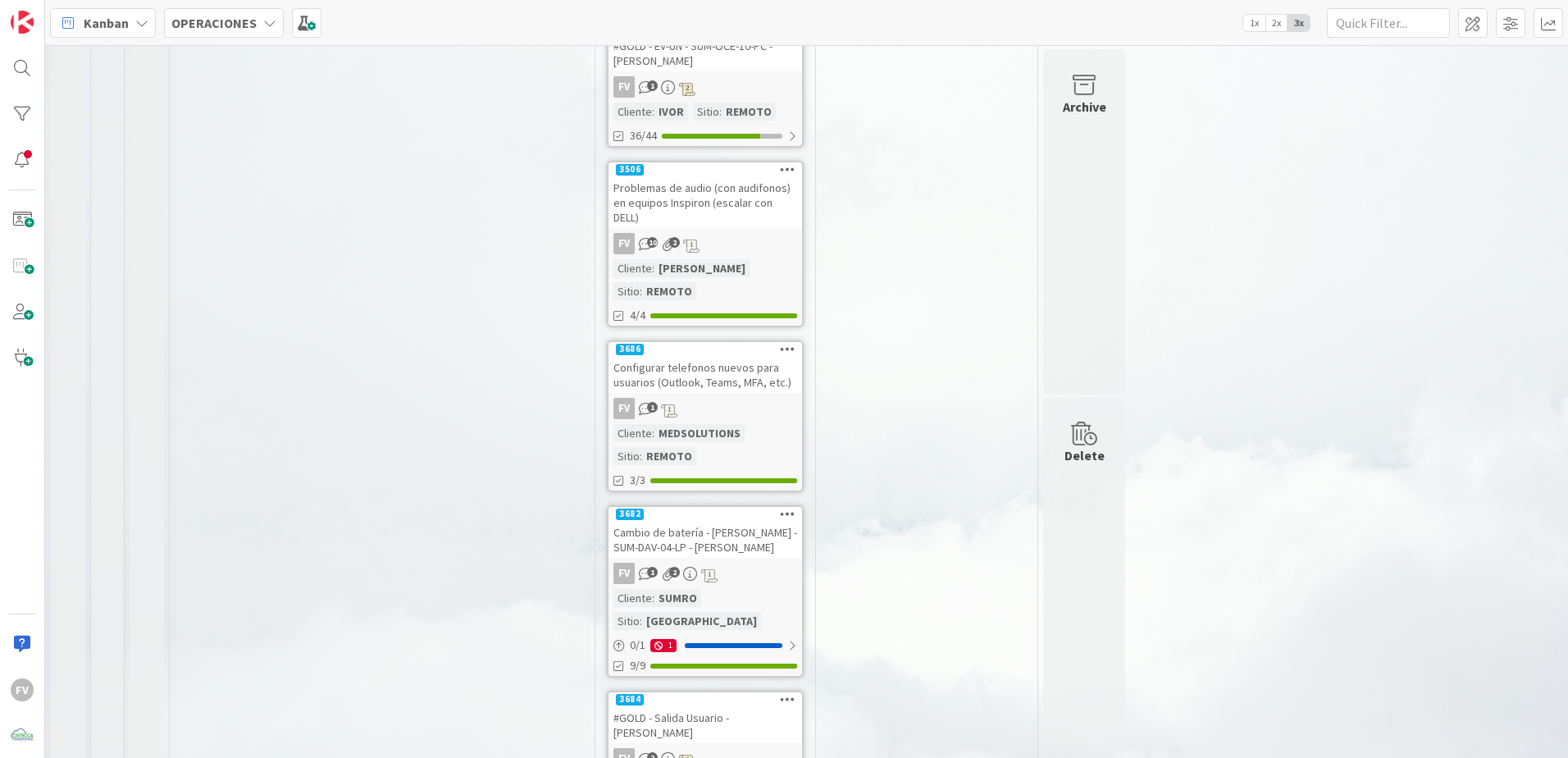
scroll to position [838, 0]
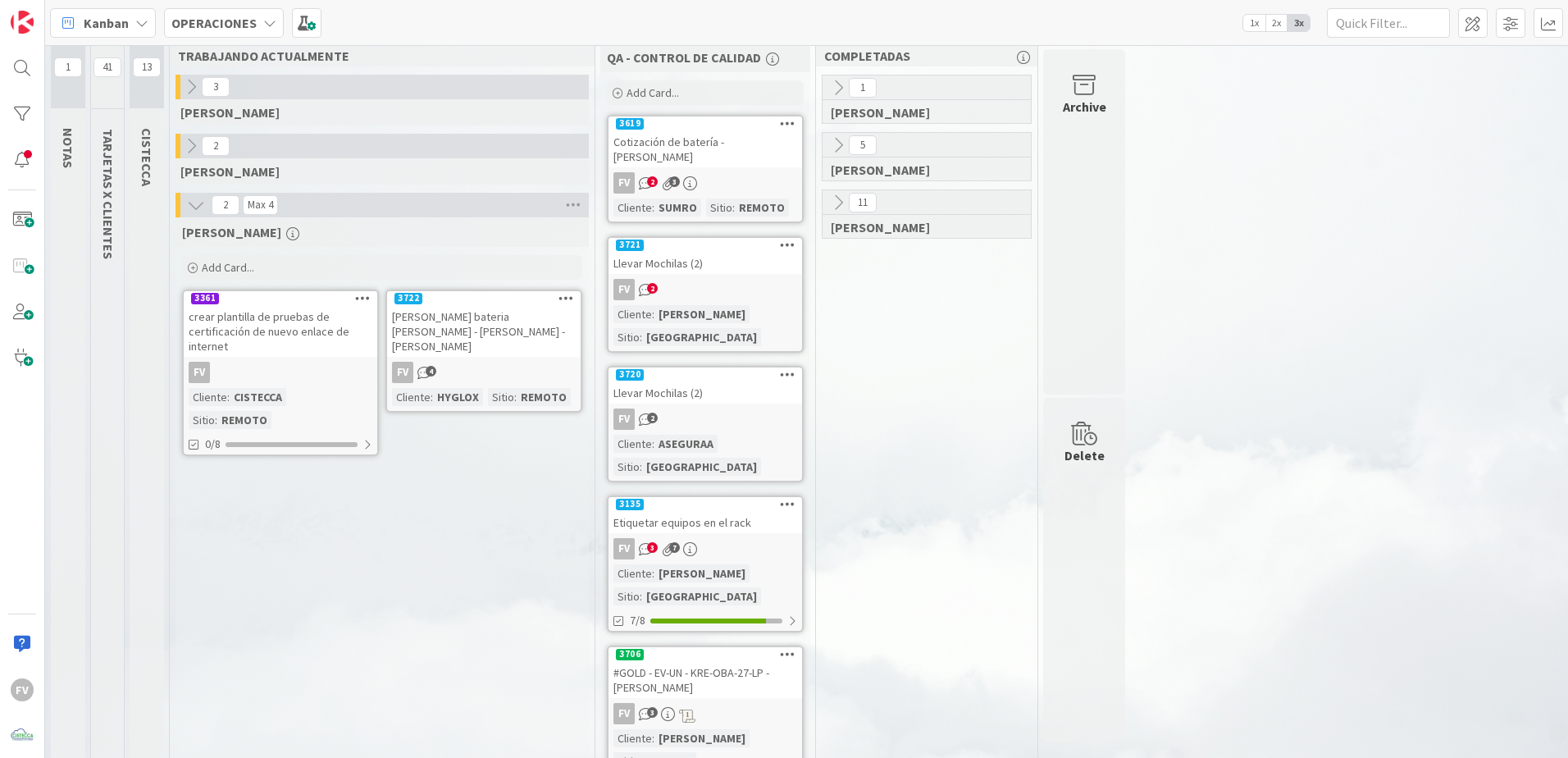
scroll to position [0, 0]
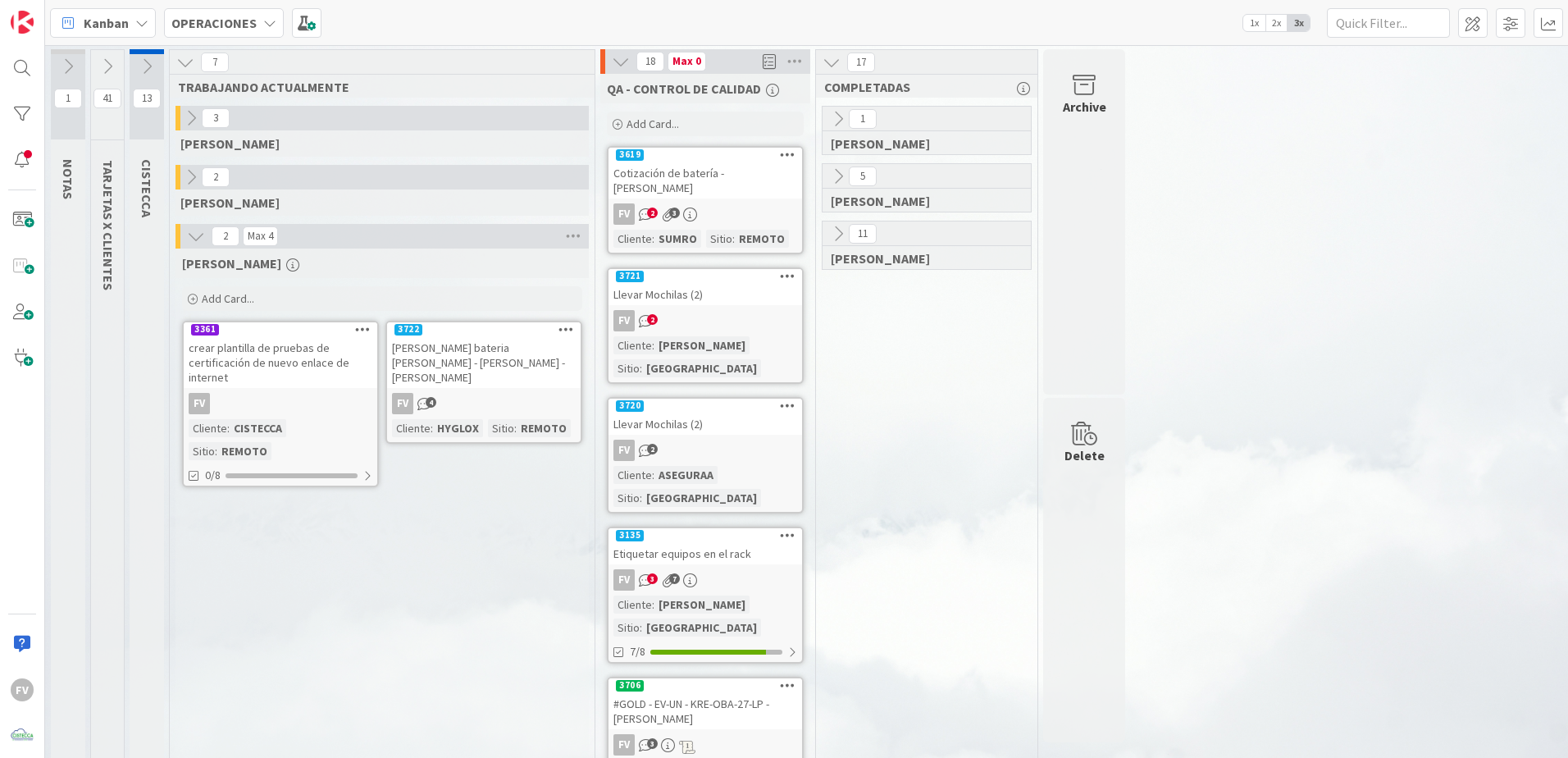
click at [618, 65] on icon at bounding box center [621, 61] width 18 height 18
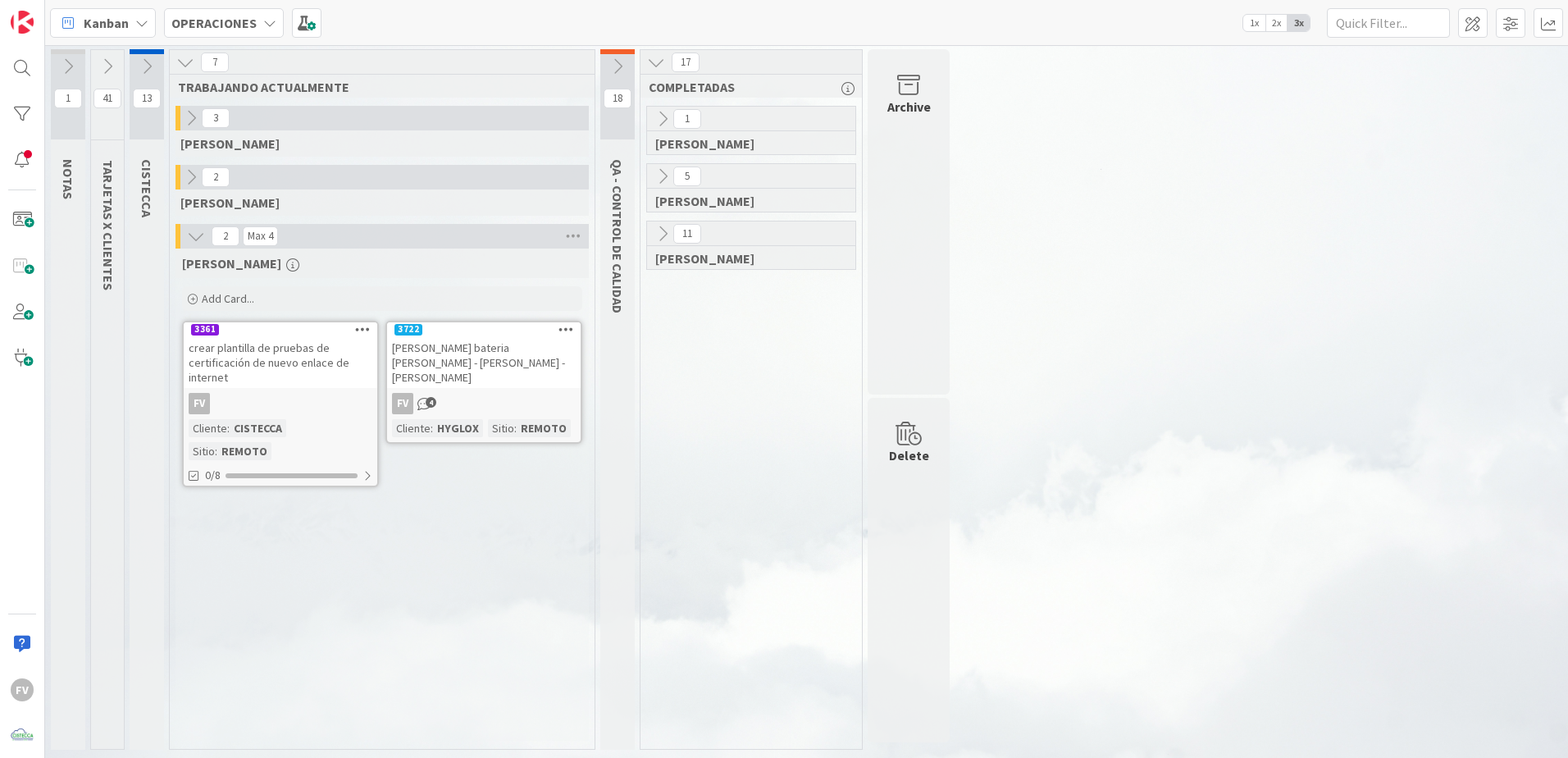
click at [609, 65] on icon at bounding box center [617, 67] width 18 height 18
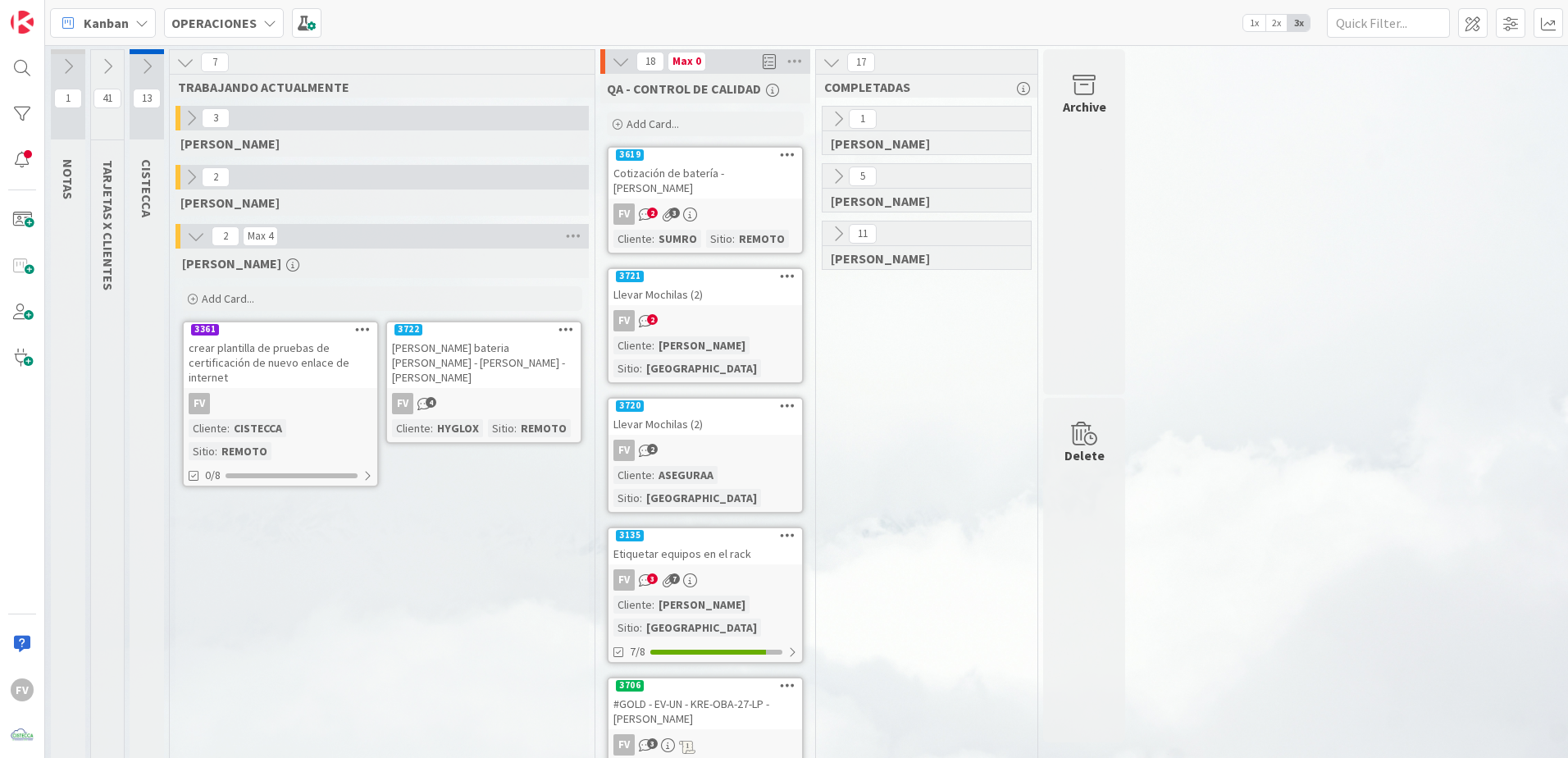
click at [616, 59] on icon at bounding box center [621, 61] width 18 height 18
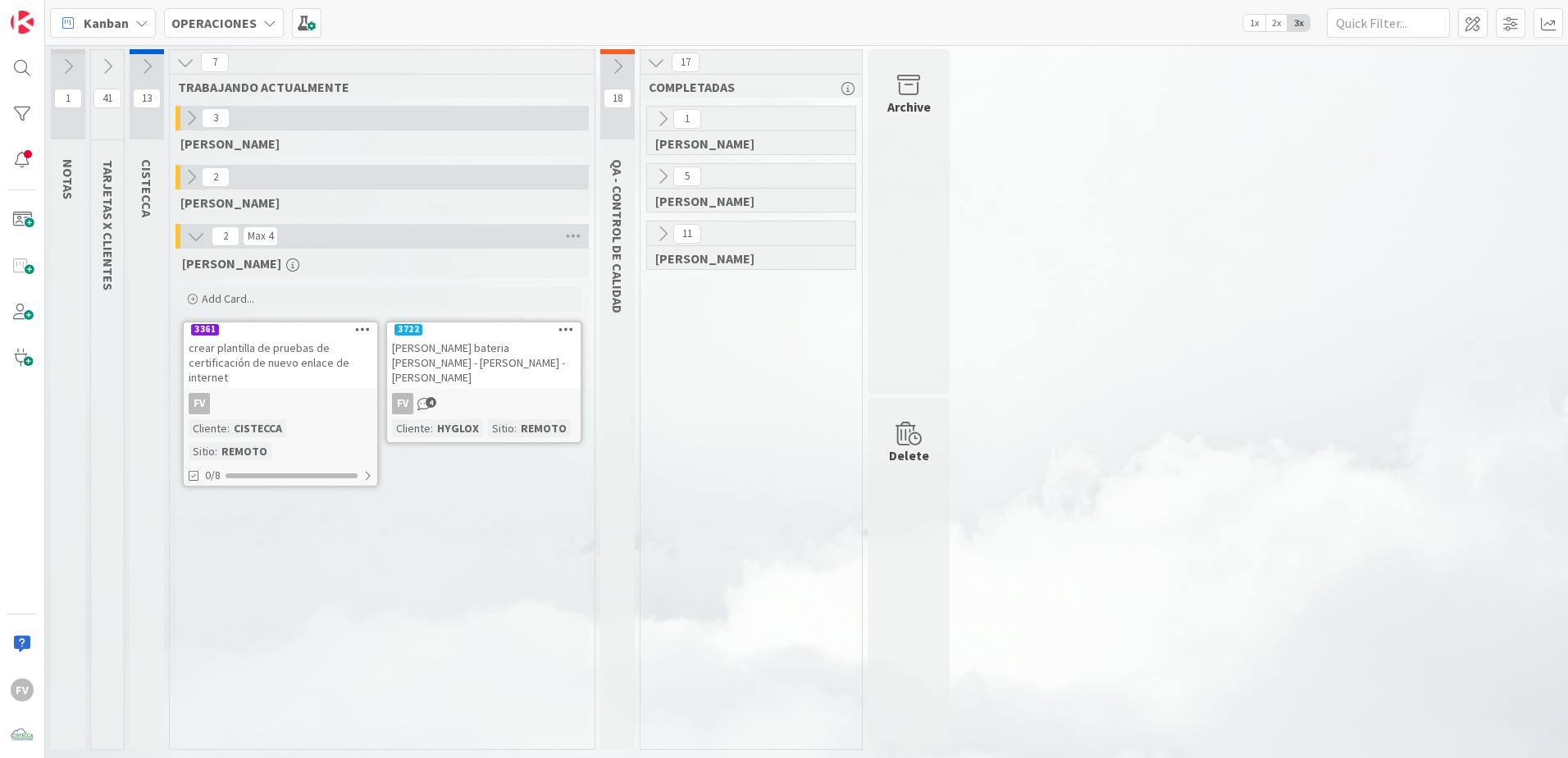
click at [616, 59] on icon at bounding box center [617, 67] width 18 height 18
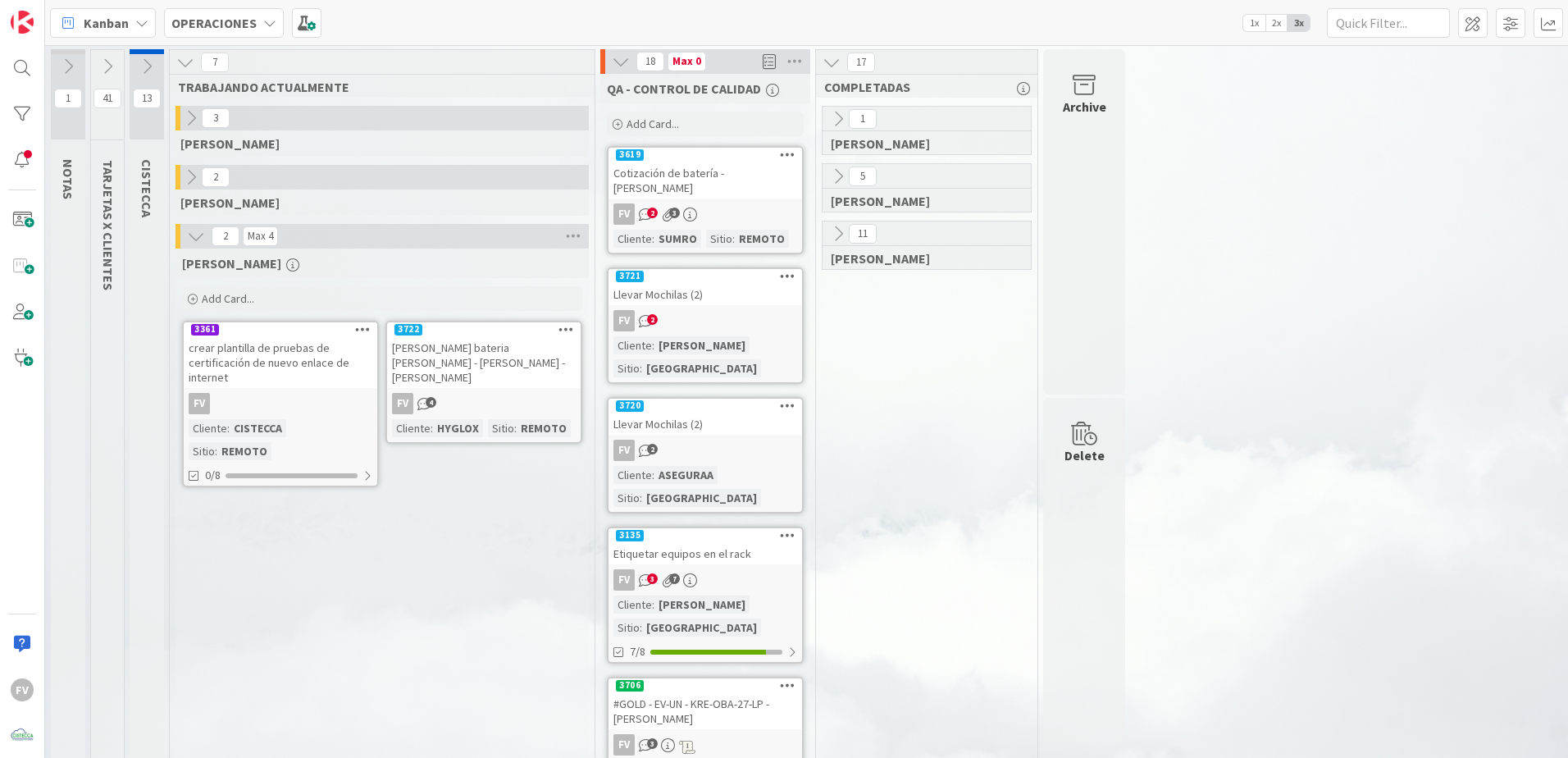
click at [773, 89] on icon "button" at bounding box center [772, 90] width 14 height 14
click at [614, 79] on div "QA - CONTROL DE CALIDAD AQUI VAN TARJETAS COMPLETADAS PARA QUE EL SUPERVISOR LA…" at bounding box center [705, 88] width 210 height 30
click at [141, 72] on icon at bounding box center [147, 67] width 18 height 18
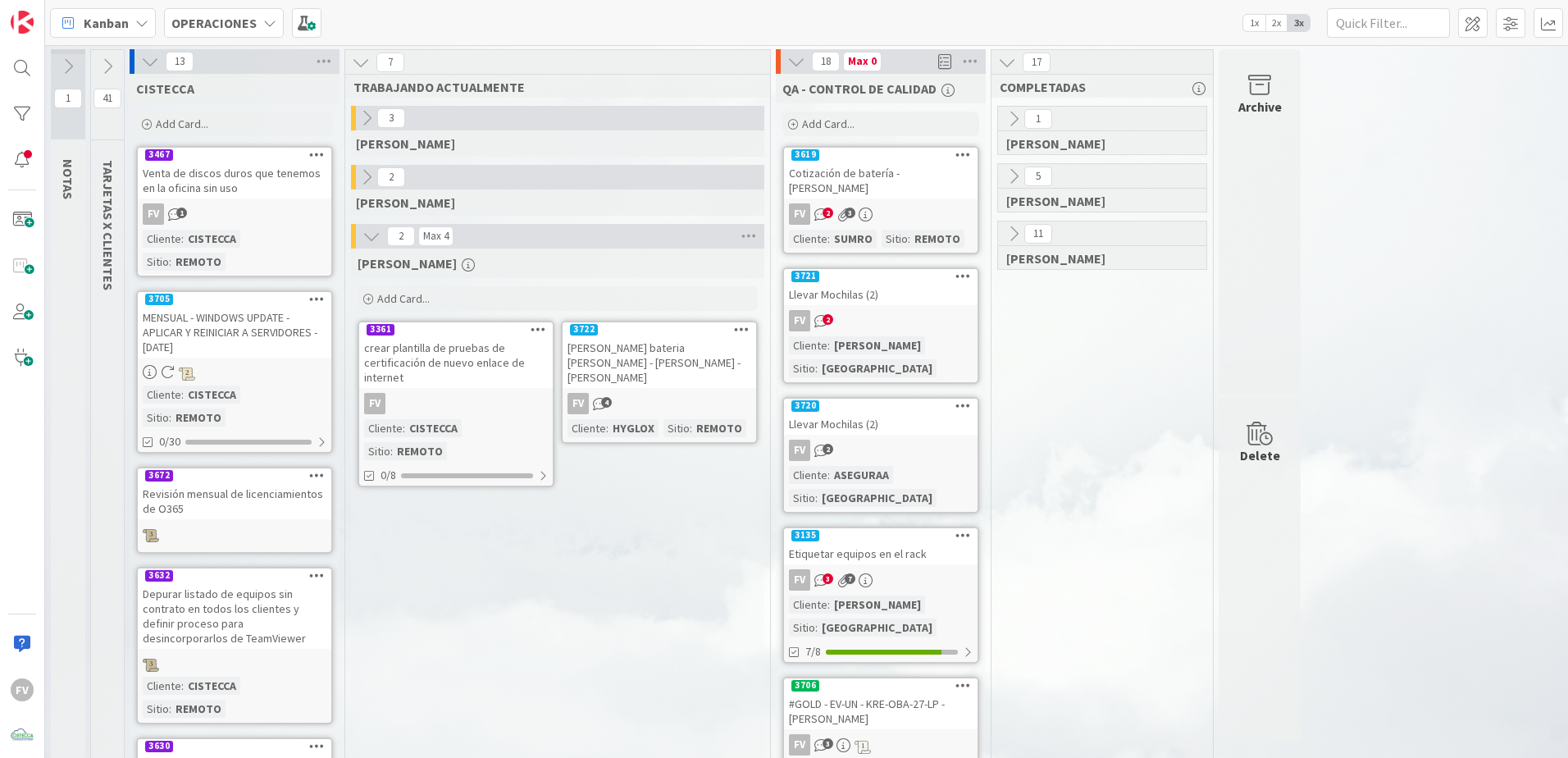
click at [152, 69] on icon at bounding box center [150, 61] width 18 height 18
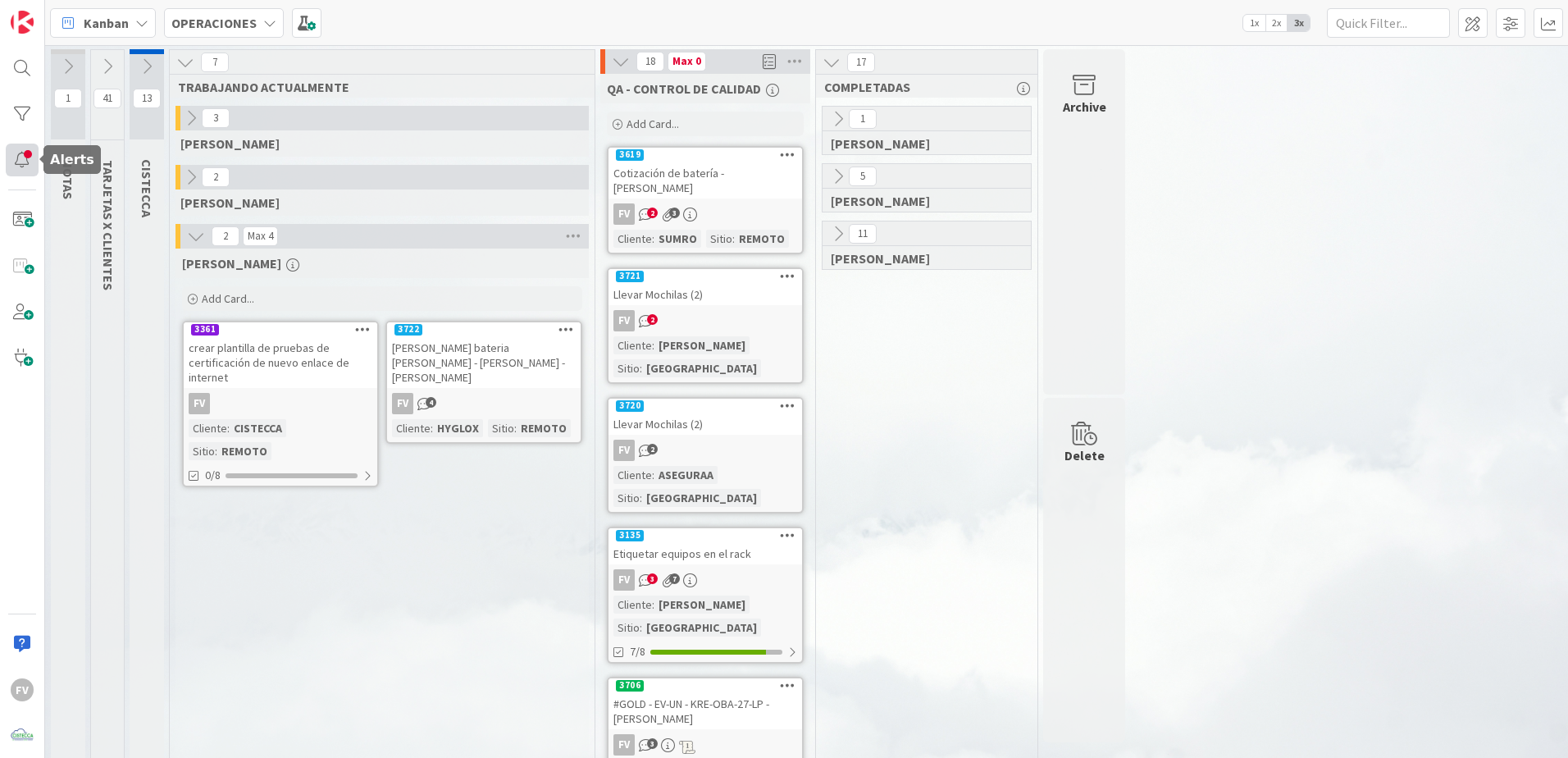
click at [24, 170] on div at bounding box center [22, 159] width 32 height 32
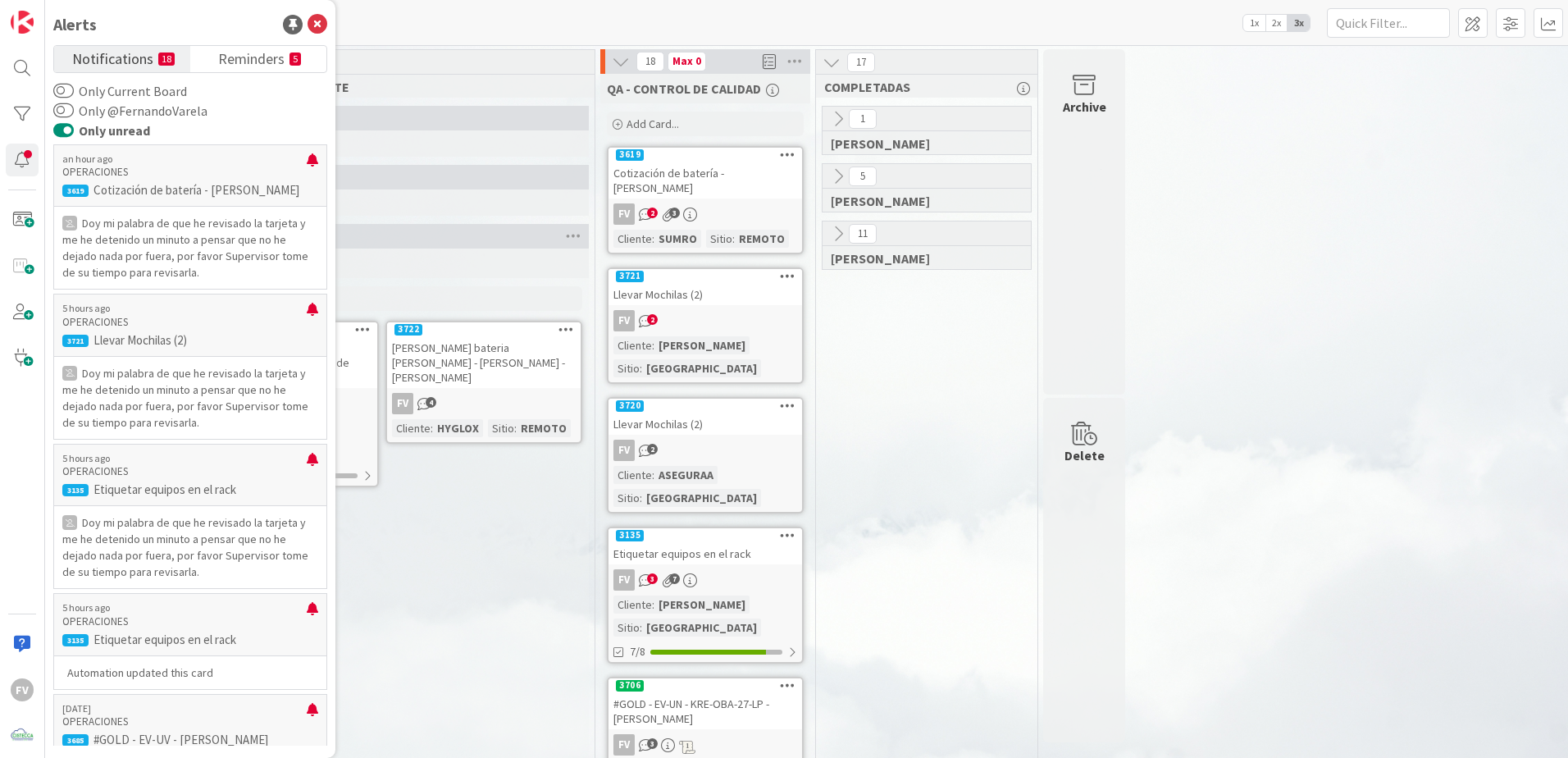
click at [300, 50] on link "Reminders 5" at bounding box center [257, 59] width 136 height 26
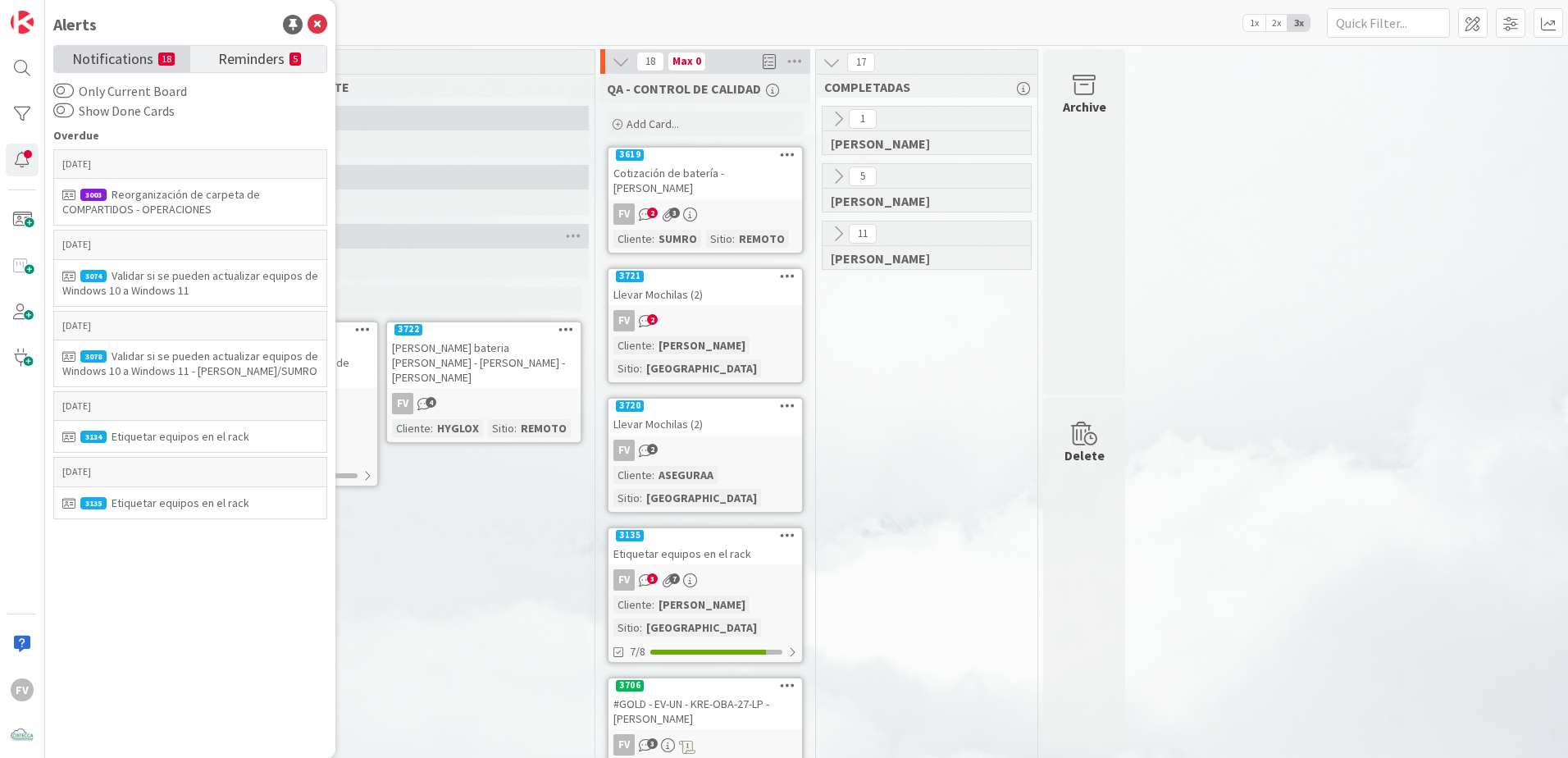
click at [151, 59] on span "Notifications" at bounding box center [113, 58] width 81 height 23
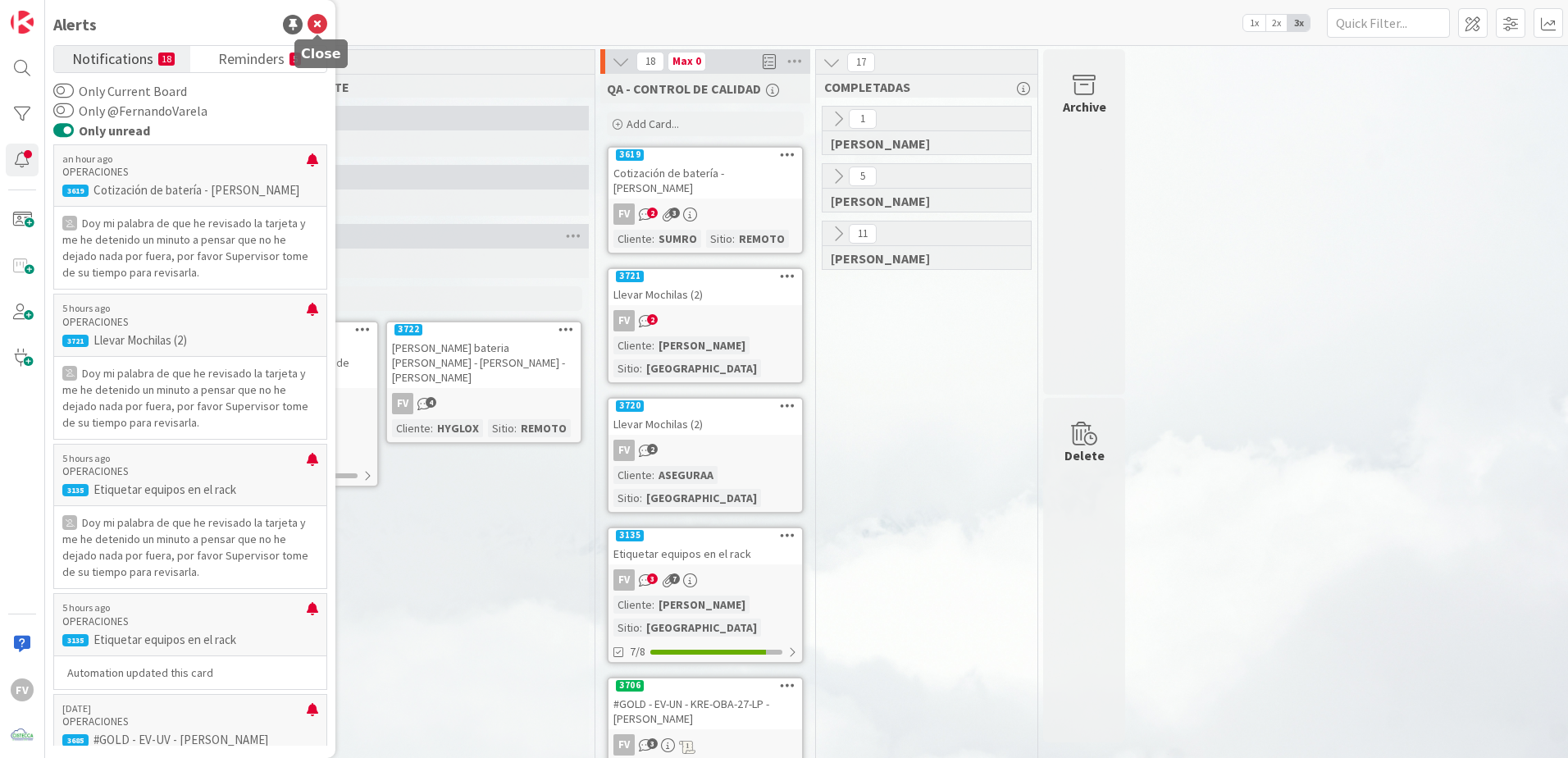
click at [313, 23] on icon at bounding box center [318, 24] width 20 height 20
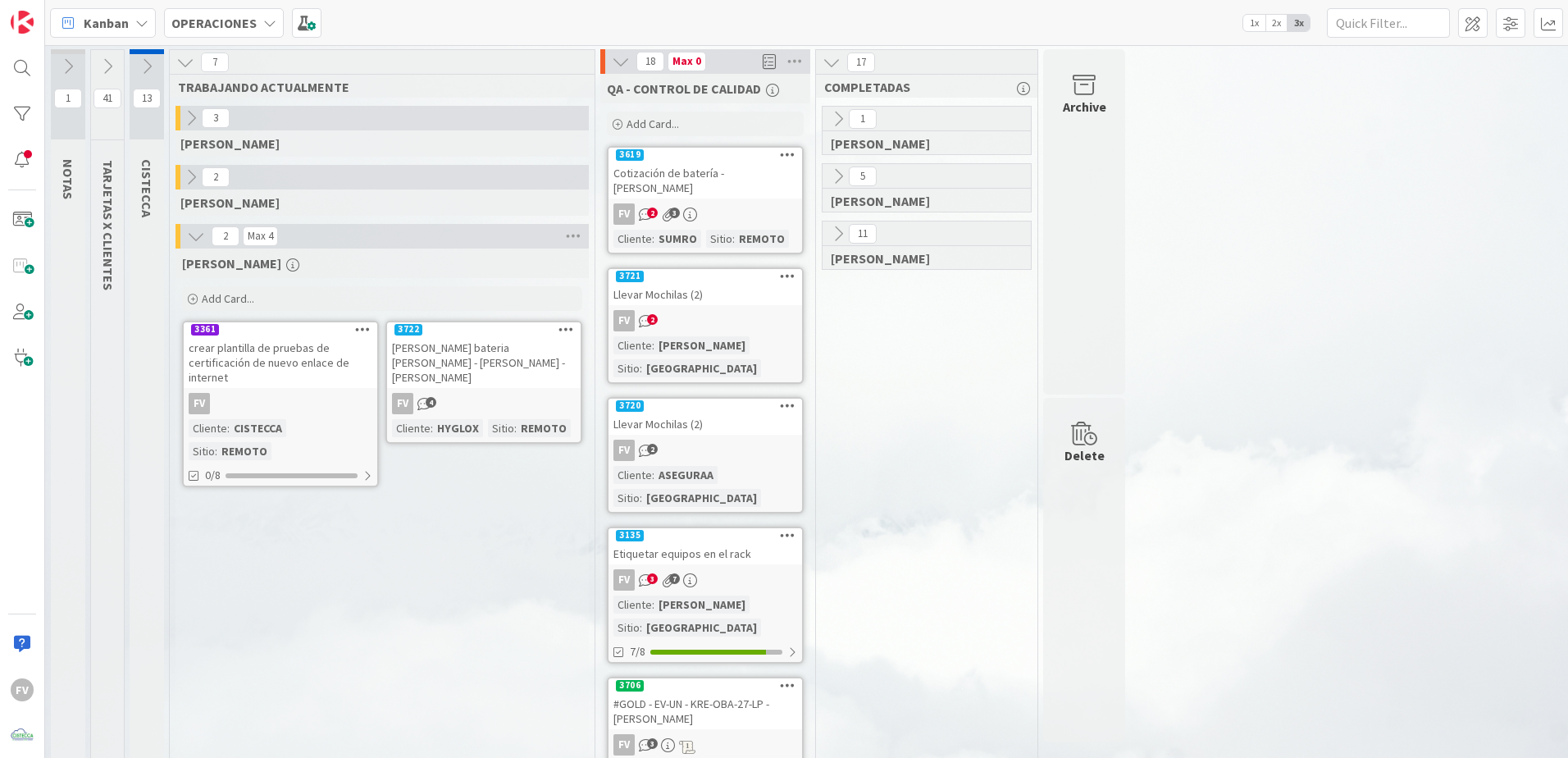
click at [106, 61] on icon at bounding box center [107, 67] width 18 height 18
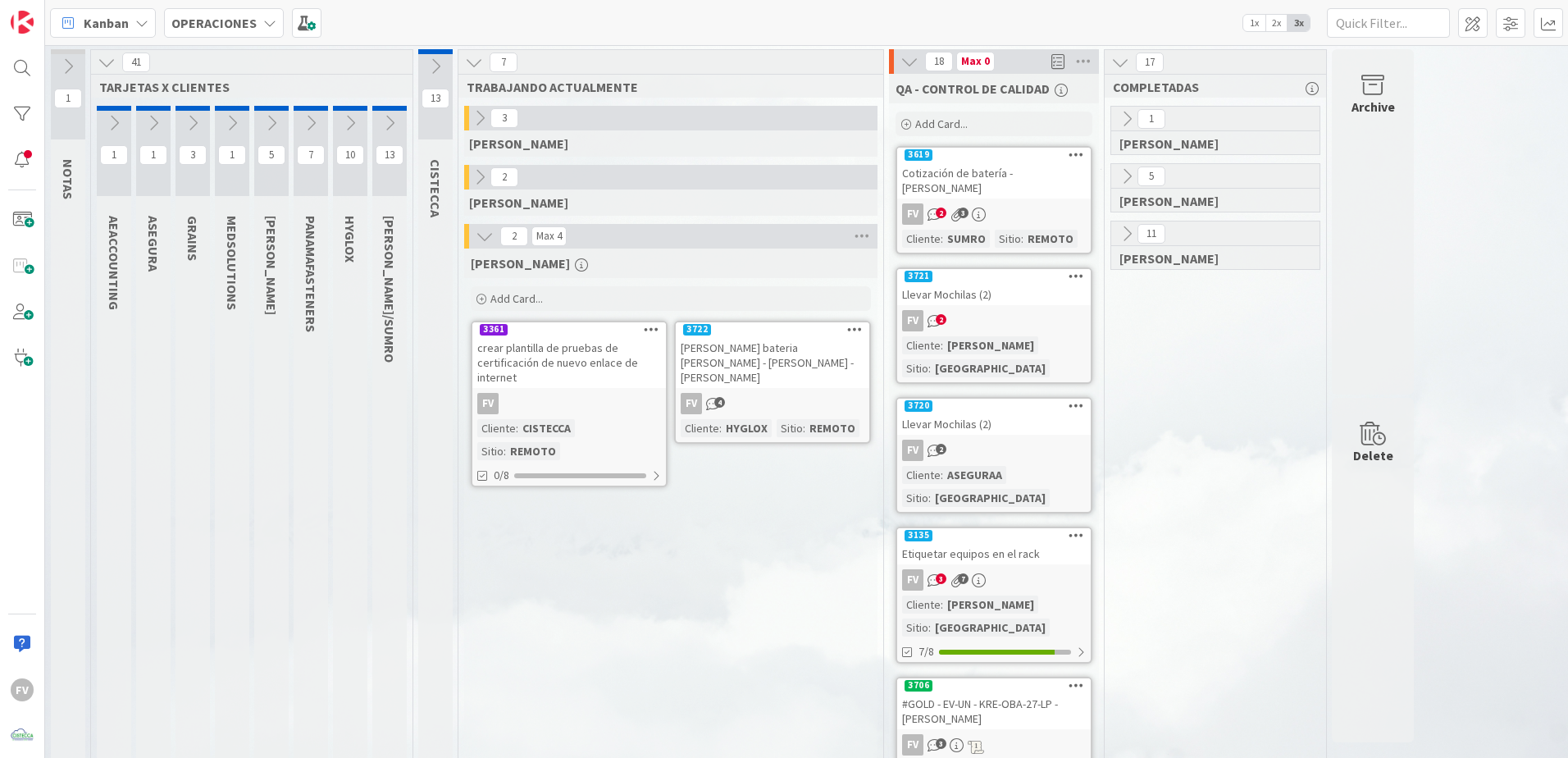
click at [191, 133] on button at bounding box center [193, 122] width 34 height 24
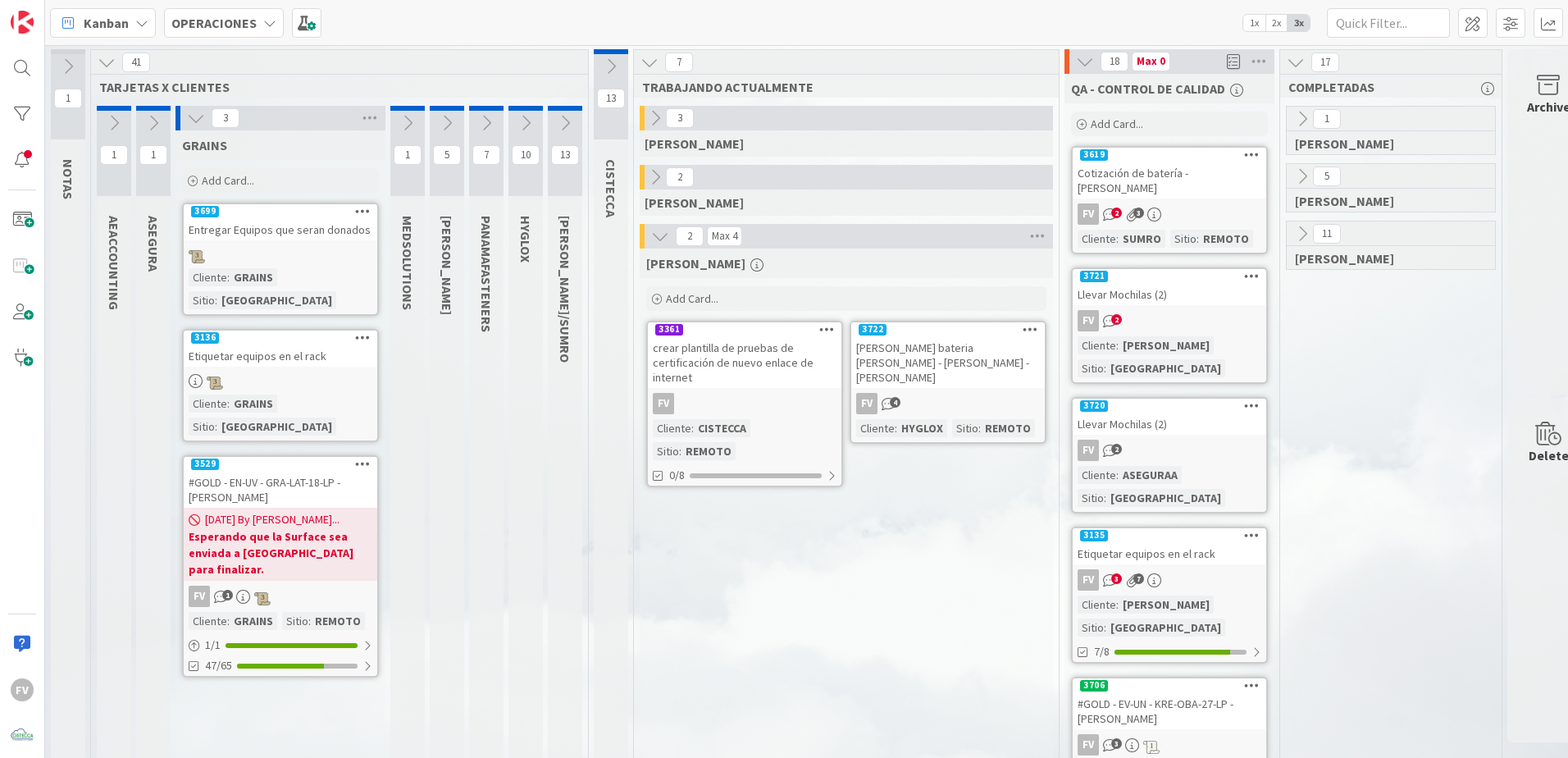
click at [190, 123] on icon at bounding box center [196, 118] width 18 height 18
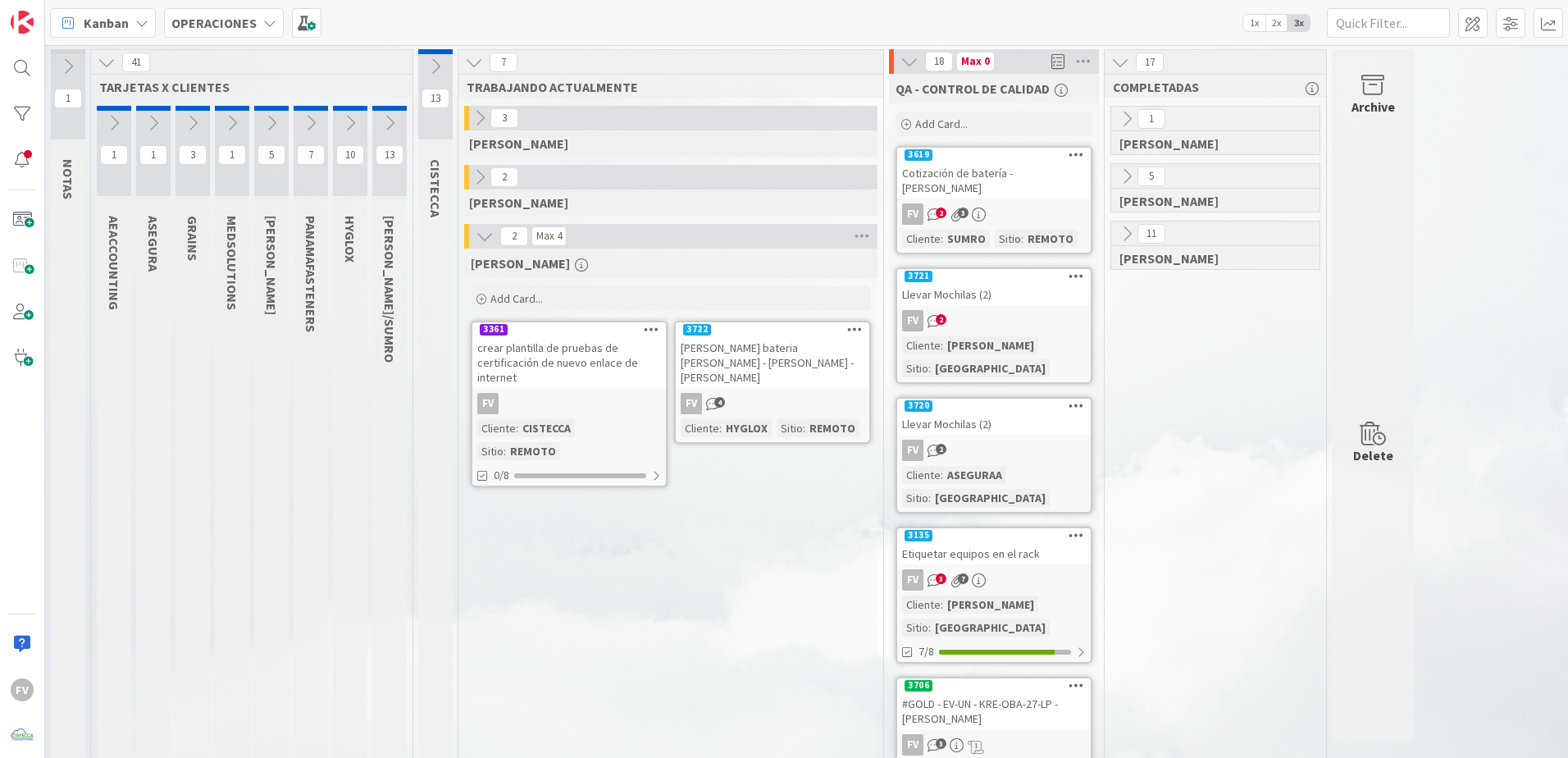
click at [105, 66] on icon at bounding box center [106, 62] width 18 height 18
